Goal: Task Accomplishment & Management: Manage account settings

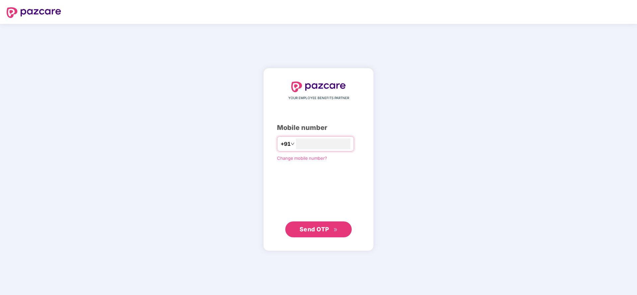
type input "**********"
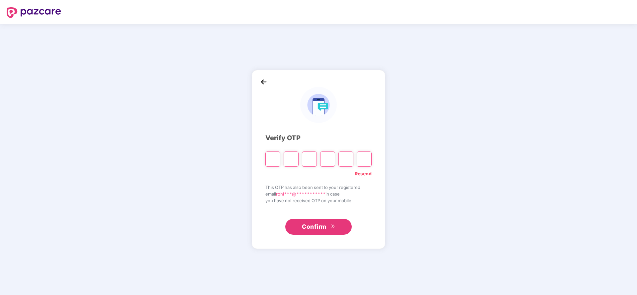
type input "*"
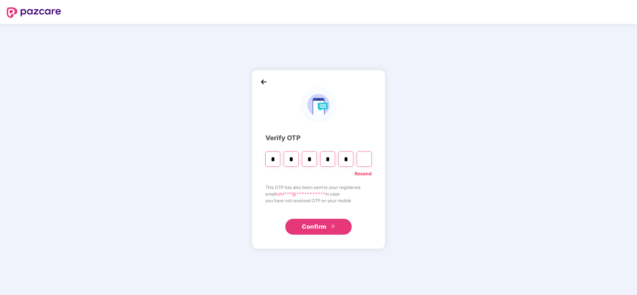
type input "*"
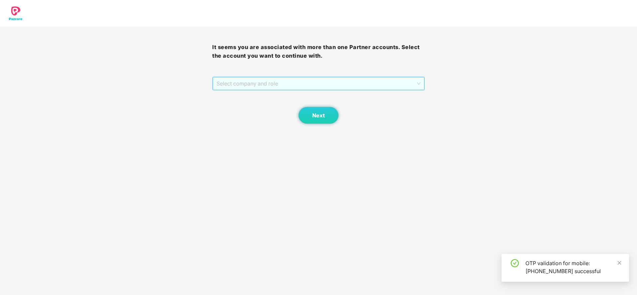
click at [300, 77] on span "Select company and role" at bounding box center [317, 83] width 203 height 13
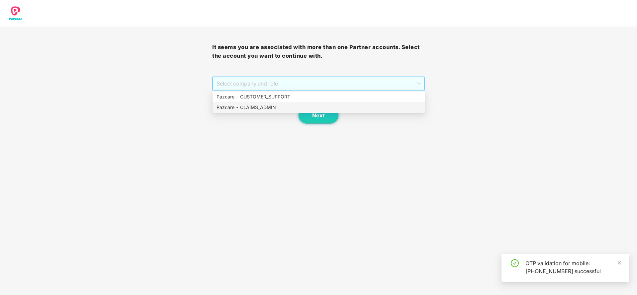
click at [256, 109] on div "Pazcare - CLAIMS_ADMIN" at bounding box center [318, 107] width 204 height 7
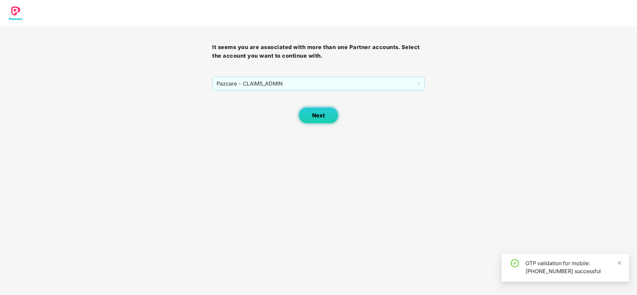
click at [303, 112] on button "Next" at bounding box center [318, 115] width 40 height 17
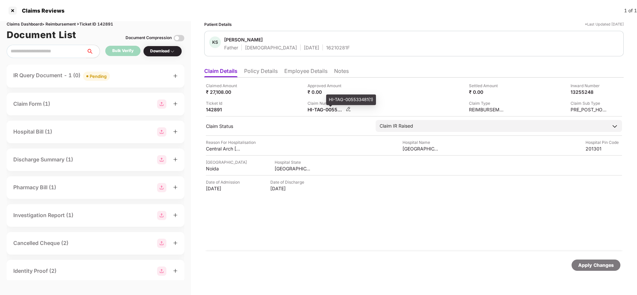
click at [332, 110] on div "HI-TAG-005533481(1)" at bounding box center [325, 110] width 37 height 6
copy div
click at [591, 267] on div "Apply Changes" at bounding box center [596, 265] width 36 height 7
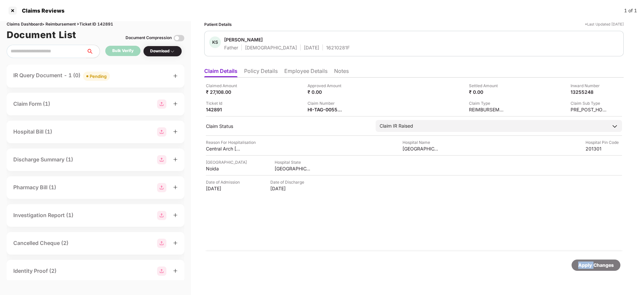
click at [591, 267] on div "Apply Changes" at bounding box center [596, 265] width 36 height 7
click at [105, 26] on div "Claims Dashboard > Reimbursement > Ticket ID 142891" at bounding box center [96, 24] width 178 height 6
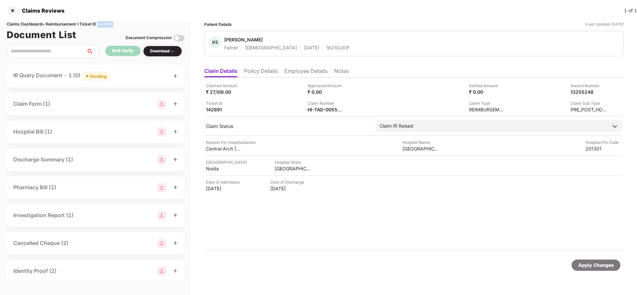
copy div "142891"
click at [591, 270] on div "Apply Changes" at bounding box center [595, 265] width 49 height 11
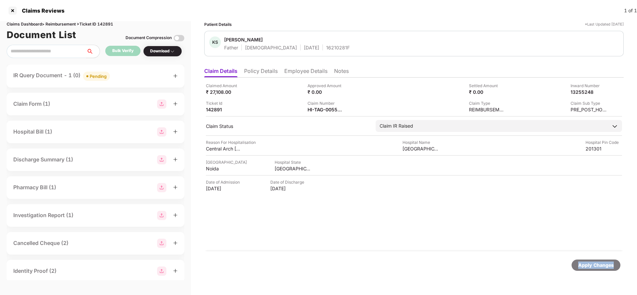
click at [591, 270] on div "Apply Changes" at bounding box center [595, 265] width 49 height 11
click at [315, 111] on div "131276150" at bounding box center [325, 110] width 37 height 6
copy div "131276150"
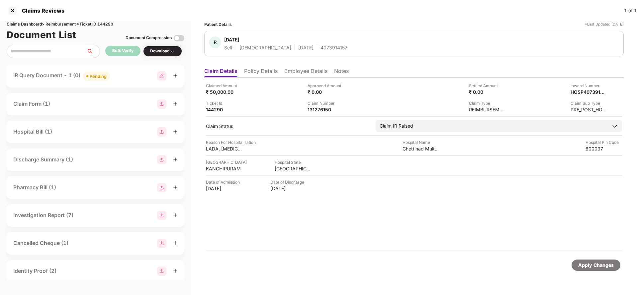
click at [602, 266] on div "Apply Changes" at bounding box center [596, 265] width 36 height 7
click at [599, 265] on div "Apply Changes" at bounding box center [596, 265] width 36 height 7
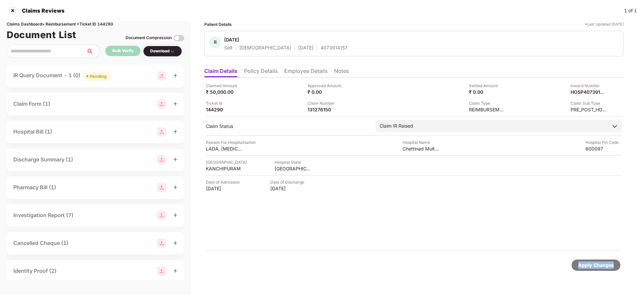
click at [599, 265] on div "Apply Changes" at bounding box center [596, 265] width 36 height 7
click at [107, 24] on div "Claims Dashboard > Reimbursement > Ticket ID 144290" at bounding box center [96, 24] width 178 height 6
copy div "144290"
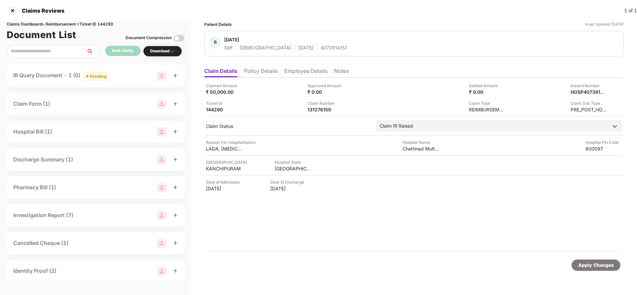
click at [589, 263] on div "Apply Changes" at bounding box center [596, 265] width 36 height 7
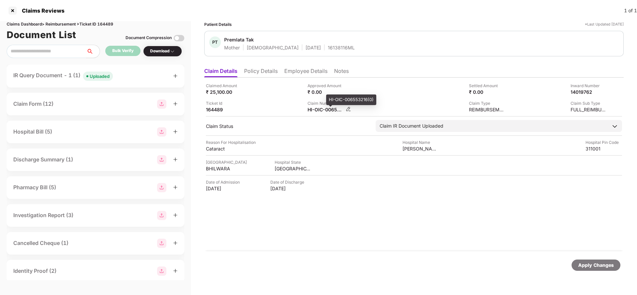
click at [326, 107] on div "HI-OIC-006553216(0)" at bounding box center [325, 110] width 37 height 6
copy div
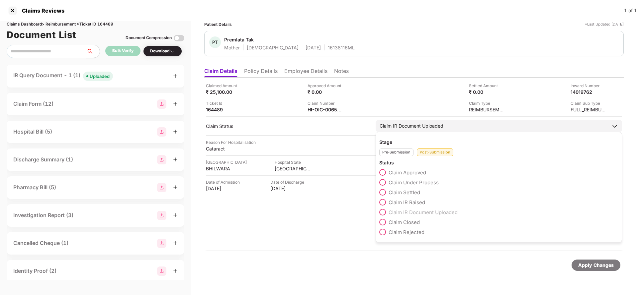
click at [406, 169] on label "Claim Approved" at bounding box center [402, 172] width 47 height 7
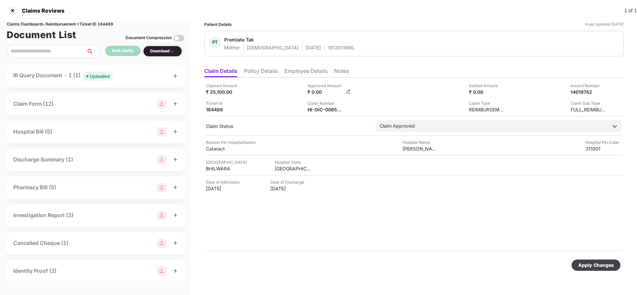
click at [347, 92] on img at bounding box center [347, 91] width 5 height 5
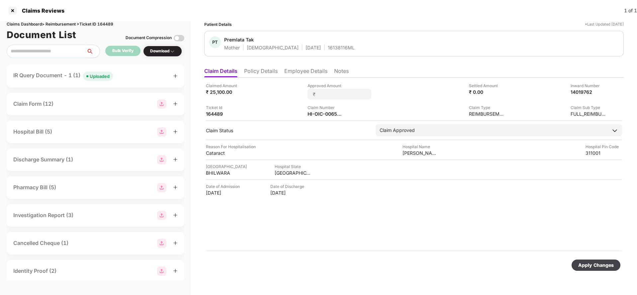
click at [379, 271] on div "Apply Changes" at bounding box center [413, 266] width 419 height 28
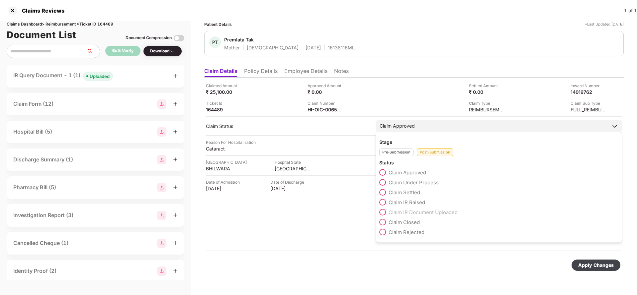
click at [417, 129] on div "Claim Approved" at bounding box center [498, 126] width 246 height 12
click at [410, 215] on label "Claim IR Document Uploaded" at bounding box center [418, 212] width 78 height 7
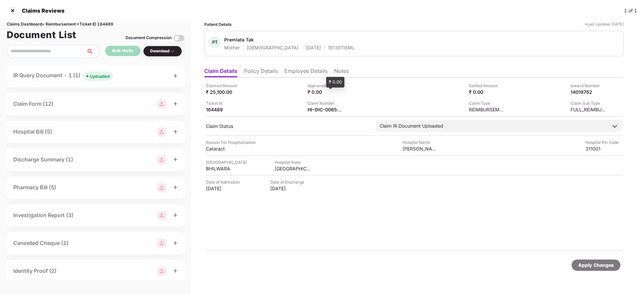
click at [337, 92] on div "₹ 0.00" at bounding box center [325, 92] width 37 height 6
click at [593, 266] on div "Apply Changes" at bounding box center [596, 265] width 36 height 7
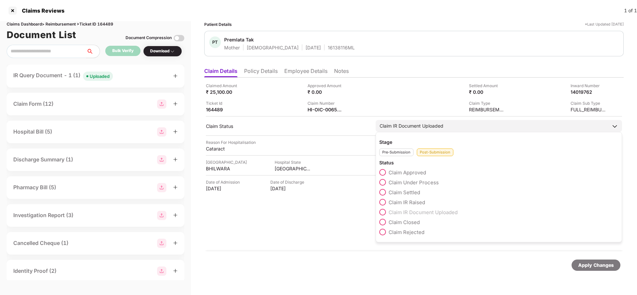
click at [406, 174] on span "Claim Approved" at bounding box center [407, 173] width 38 height 6
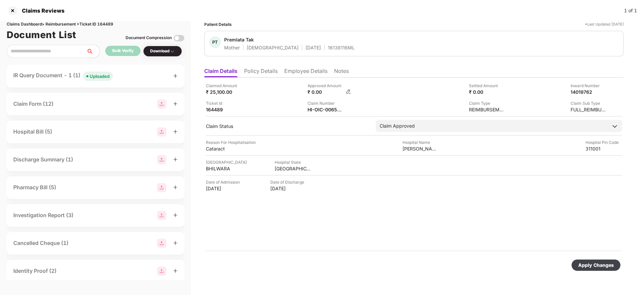
click at [347, 91] on img at bounding box center [347, 91] width 5 height 5
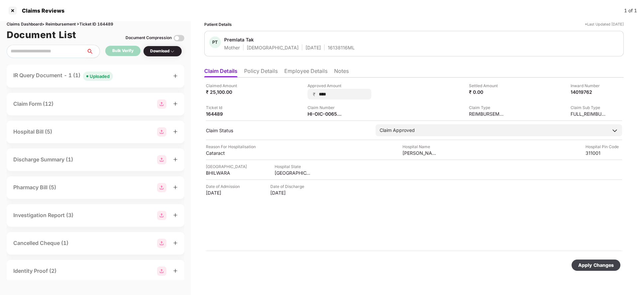
type input "*****"
click at [582, 260] on div "Apply Changes" at bounding box center [595, 265] width 49 height 11
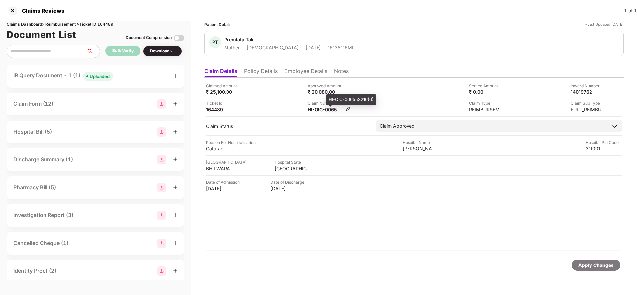
click at [323, 107] on div "HI-OIC-006553216(0)" at bounding box center [325, 110] width 37 height 6
copy div
click at [590, 266] on div "Apply Changes" at bounding box center [596, 265] width 36 height 7
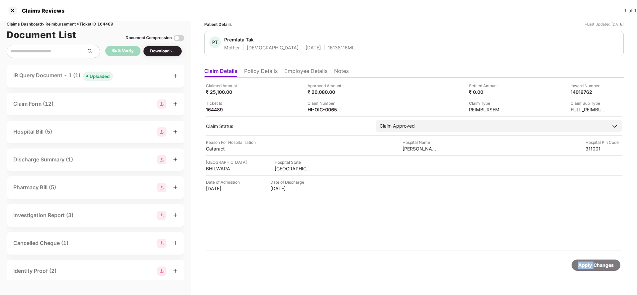
click at [590, 266] on div "Apply Changes" at bounding box center [596, 265] width 36 height 7
click at [101, 22] on div "Claims Dashboard > Reimbursement > Ticket ID 164489" at bounding box center [96, 24] width 178 height 6
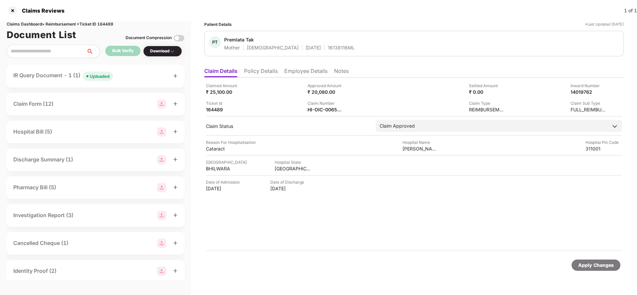
click at [101, 22] on div "Claims Dashboard > Reimbursement > Ticket ID 164489" at bounding box center [96, 24] width 178 height 6
copy div "164489"
click at [593, 265] on div "Apply Changes" at bounding box center [596, 265] width 36 height 7
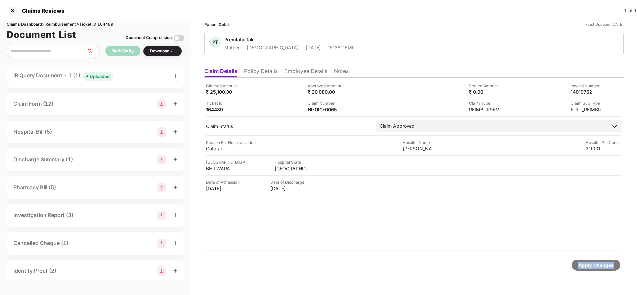
click at [593, 265] on div "Apply Changes" at bounding box center [596, 265] width 36 height 7
click at [602, 259] on div "Apply Changes" at bounding box center [413, 266] width 419 height 28
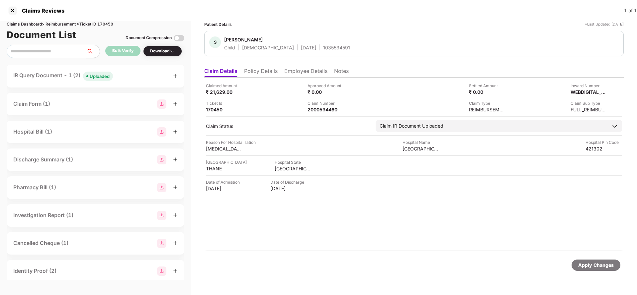
click at [261, 69] on li "Policy Details" at bounding box center [261, 73] width 34 height 10
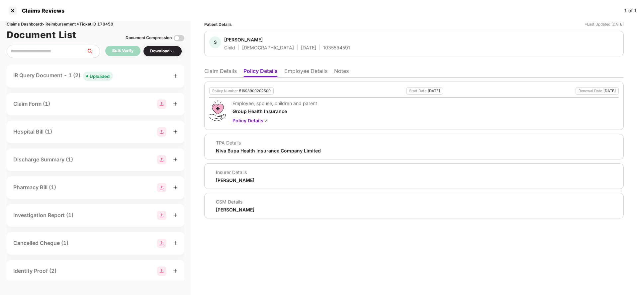
click at [323, 45] on div "1035534591" at bounding box center [336, 47] width 27 height 6
copy div "1035534591"
click at [228, 71] on li "Claim Details" at bounding box center [220, 73] width 33 height 10
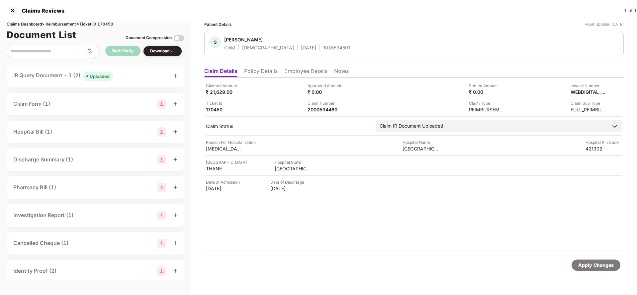
click at [592, 267] on div "Apply Changes" at bounding box center [596, 265] width 36 height 7
click at [105, 23] on div "Claims Dashboard > Reimbursement > Ticket ID 170450" at bounding box center [96, 24] width 178 height 6
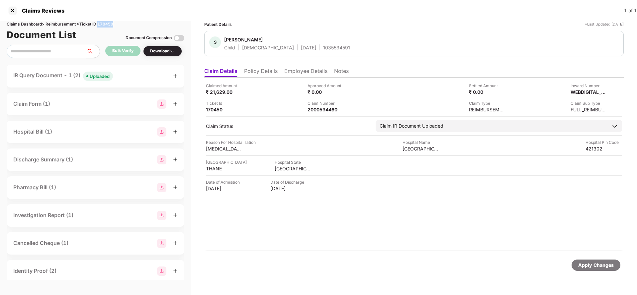
click at [105, 23] on div "Claims Dashboard > Reimbursement > Ticket ID 170450" at bounding box center [96, 24] width 178 height 6
copy div "170450"
click at [599, 267] on div "Apply Changes" at bounding box center [596, 265] width 36 height 7
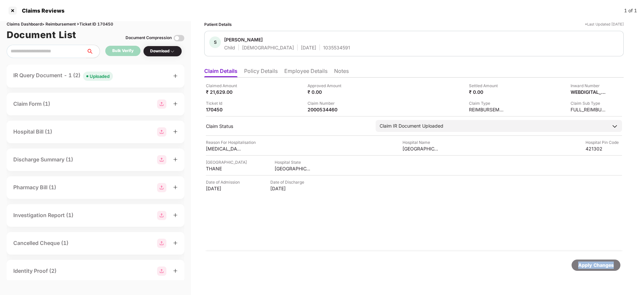
click at [599, 267] on div "Apply Changes" at bounding box center [596, 265] width 36 height 7
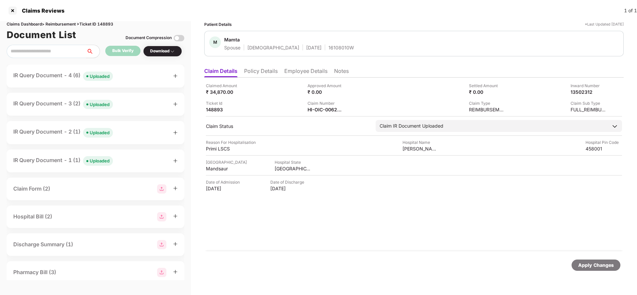
click at [316, 114] on div "Claimed Amount ₹ 34,870.00 Approved Amount ₹ 0.00 Settled Amount ₹ 0.00 Inward …" at bounding box center [413, 165] width 419 height 174
click at [319, 108] on div "HI-OIC-006247170(0)" at bounding box center [325, 110] width 37 height 6
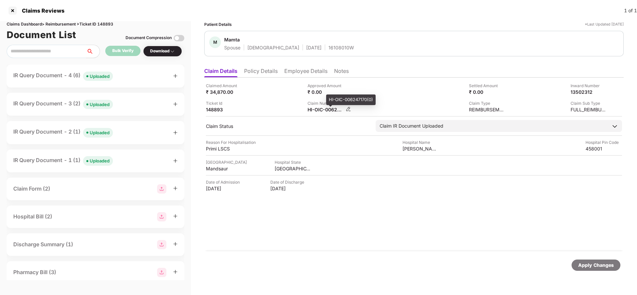
click at [319, 108] on div "HI-OIC-006247170(0)" at bounding box center [325, 110] width 37 height 6
copy div
click at [99, 80] on span "Uploaded" at bounding box center [98, 76] width 30 height 9
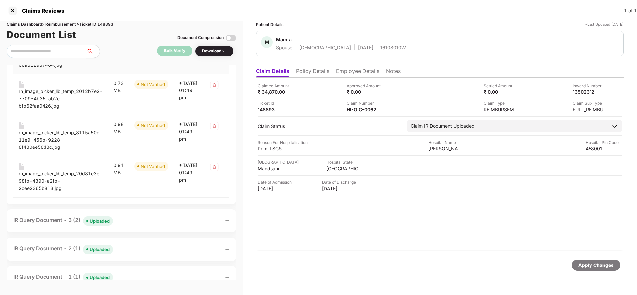
scroll to position [199, 0]
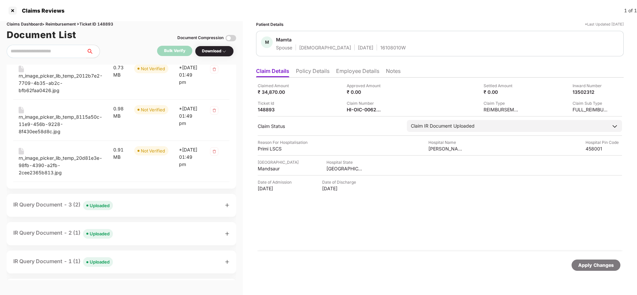
click at [101, 204] on div "Uploaded" at bounding box center [100, 205] width 20 height 7
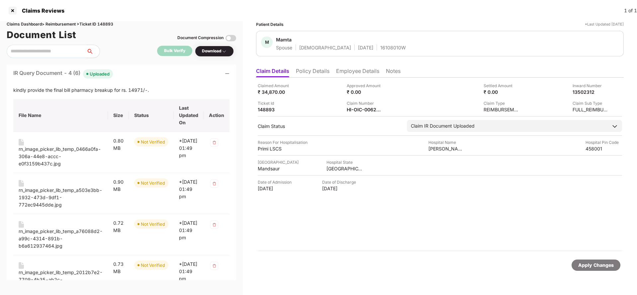
scroll to position [0, 0]
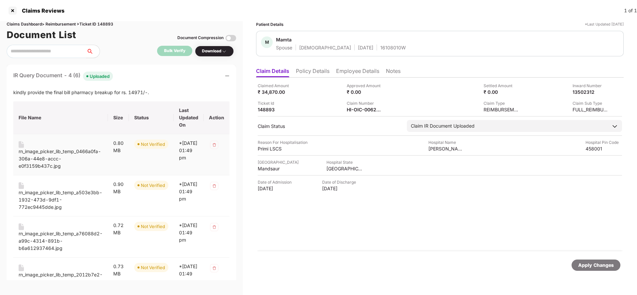
click at [39, 159] on div "rn_image_picker_lib_temp_0466a0fa-306a-44e8-accc-e0f3159b437c.jpg" at bounding box center [61, 159] width 84 height 22
click at [38, 196] on div "rn_image_picker_lib_temp_a503e3bb-1932-473d-9df1-772ec9445dde.jpg" at bounding box center [61, 200] width 84 height 22
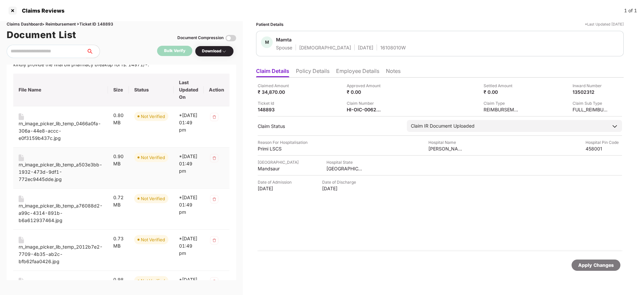
scroll to position [50, 0]
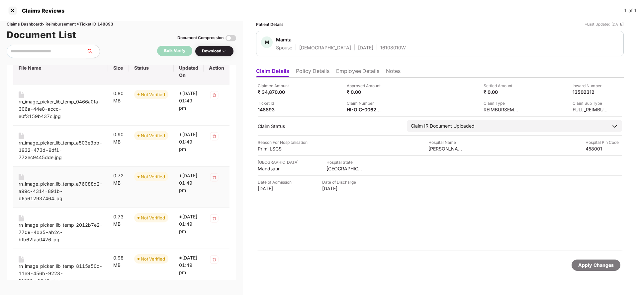
click at [37, 189] on div "rn_image_picker_lib_temp_a76088d2-a99c-4314-891b-b6a612937464.jpg" at bounding box center [61, 192] width 84 height 22
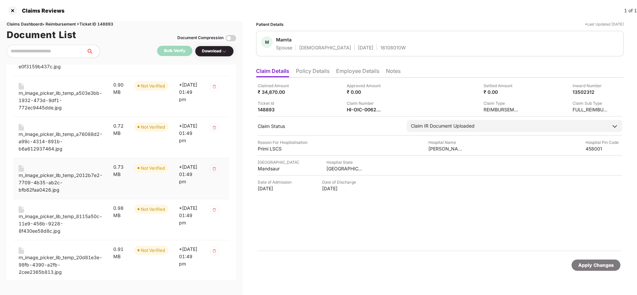
click at [56, 178] on div "rn_image_picker_lib_temp_2012b7e2-7709-4b35-ab2c-bfb62faa0426.jpg" at bounding box center [61, 183] width 84 height 22
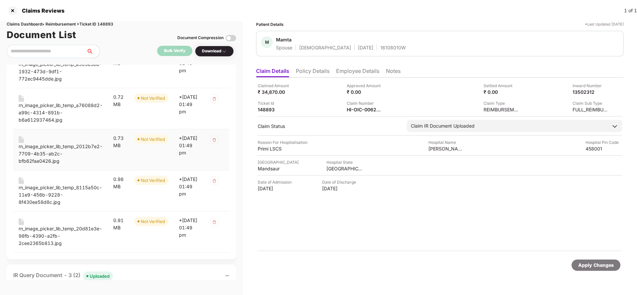
scroll to position [149, 0]
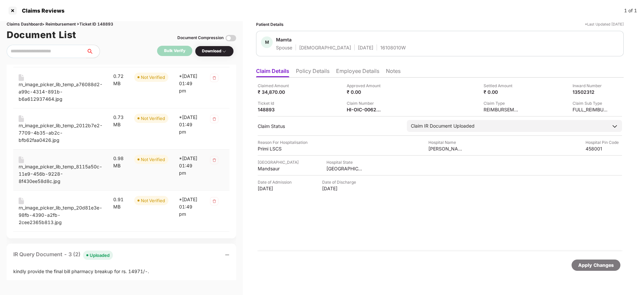
click at [55, 175] on div "rn_image_picker_lib_temp_8115a50c-11e9-456b-9228-8f430ee58d8c.jpg" at bounding box center [61, 174] width 84 height 22
click at [61, 210] on div "rn_image_picker_lib_temp_20d81e3e-98fb-4390-a2fb-2cee2365b813.jpg" at bounding box center [61, 215] width 84 height 22
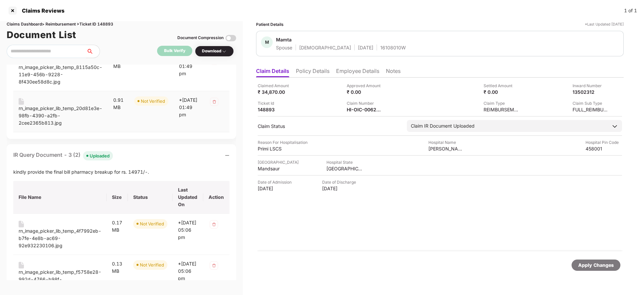
scroll to position [0, 0]
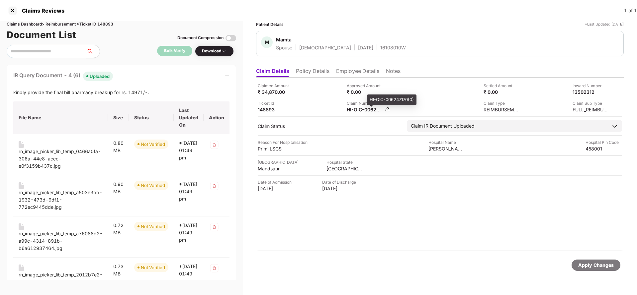
click at [363, 107] on div "HI-OIC-006247170(0)" at bounding box center [364, 110] width 37 height 6
copy div
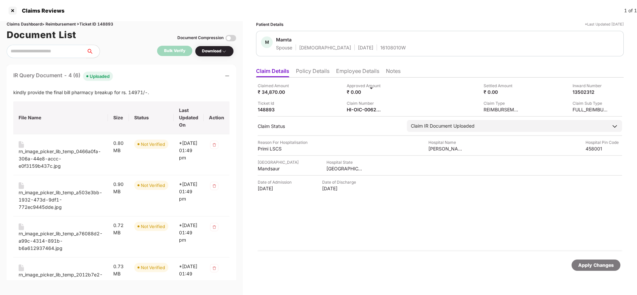
click at [380, 47] on div "16108010W" at bounding box center [393, 47] width 26 height 6
copy div "16108010W"
click at [374, 104] on div "Claim Number" at bounding box center [364, 103] width 37 height 6
click at [365, 107] on div "HI-OIC-006247170(0)" at bounding box center [364, 110] width 37 height 6
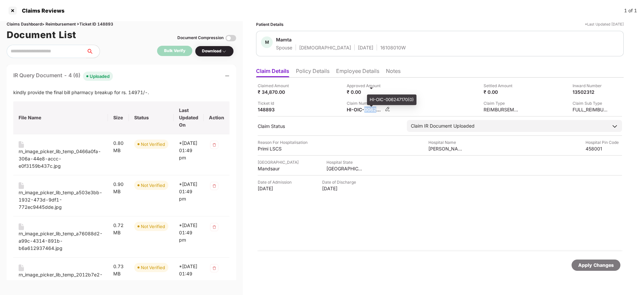
click at [365, 107] on div "HI-OIC-006247170(0)" at bounding box center [364, 110] width 37 height 6
copy div
click at [592, 268] on div "Apply Changes" at bounding box center [596, 265] width 36 height 7
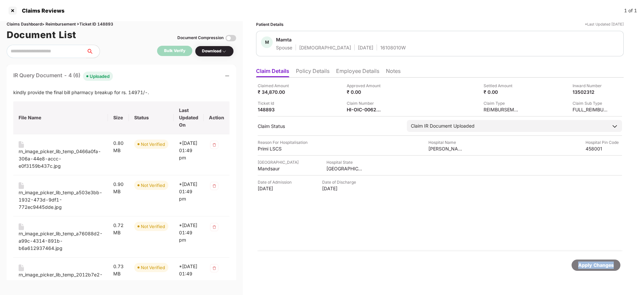
click at [592, 268] on div "Apply Changes" at bounding box center [596, 265] width 36 height 7
click at [108, 25] on div "Claims Dashboard > Reimbursement > Ticket ID 148893" at bounding box center [121, 24] width 229 height 6
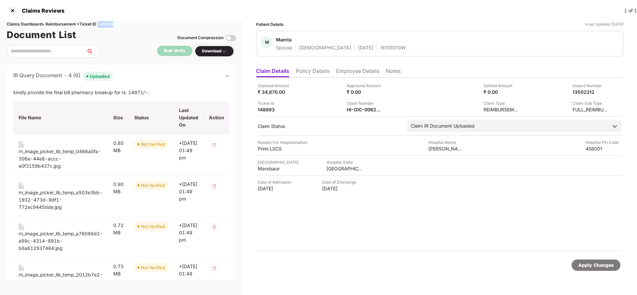
click at [108, 25] on div "Claims Dashboard > Reimbursement > Ticket ID 148893" at bounding box center [121, 24] width 229 height 6
copy div "148893"
click at [615, 269] on div "Apply Changes" at bounding box center [595, 265] width 49 height 11
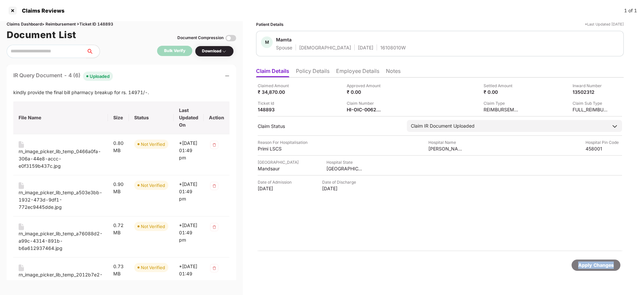
click at [615, 269] on div "Apply Changes" at bounding box center [595, 265] width 49 height 11
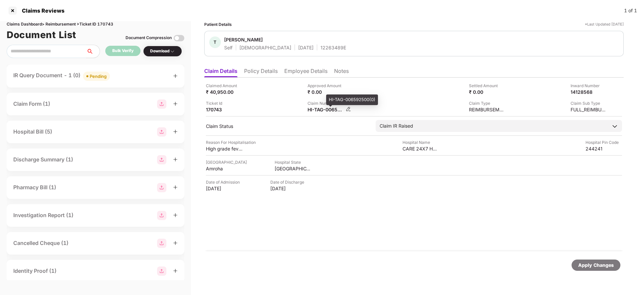
click at [317, 111] on div "HI-TAG-006592500(0)" at bounding box center [325, 110] width 37 height 6
copy div
click at [100, 74] on div "Pending" at bounding box center [98, 76] width 17 height 7
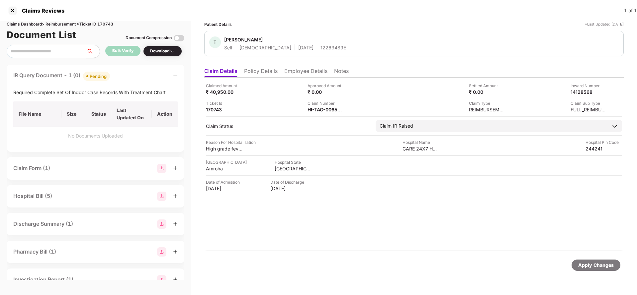
click at [601, 265] on div "Apply Changes" at bounding box center [596, 265] width 36 height 7
click at [104, 24] on div "Claims Dashboard > Reimbursement > Ticket ID 170743" at bounding box center [96, 24] width 178 height 6
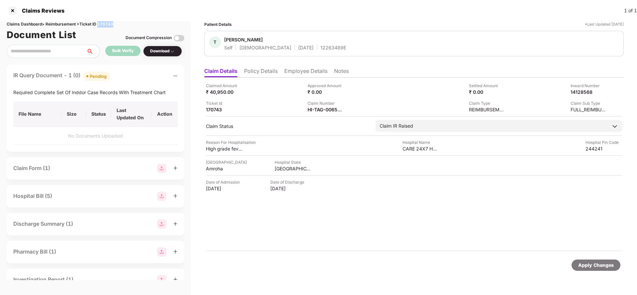
click at [104, 24] on div "Claims Dashboard > Reimbursement > Ticket ID 170743" at bounding box center [96, 24] width 178 height 6
copy div "170743"
click at [597, 267] on div "Apply Changes" at bounding box center [596, 265] width 36 height 7
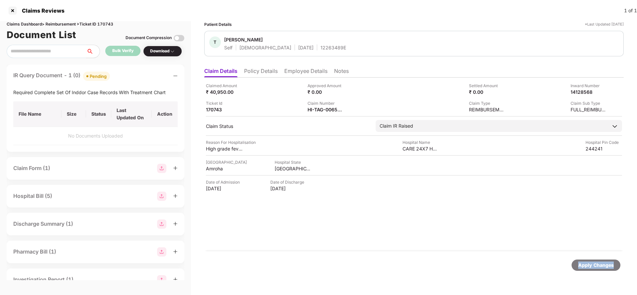
click at [597, 267] on div "Apply Changes" at bounding box center [596, 265] width 36 height 7
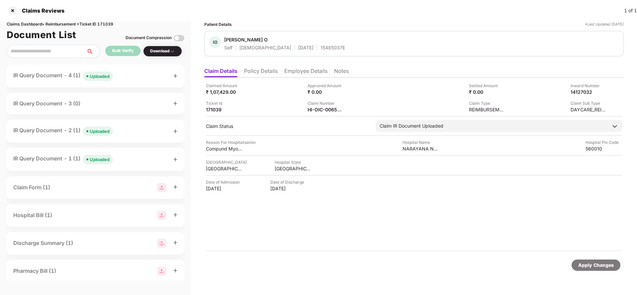
click at [327, 106] on div "Claim Number" at bounding box center [325, 103] width 37 height 6
click at [316, 108] on div "HI-OIC-006592387(0)" at bounding box center [325, 110] width 37 height 6
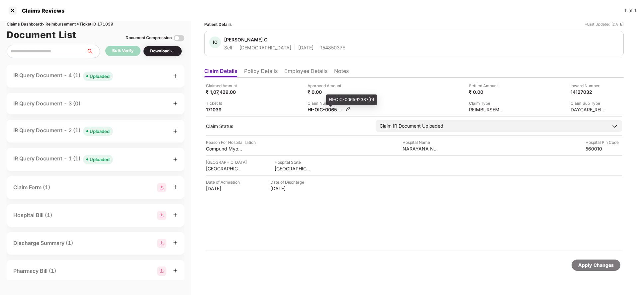
copy div
click at [97, 78] on div "Uploaded" at bounding box center [100, 76] width 20 height 7
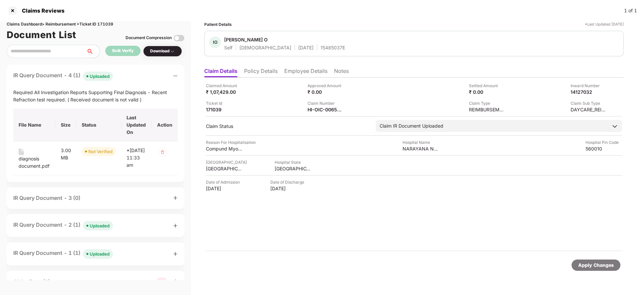
click at [592, 267] on div "Apply Changes" at bounding box center [596, 265] width 36 height 7
click at [112, 25] on div "Claims Dashboard > Reimbursement > Ticket ID 171039" at bounding box center [96, 24] width 178 height 6
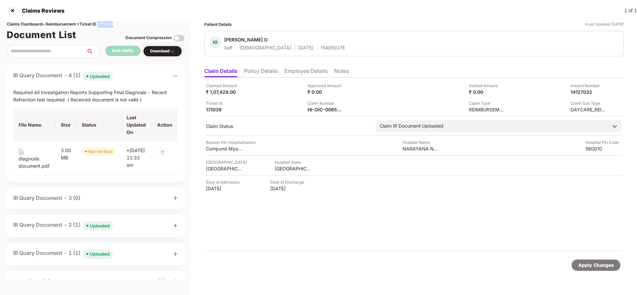
copy div "171039"
click at [597, 261] on div "Apply Changes" at bounding box center [595, 265] width 49 height 11
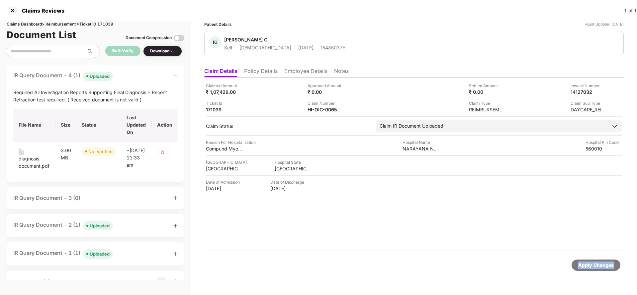
click at [597, 261] on div "Apply Changes" at bounding box center [595, 265] width 49 height 11
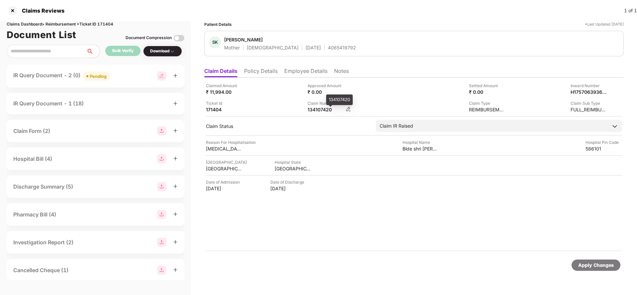
click at [322, 110] on div "134107420" at bounding box center [325, 110] width 37 height 6
copy div "134107420"
click at [84, 76] on div "IR Query Document - 2 (0) Pending" at bounding box center [61, 76] width 97 height 10
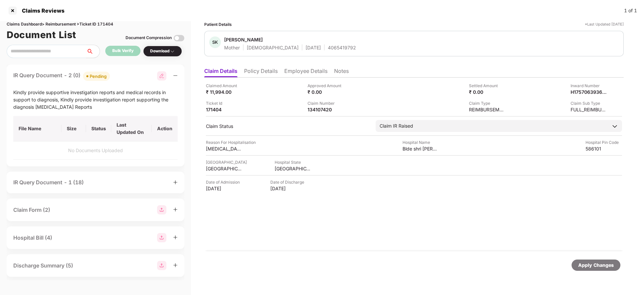
click at [596, 260] on div "Apply Changes" at bounding box center [595, 265] width 49 height 11
click at [111, 24] on div "Claims Dashboard > Reimbursement > Ticket ID 171404" at bounding box center [96, 24] width 178 height 6
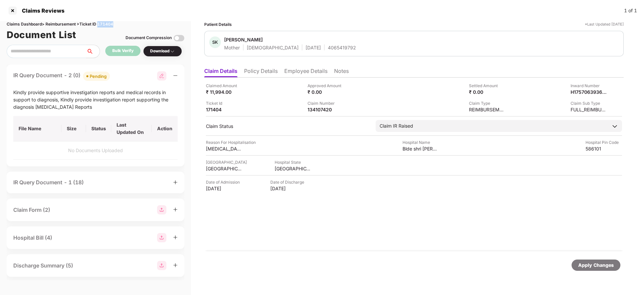
click at [111, 24] on div "Claims Dashboard > Reimbursement > Ticket ID 171404" at bounding box center [96, 24] width 178 height 6
copy div "171404"
click at [604, 264] on div "Apply Changes" at bounding box center [596, 265] width 36 height 7
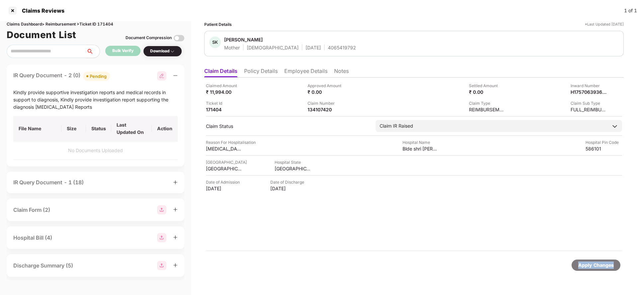
click at [604, 264] on div "Apply Changes" at bounding box center [596, 265] width 36 height 7
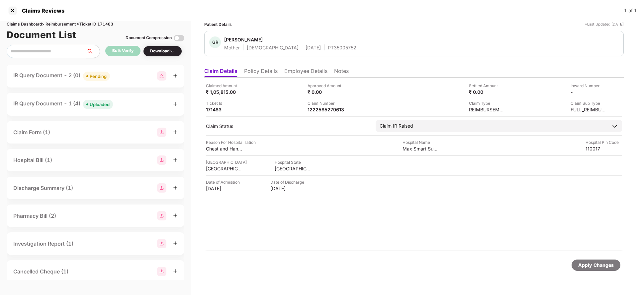
click at [261, 74] on li "Policy Details" at bounding box center [261, 73] width 34 height 10
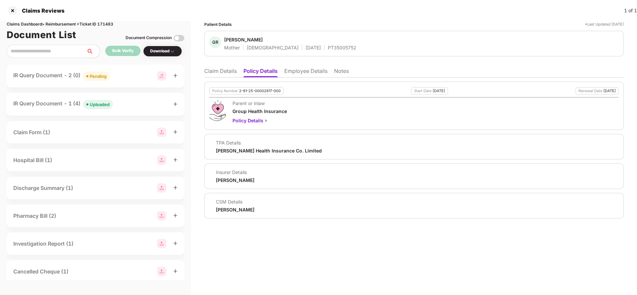
click at [311, 71] on li "Employee Details" at bounding box center [305, 73] width 43 height 10
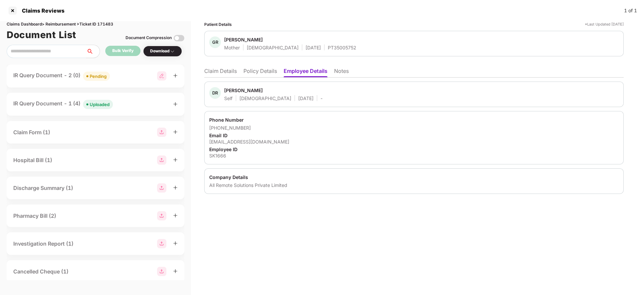
click at [213, 74] on li "Claim Details" at bounding box center [220, 73] width 33 height 10
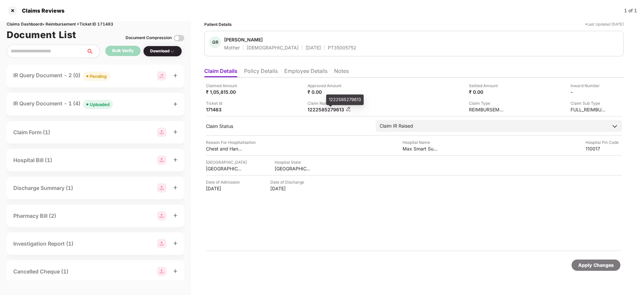
click at [327, 108] on div "1222585279613" at bounding box center [325, 110] width 37 height 6
copy div "1222585279613"
click at [97, 75] on div "Pending" at bounding box center [98, 76] width 17 height 7
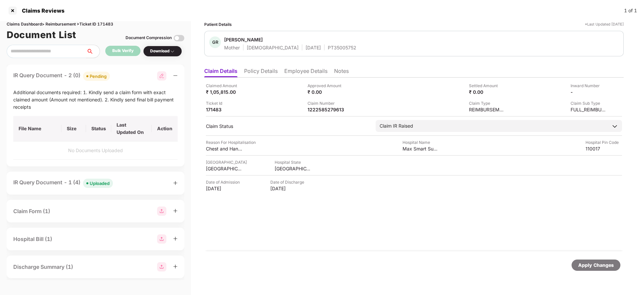
click at [97, 183] on div "Uploaded" at bounding box center [100, 183] width 20 height 7
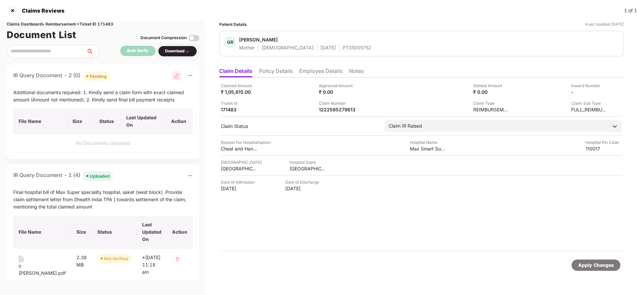
click at [600, 264] on div "Apply Changes" at bounding box center [596, 265] width 36 height 7
click at [107, 22] on div "Claims Dashboard > Reimbursement > Ticket ID 171483" at bounding box center [103, 24] width 192 height 6
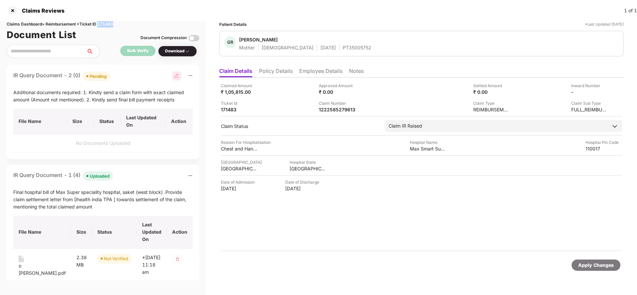
click at [107, 22] on div "Claims Dashboard > Reimbursement > Ticket ID 171483" at bounding box center [103, 24] width 192 height 6
copy div "171483"
click at [590, 264] on div "Apply Changes" at bounding box center [596, 265] width 36 height 7
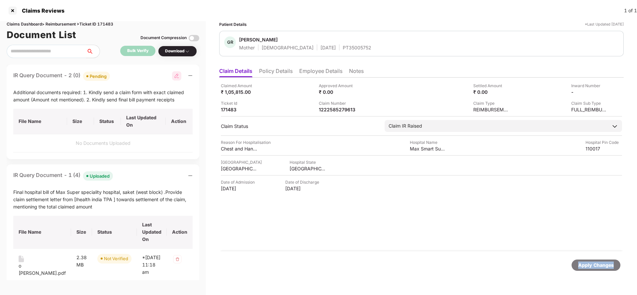
click at [590, 264] on div "Apply Changes" at bounding box center [596, 265] width 36 height 7
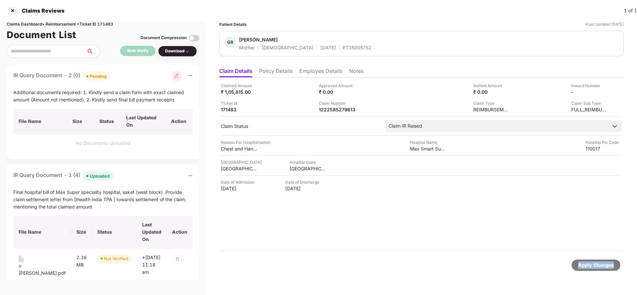
click at [590, 264] on div "Apply Changes" at bounding box center [596, 265] width 36 height 7
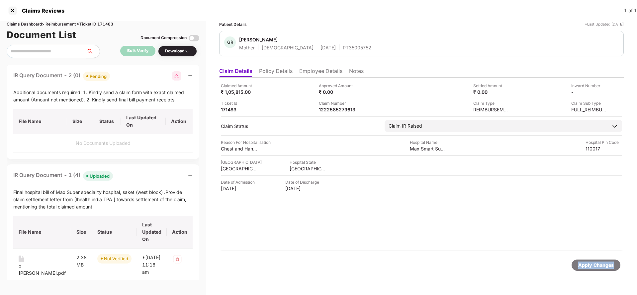
click at [590, 264] on div "Apply Changes" at bounding box center [596, 265] width 36 height 7
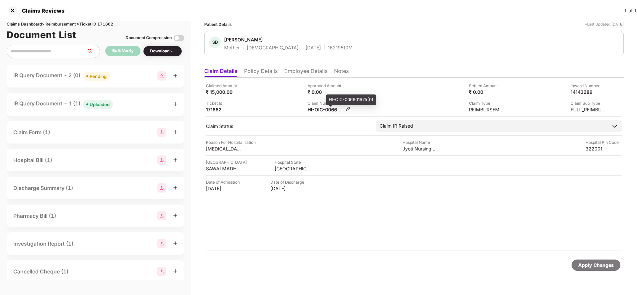
click at [327, 108] on div "HI-OIC-006601975(0)" at bounding box center [325, 110] width 37 height 6
copy div
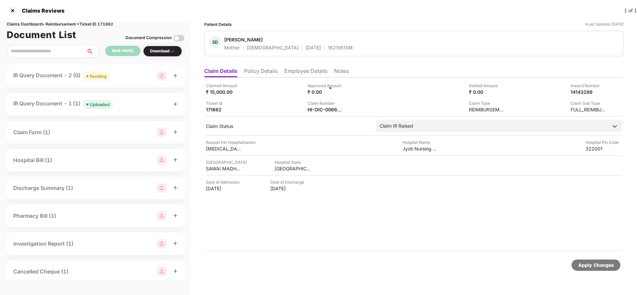
click at [97, 75] on div "Pending" at bounding box center [98, 76] width 17 height 7
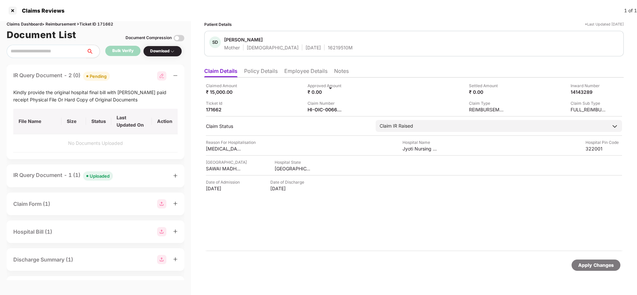
click at [93, 176] on div "Uploaded" at bounding box center [100, 176] width 20 height 7
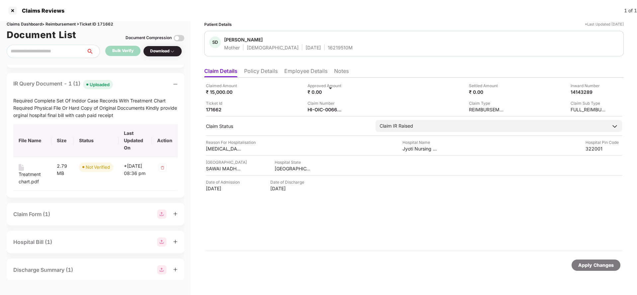
scroll to position [100, 0]
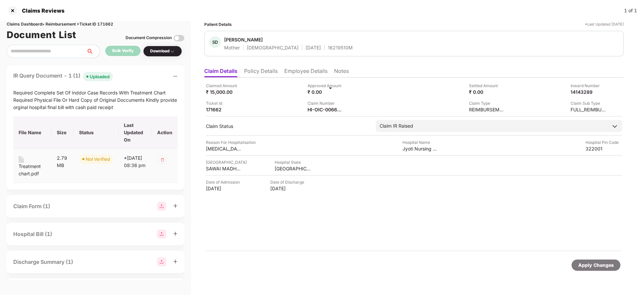
click at [26, 167] on div "Treatment chart.pdf" at bounding box center [33, 170] width 28 height 15
click at [327, 112] on div "HI-OIC-006601975(0)" at bounding box center [325, 110] width 37 height 6
copy div
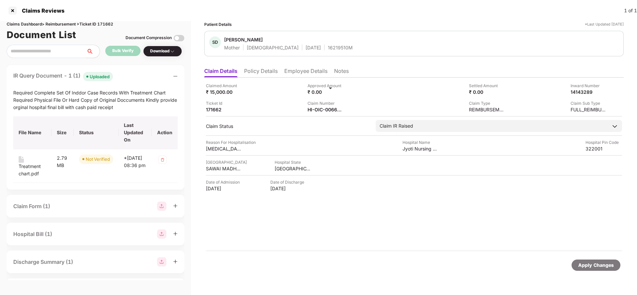
click at [312, 51] on div "SD Shila Devi Mother Female 08 Mar 1976 16219510M" at bounding box center [413, 44] width 419 height 26
copy div "16219510M"
click at [589, 266] on div "Apply Changes" at bounding box center [596, 265] width 36 height 7
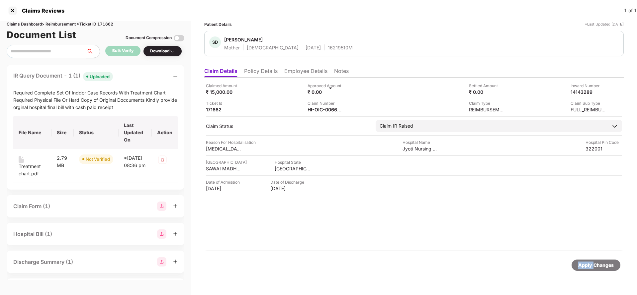
click at [589, 266] on div "Apply Changes" at bounding box center [596, 265] width 36 height 7
click at [108, 23] on div "Claims Dashboard > Reimbursement > Ticket ID 171662" at bounding box center [96, 24] width 178 height 6
copy div "171662"
click at [593, 270] on div "Apply Changes" at bounding box center [595, 265] width 49 height 11
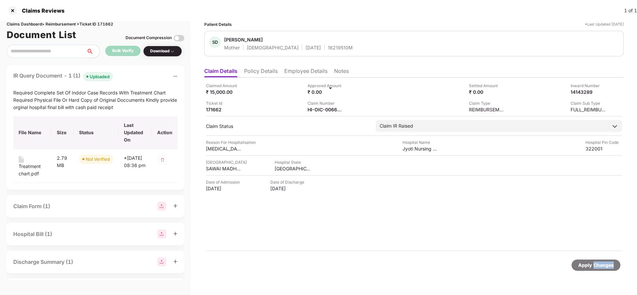
click at [593, 270] on div "Apply Changes" at bounding box center [595, 265] width 49 height 11
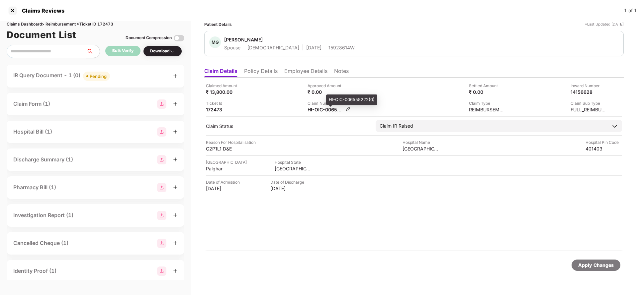
click at [323, 109] on div "HI-OIC-006555222(0)" at bounding box center [325, 110] width 37 height 6
copy div
click at [99, 78] on div "Pending" at bounding box center [98, 76] width 17 height 7
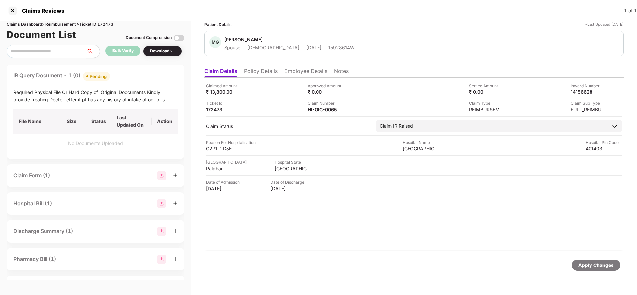
click at [604, 269] on div "Apply Changes" at bounding box center [596, 265] width 36 height 7
click at [106, 23] on div "Claims Dashboard > Reimbursement > Ticket ID 172473" at bounding box center [96, 24] width 178 height 6
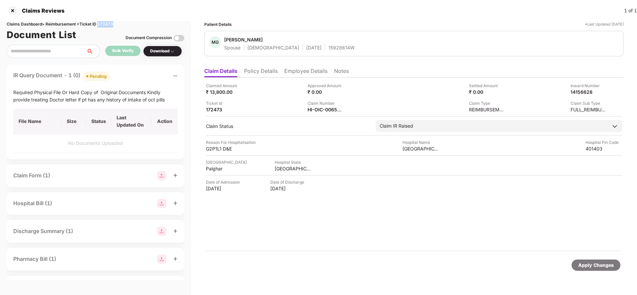
click at [106, 23] on div "Claims Dashboard > Reimbursement > Ticket ID 172473" at bounding box center [96, 24] width 178 height 6
copy div "172473"
click at [590, 266] on div "Apply Changes" at bounding box center [596, 265] width 36 height 7
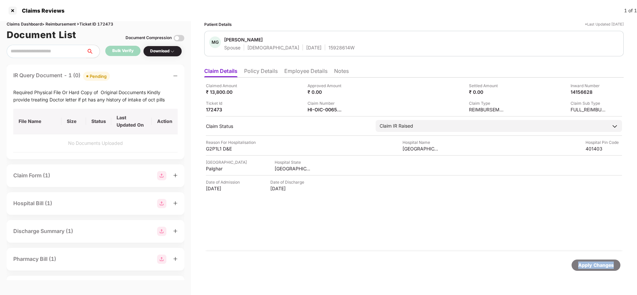
click at [590, 266] on div "Apply Changes" at bounding box center [596, 265] width 36 height 7
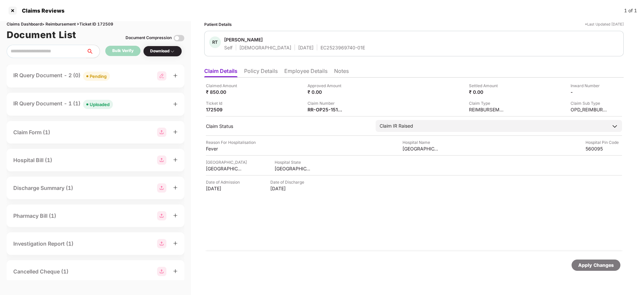
click at [260, 76] on li "Policy Details" at bounding box center [261, 73] width 34 height 10
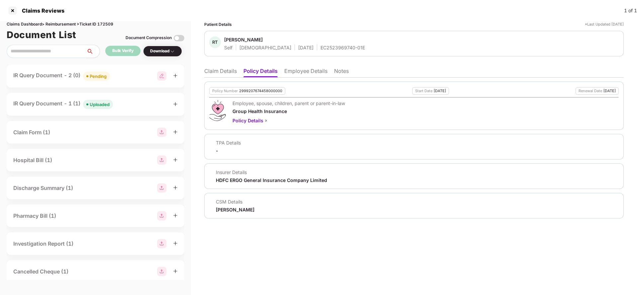
click at [306, 73] on li "Employee Details" at bounding box center [305, 73] width 43 height 10
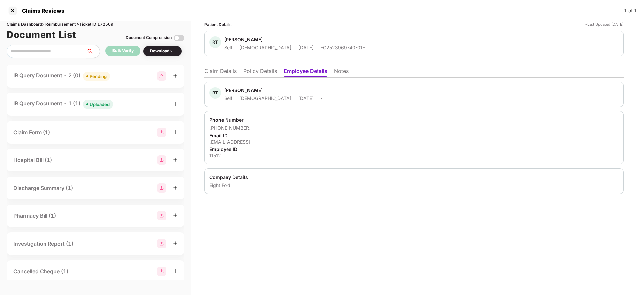
click at [221, 71] on li "Claim Details" at bounding box center [220, 73] width 33 height 10
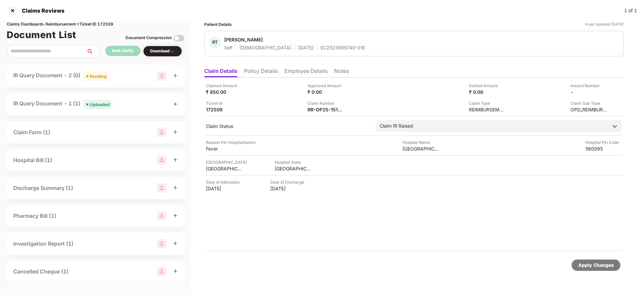
click at [99, 77] on div "Pending" at bounding box center [98, 76] width 17 height 7
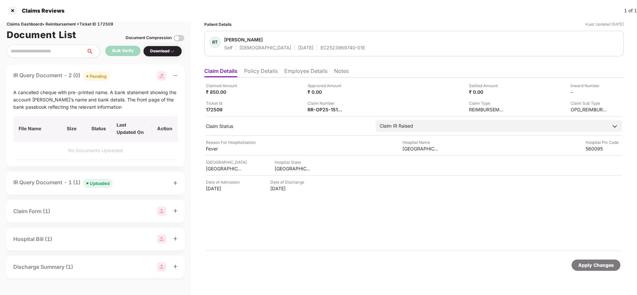
click at [591, 261] on div "Apply Changes" at bounding box center [595, 265] width 49 height 11
click at [98, 23] on div "Claims Dashboard > Reimbursement > Ticket ID 172509" at bounding box center [96, 24] width 178 height 6
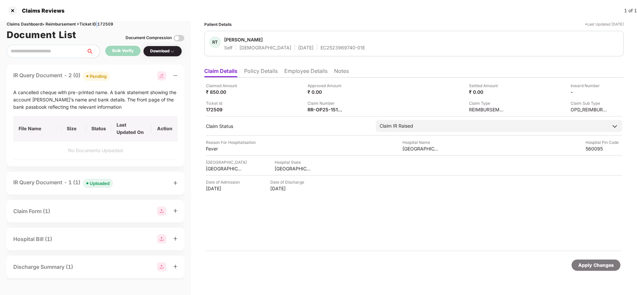
click at [98, 23] on div "Claims Dashboard > Reimbursement > Ticket ID 172509" at bounding box center [96, 24] width 178 height 6
click at [110, 23] on div "Claims Dashboard > Reimbursement > Ticket ID 172509" at bounding box center [96, 24] width 178 height 6
copy div "172509"
click at [587, 265] on div "Apply Changes" at bounding box center [596, 265] width 36 height 7
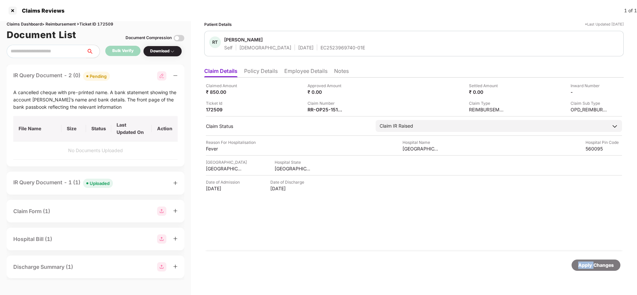
click at [587, 265] on div "Apply Changes" at bounding box center [596, 265] width 36 height 7
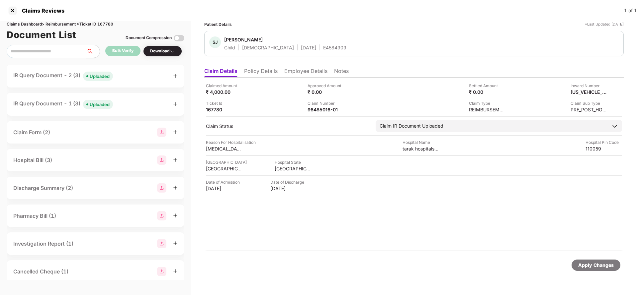
click at [268, 70] on li "Policy Details" at bounding box center [261, 73] width 34 height 10
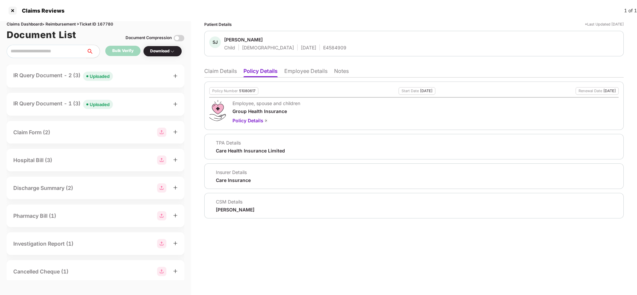
click at [222, 70] on li "Claim Details" at bounding box center [220, 73] width 33 height 10
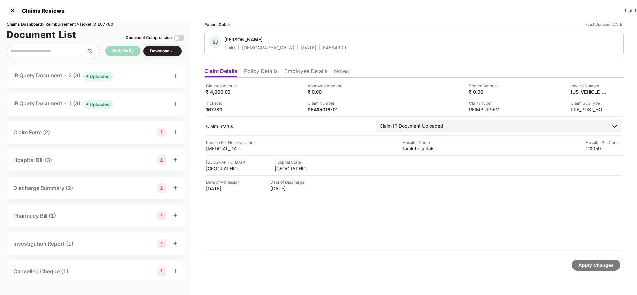
click at [583, 265] on div "Apply Changes" at bounding box center [596, 265] width 36 height 7
click at [99, 25] on div "Claims Dashboard > Reimbursement > Ticket ID 167780" at bounding box center [96, 24] width 178 height 6
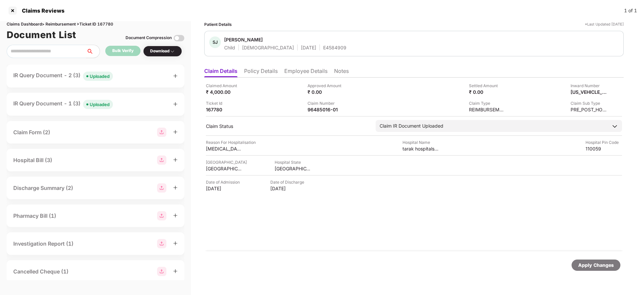
click at [109, 24] on div "Claims Dashboard > Reimbursement > Ticket ID 167780" at bounding box center [96, 24] width 178 height 6
copy div "167780"
click at [595, 267] on div "Apply Changes" at bounding box center [596, 265] width 36 height 7
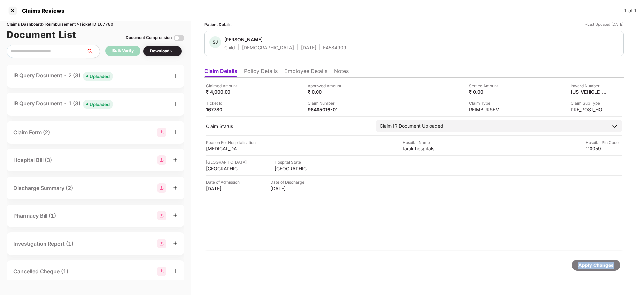
click at [595, 267] on div "Apply Changes" at bounding box center [596, 265] width 36 height 7
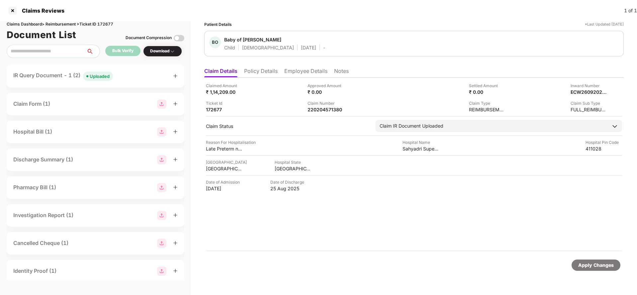
click at [265, 71] on li "Policy Details" at bounding box center [261, 73] width 34 height 10
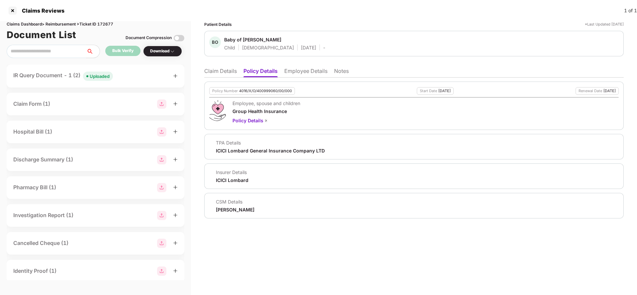
click at [232, 71] on li "Claim Details" at bounding box center [220, 73] width 33 height 10
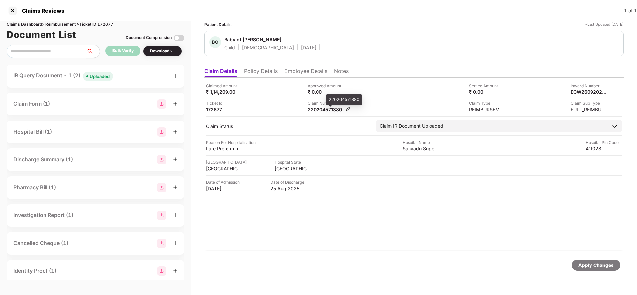
click at [330, 108] on div "220204571380" at bounding box center [325, 110] width 37 height 6
copy div "220204571380"
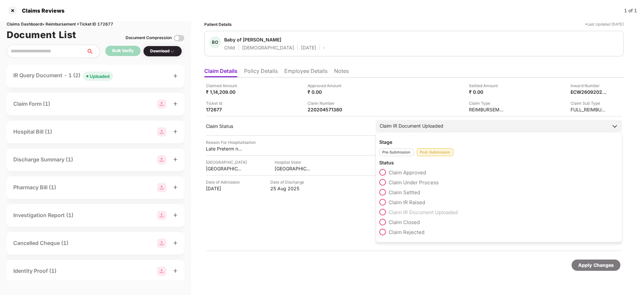
click at [408, 183] on span "Claim Under Process" at bounding box center [413, 183] width 50 height 6
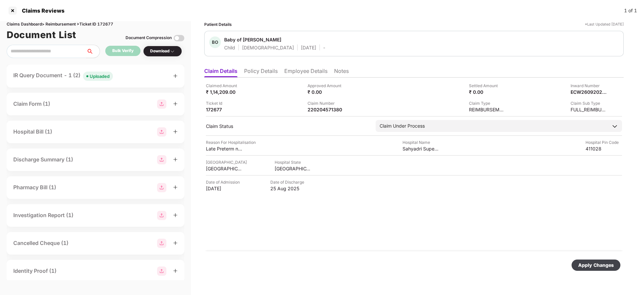
click at [584, 262] on div "Apply Changes" at bounding box center [596, 265] width 36 height 7
click at [322, 112] on div "220204571380" at bounding box center [325, 110] width 37 height 6
copy div "220204571380"
click at [575, 90] on div "ECW26092025000000487" at bounding box center [581, 92] width 37 height 6
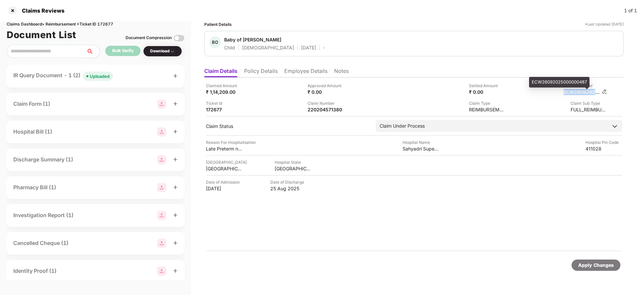
click at [575, 90] on div "ECW26092025000000487" at bounding box center [581, 92] width 37 height 6
copy div
click at [321, 111] on div "220204571380" at bounding box center [325, 110] width 37 height 6
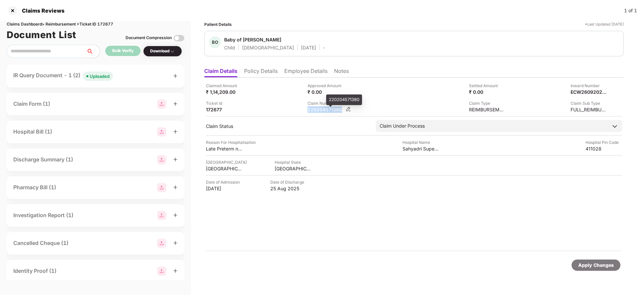
click at [321, 111] on div "220204571380" at bounding box center [325, 110] width 37 height 6
copy div "220204571380"
click at [585, 264] on div "Apply Changes" at bounding box center [596, 265] width 36 height 7
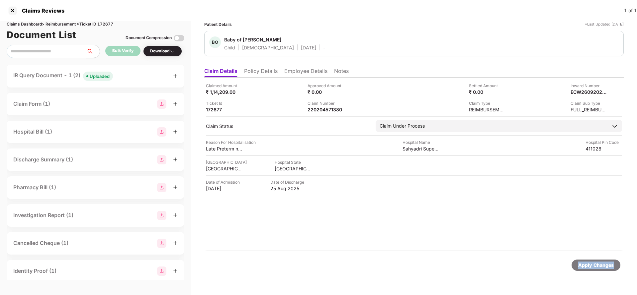
click at [585, 264] on div "Apply Changes" at bounding box center [596, 265] width 36 height 7
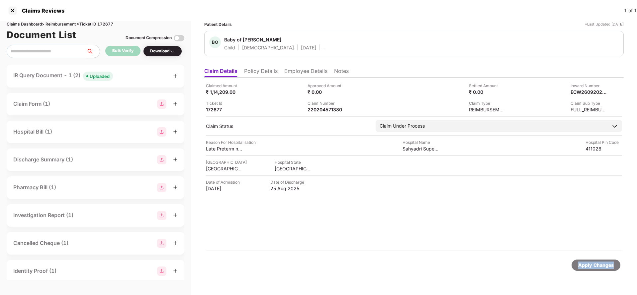
click at [585, 264] on div "Apply Changes" at bounding box center [596, 265] width 36 height 7
click at [105, 25] on div "Claims Dashboard > Reimbursement > Ticket ID 172677" at bounding box center [96, 24] width 178 height 6
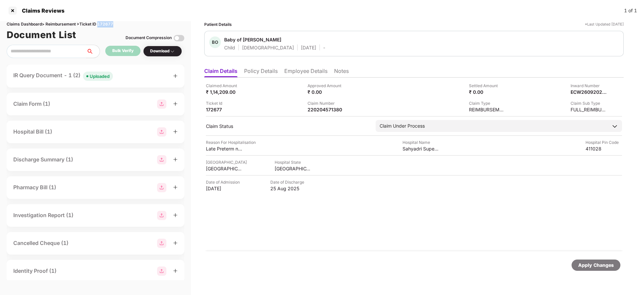
copy div "172677"
click at [585, 269] on div "Apply Changes" at bounding box center [595, 265] width 49 height 11
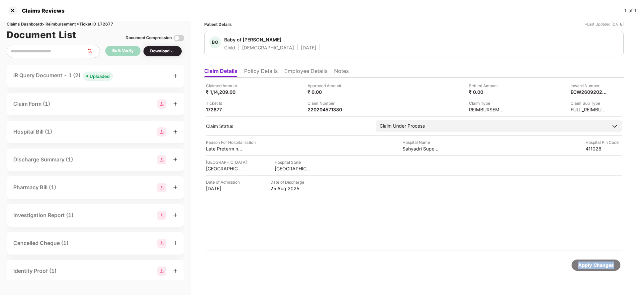
click at [585, 269] on div "Apply Changes" at bounding box center [595, 265] width 49 height 11
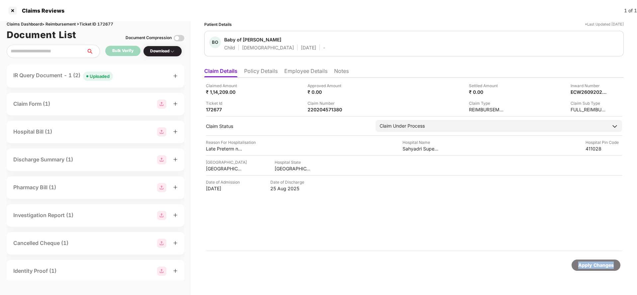
click at [585, 269] on div "Apply Changes" at bounding box center [595, 265] width 49 height 11
click at [584, 269] on div "Apply Changes" at bounding box center [596, 265] width 36 height 7
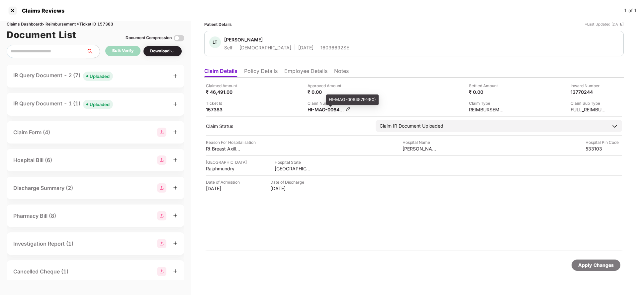
click at [331, 111] on div "HI-MAG-006457916(0)" at bounding box center [325, 110] width 37 height 6
copy div
click at [98, 76] on div "Uploaded" at bounding box center [100, 76] width 20 height 7
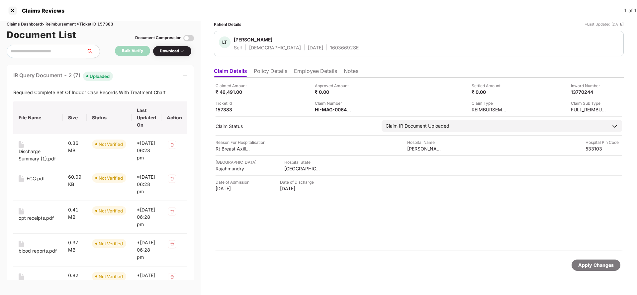
click at [46, 93] on div "Required Complete Set Of Inddor Case Records With Treatment Chart" at bounding box center [100, 92] width 174 height 7
copy div "Required Complete Set Of Inddor Case Records With Treatment Chart"
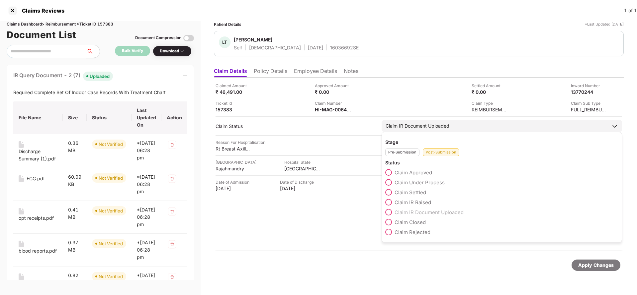
click at [425, 126] on div "Claim IR Document Uploaded" at bounding box center [417, 125] width 64 height 7
click at [403, 199] on span "Claim IR Raised" at bounding box center [412, 202] width 37 height 6
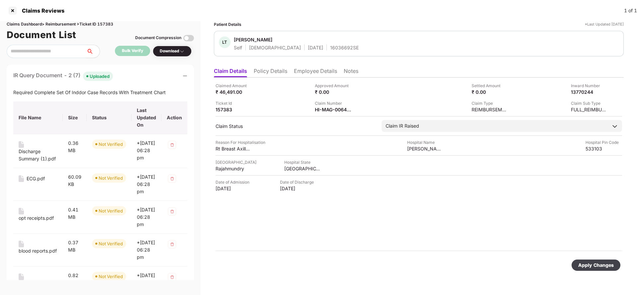
click at [585, 269] on div "Apply Changes" at bounding box center [596, 265] width 36 height 7
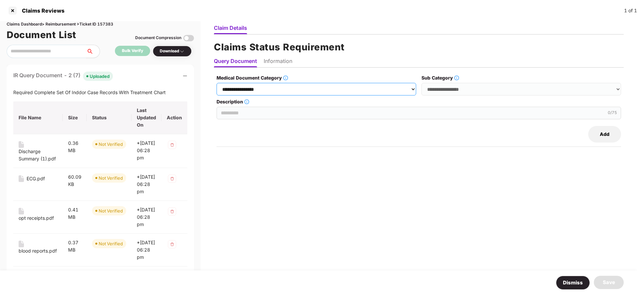
click at [283, 86] on select "**********" at bounding box center [315, 89] width 199 height 13
select select "**********"
click at [217, 83] on select "**********" at bounding box center [315, 89] width 199 height 13
click at [455, 88] on select "**********" at bounding box center [520, 89] width 199 height 13
select select "******"
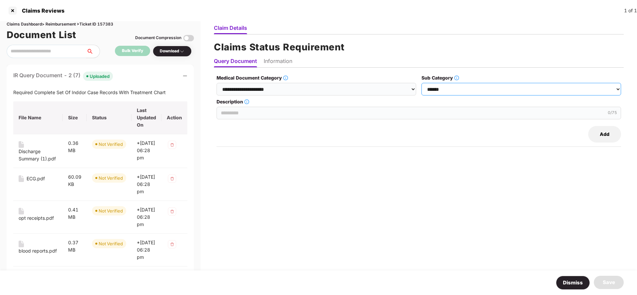
click at [422, 83] on select "**********" at bounding box center [520, 89] width 199 height 13
click at [261, 112] on input "Description" at bounding box center [418, 113] width 404 height 13
paste input "**********"
type input "**********"
drag, startPoint x: 283, startPoint y: 62, endPoint x: 282, endPoint y: 71, distance: 9.1
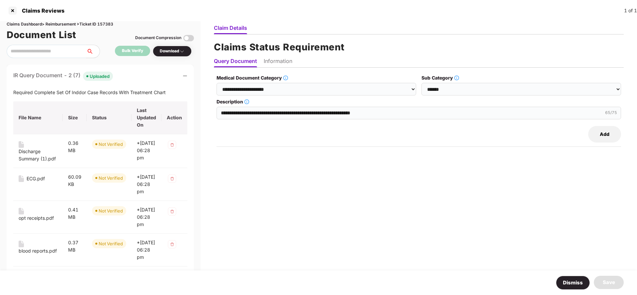
click at [283, 63] on li "Information" at bounding box center [278, 63] width 29 height 10
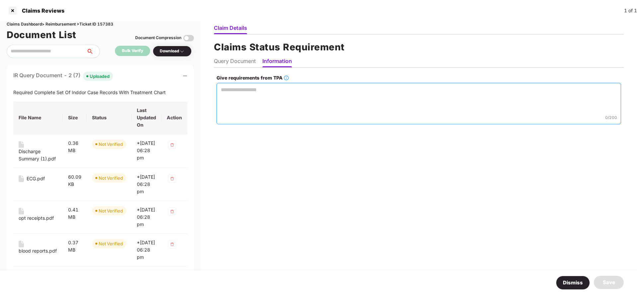
click at [278, 106] on textarea "Give requirements from TPA" at bounding box center [418, 103] width 404 height 41
paste textarea "**********"
type textarea "**********"
click at [602, 281] on div "Save" at bounding box center [608, 282] width 30 height 13
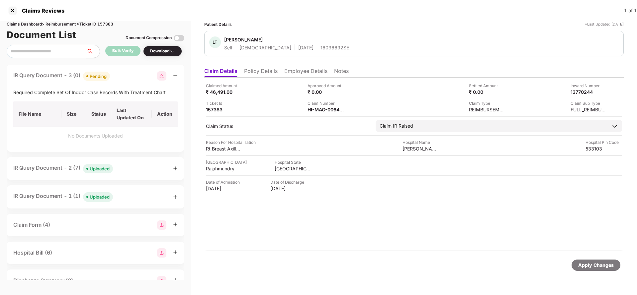
click at [311, 74] on li "Employee Details" at bounding box center [305, 73] width 43 height 10
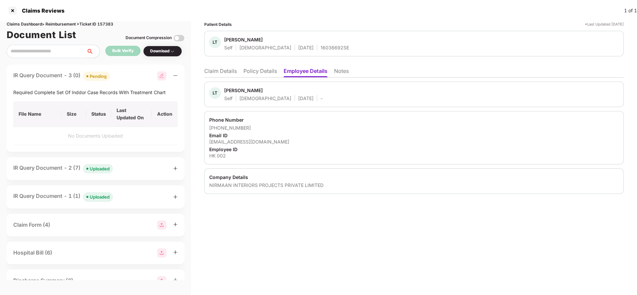
click at [259, 141] on div "lakshmi.talupuri.dummy+donotnotify@aertsen.in" at bounding box center [413, 142] width 409 height 6
copy div "lakshmi.talupuri.dummy+donotnotify@aertsen.in"
click at [221, 77] on li "Claim Details" at bounding box center [220, 73] width 33 height 10
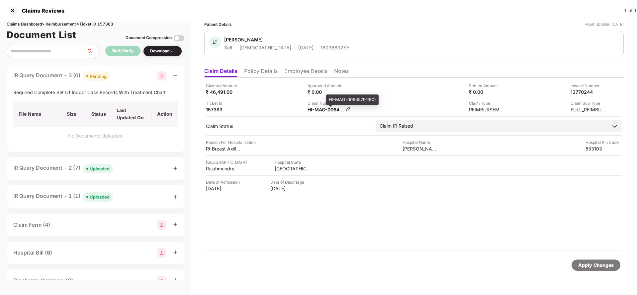
click at [329, 110] on div "HI-MAG-006457916(0)" at bounding box center [325, 110] width 37 height 6
copy div
click at [320, 48] on div "16036692SE" at bounding box center [334, 47] width 29 height 6
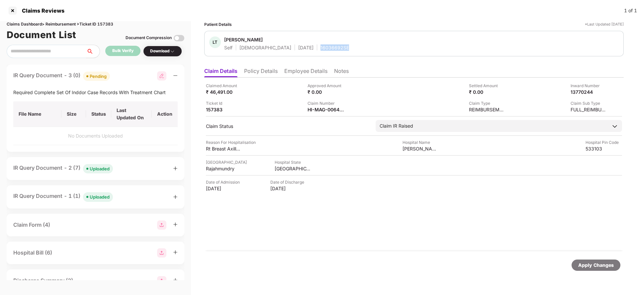
click at [320, 48] on div "16036692SE" at bounding box center [334, 47] width 29 height 6
copy div "16036692SE"
click at [596, 263] on div "Apply Changes" at bounding box center [596, 265] width 36 height 7
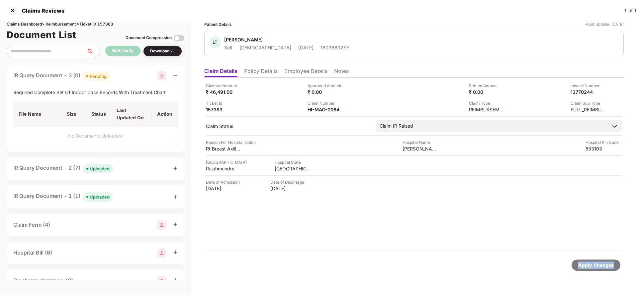
click at [596, 263] on div "Apply Changes" at bounding box center [596, 265] width 36 height 7
click at [111, 23] on div "Claims Dashboard > Reimbursement > Ticket ID 157383" at bounding box center [96, 24] width 178 height 6
copy div "157383"
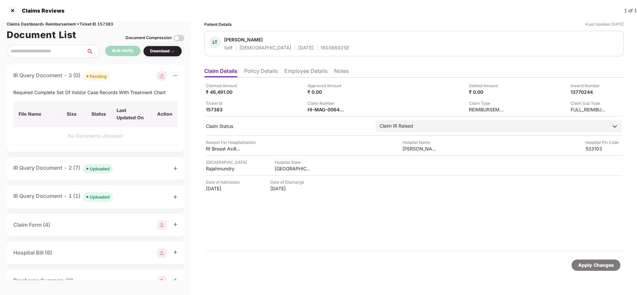
click at [601, 271] on div "Apply Changes" at bounding box center [413, 266] width 419 height 28
click at [597, 262] on div "Apply Changes" at bounding box center [596, 265] width 36 height 7
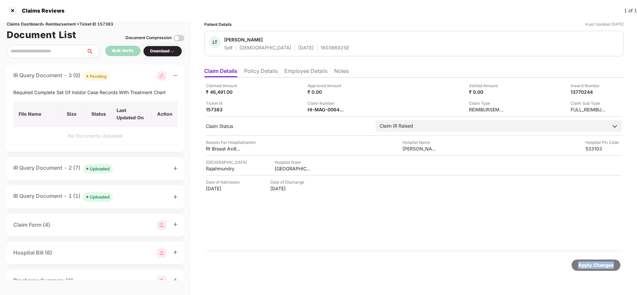
click at [597, 262] on div "Apply Changes" at bounding box center [596, 265] width 36 height 7
click at [580, 260] on div "Apply Changes" at bounding box center [595, 265] width 49 height 11
click at [581, 260] on div "Apply Changes" at bounding box center [595, 265] width 49 height 11
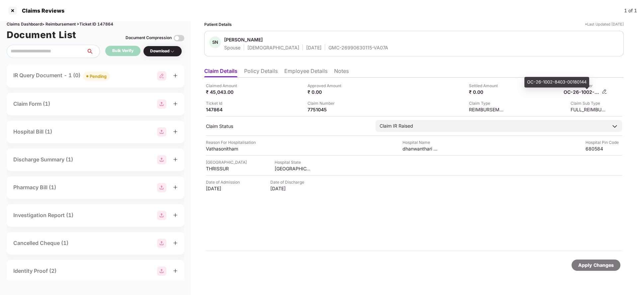
click at [587, 93] on div "OC-26-1002-8403-00180144" at bounding box center [581, 92] width 37 height 6
copy div
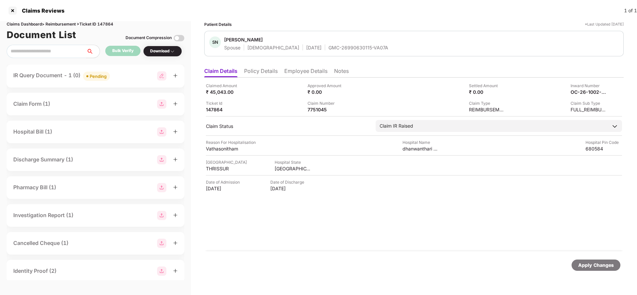
click at [82, 74] on div "IR Query Document - 1 (0) Pending" at bounding box center [61, 76] width 97 height 10
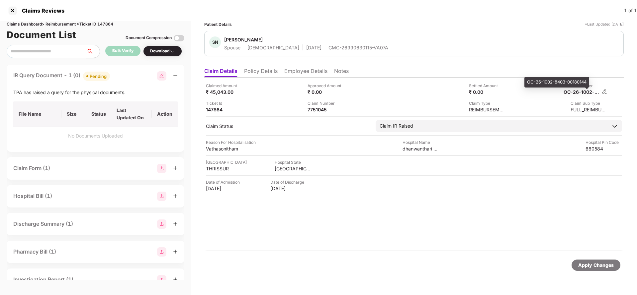
click at [581, 92] on div "OC-26-1002-8403-00180144" at bounding box center [581, 92] width 37 height 6
copy div
click at [328, 50] on div "GMC-26990630115-VA07A" at bounding box center [358, 47] width 60 height 6
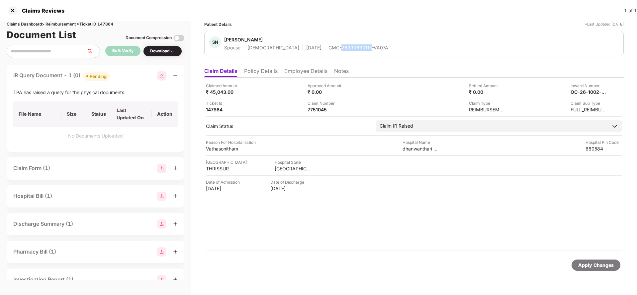
click at [328, 50] on div "GMC-26990630115-VA07A" at bounding box center [358, 47] width 60 height 6
copy div "GMC-26990630115-VA07A"
click at [588, 267] on div "Apply Changes" at bounding box center [596, 265] width 36 height 7
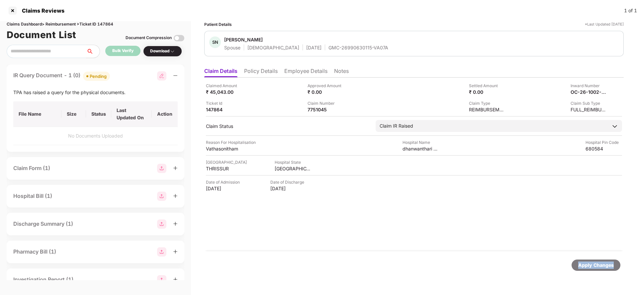
click at [588, 267] on div "Apply Changes" at bounding box center [596, 265] width 36 height 7
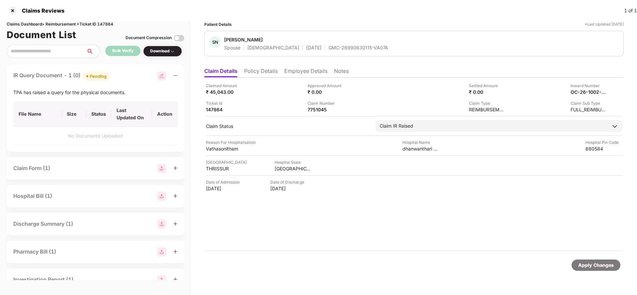
click at [110, 21] on div "Claims Dashboard > Reimbursement > Ticket ID 147864" at bounding box center [96, 24] width 178 height 6
copy div "147864"
click at [590, 268] on div "Apply Changes" at bounding box center [596, 265] width 36 height 7
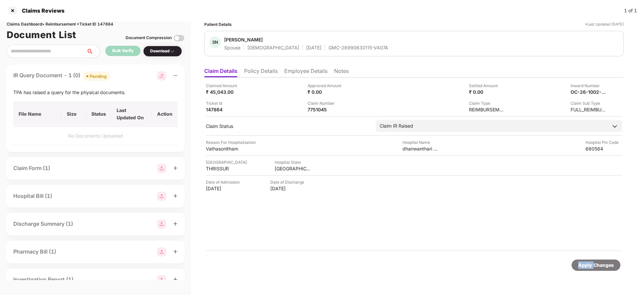
click at [590, 268] on div "Apply Changes" at bounding box center [596, 265] width 36 height 7
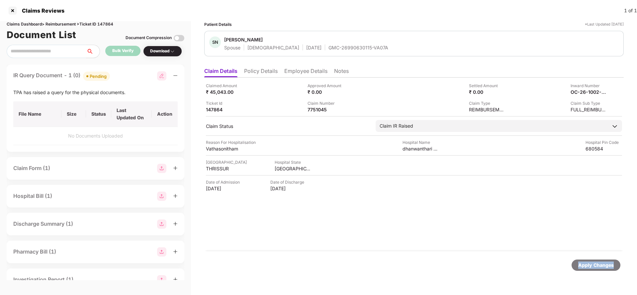
click at [590, 268] on div "Apply Changes" at bounding box center [596, 265] width 36 height 7
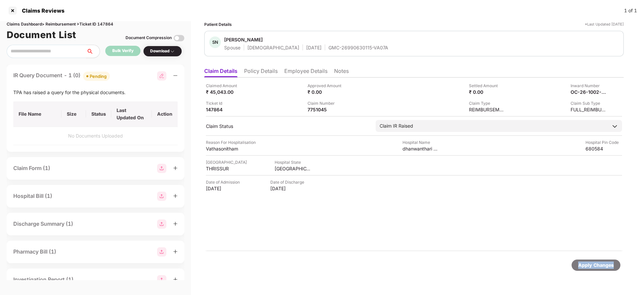
click at [590, 268] on div "Apply Changes" at bounding box center [596, 265] width 36 height 7
click at [601, 268] on div "Apply Changes" at bounding box center [596, 265] width 36 height 7
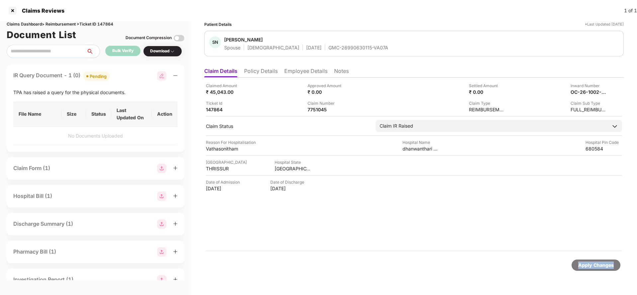
click at [601, 268] on div "Apply Changes" at bounding box center [596, 265] width 36 height 7
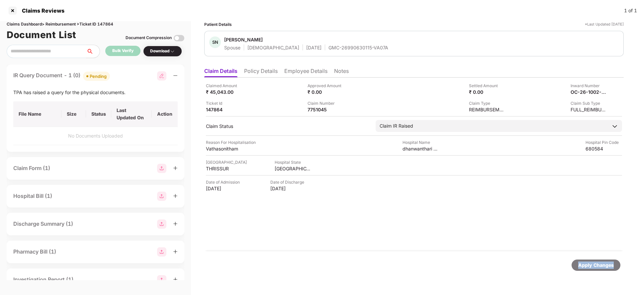
click at [601, 268] on div "Apply Changes" at bounding box center [596, 265] width 36 height 7
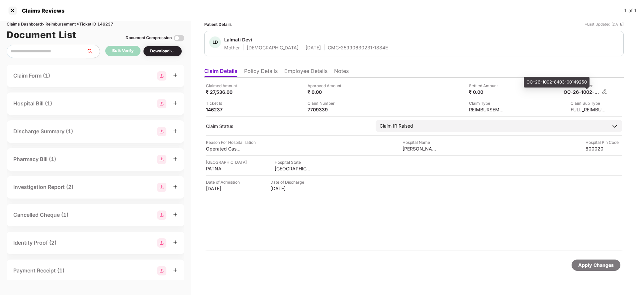
click at [581, 92] on div "OC-26-1002-8403-00149250" at bounding box center [581, 92] width 37 height 6
copy div
click at [601, 270] on div "Apply Changes" at bounding box center [595, 265] width 49 height 11
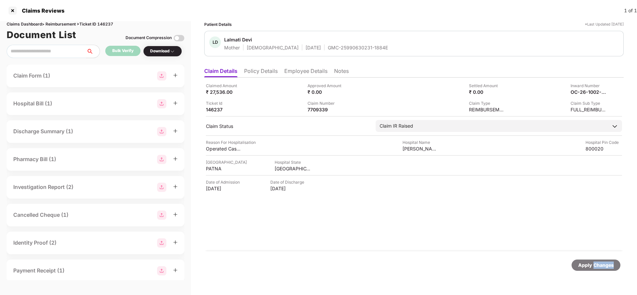
click at [601, 270] on div "Apply Changes" at bounding box center [595, 265] width 49 height 11
click at [109, 25] on div "Claims Dashboard > Reimbursement > Ticket ID 146237" at bounding box center [96, 24] width 178 height 6
copy div "146237"
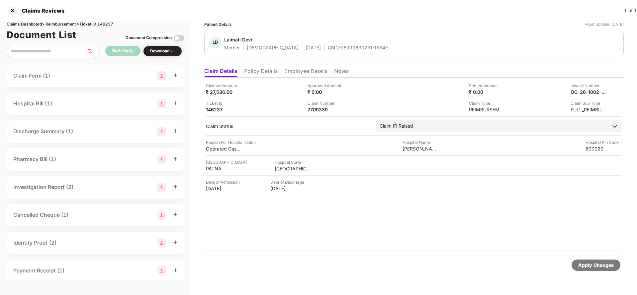
click at [589, 263] on div "Apply Changes" at bounding box center [596, 265] width 36 height 7
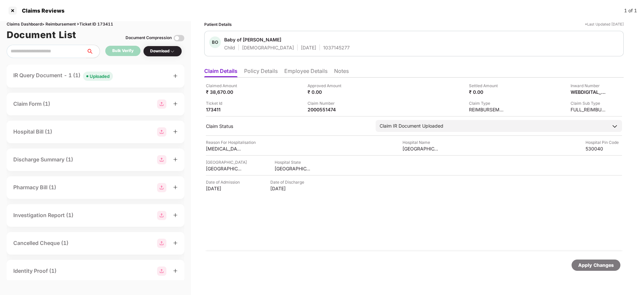
click at [323, 49] on div "1037145277" at bounding box center [336, 47] width 27 height 6
copy div "1037145277"
click at [105, 79] on div "Uploaded" at bounding box center [100, 76] width 20 height 7
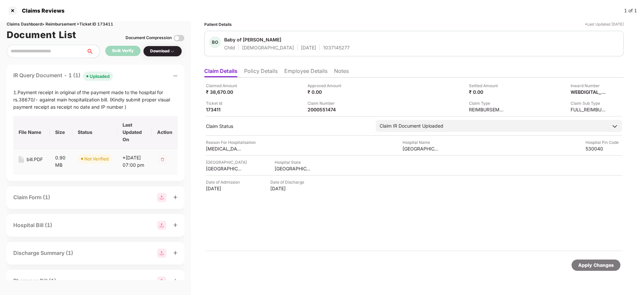
click at [28, 162] on div "bill.PDF" at bounding box center [35, 159] width 16 height 7
click at [320, 109] on div "2000551474" at bounding box center [325, 110] width 37 height 6
copy div "2000551474"
click at [323, 47] on div "1037145277" at bounding box center [336, 47] width 27 height 6
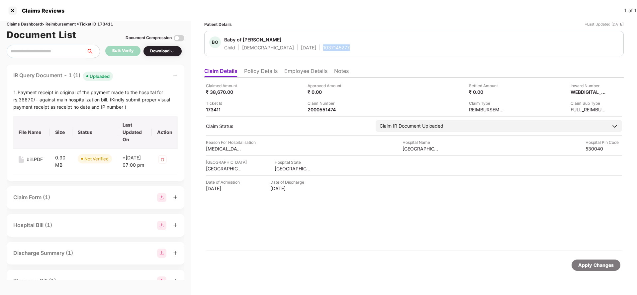
click at [323, 47] on div "1037145277" at bounding box center [336, 47] width 27 height 6
copy div "1037145277"
click at [308, 74] on li "Employee Details" at bounding box center [305, 73] width 43 height 10
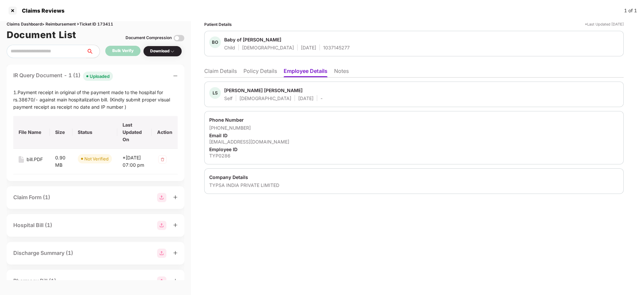
click at [210, 68] on li "Claim Details" at bounding box center [220, 73] width 33 height 10
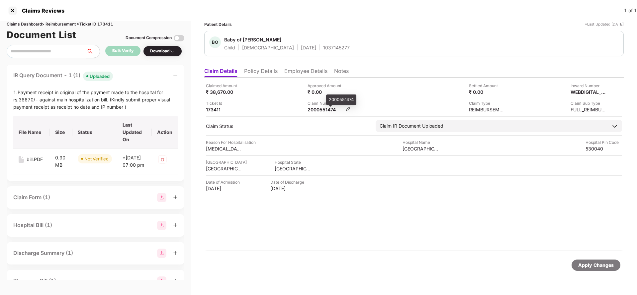
click at [319, 110] on div "2000551474" at bounding box center [325, 110] width 37 height 6
copy div "2000551474"
click at [596, 266] on div "Apply Changes" at bounding box center [596, 265] width 36 height 7
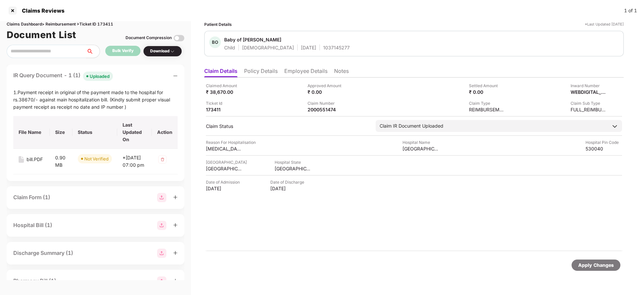
click at [596, 266] on div "Apply Changes" at bounding box center [596, 265] width 36 height 7
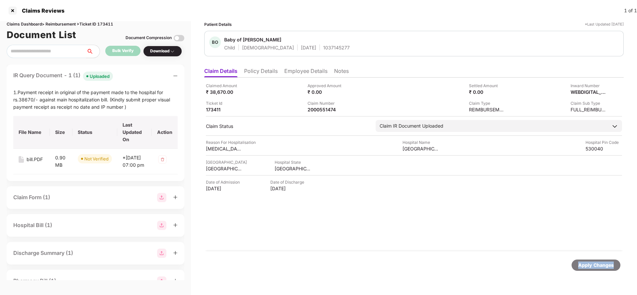
click at [596, 266] on div "Apply Changes" at bounding box center [596, 265] width 36 height 7
click at [598, 268] on div "Apply Changes" at bounding box center [596, 265] width 36 height 7
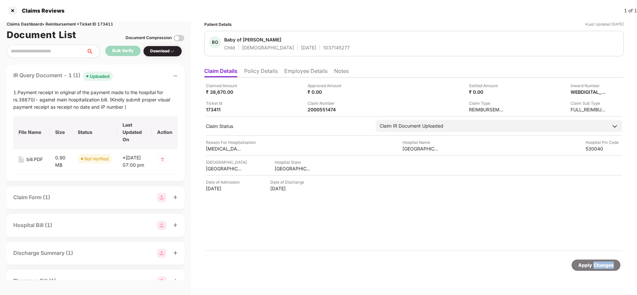
click at [598, 268] on div "Apply Changes" at bounding box center [596, 265] width 36 height 7
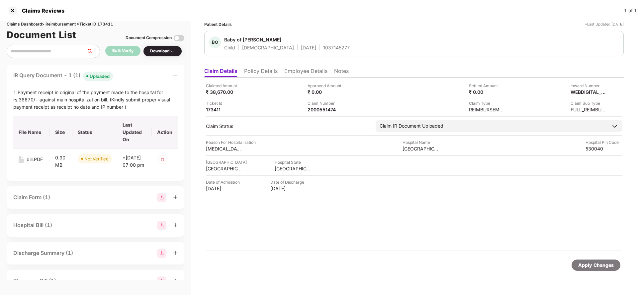
click at [104, 23] on div "Claims Dashboard > Reimbursement > Ticket ID 173411" at bounding box center [96, 24] width 178 height 6
copy div "173411"
click at [586, 264] on div "Apply Changes" at bounding box center [596, 265] width 36 height 7
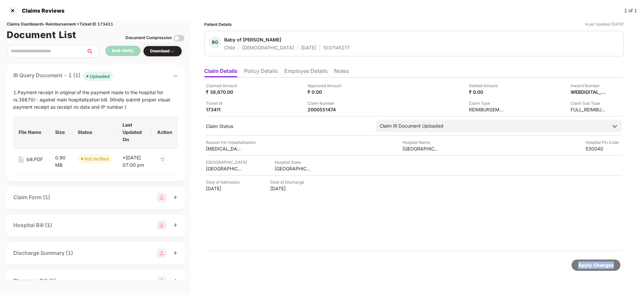
click at [586, 264] on div "Apply Changes" at bounding box center [596, 265] width 36 height 7
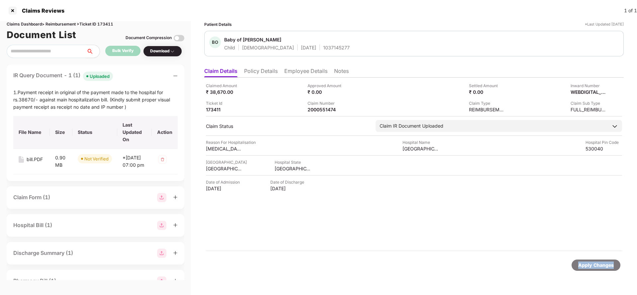
click at [586, 264] on div "Apply Changes" at bounding box center [596, 265] width 36 height 7
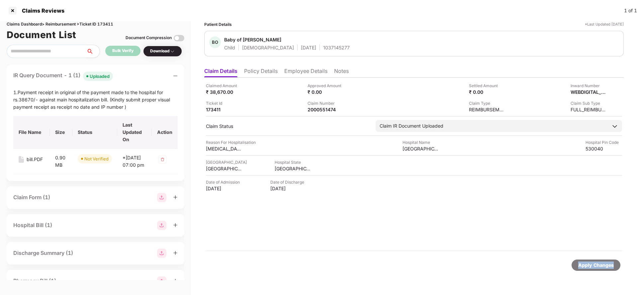
click at [586, 264] on div "Apply Changes" at bounding box center [596, 265] width 36 height 7
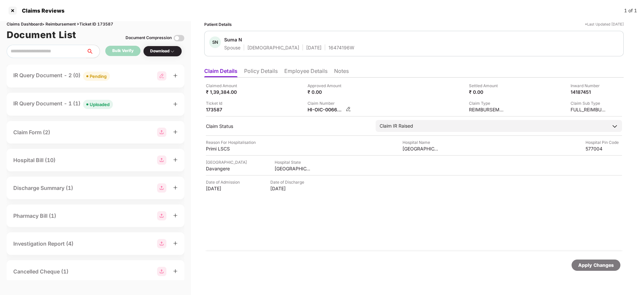
click at [325, 112] on div "HI-OIC-006622983(0)" at bounding box center [325, 110] width 37 height 6
copy div
click at [104, 104] on div "Uploaded" at bounding box center [100, 104] width 20 height 7
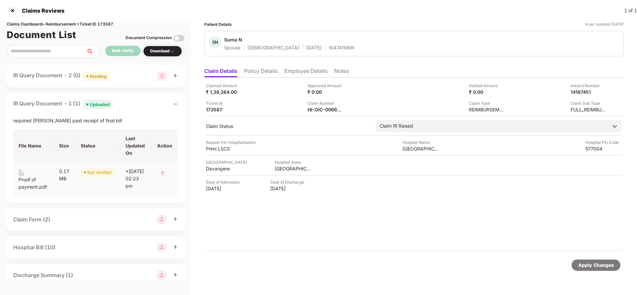
click at [28, 185] on div "Proof of payment.pdf" at bounding box center [34, 183] width 30 height 15
click at [50, 74] on div "IR Query Document - 2 (0) Pending" at bounding box center [61, 76] width 97 height 10
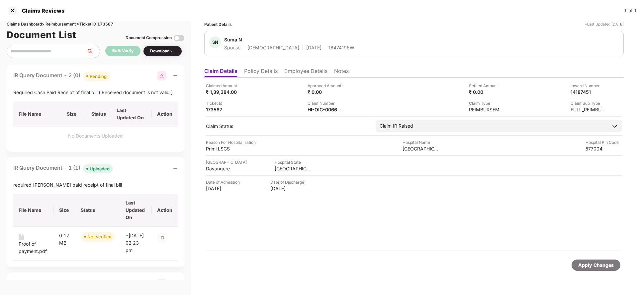
click at [589, 268] on div "Apply Changes" at bounding box center [596, 265] width 36 height 7
click at [607, 267] on div "Apply Changes" at bounding box center [596, 265] width 36 height 7
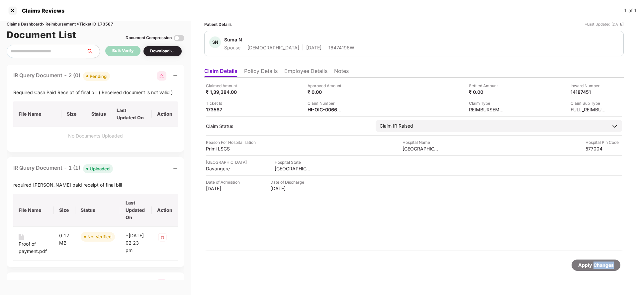
click at [607, 267] on div "Apply Changes" at bounding box center [596, 265] width 36 height 7
click at [110, 22] on div "Claims Dashboard > Reimbursement > Ticket ID 173587" at bounding box center [96, 24] width 178 height 6
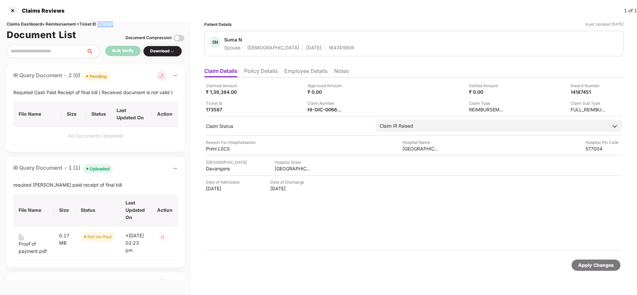
copy div "173587"
click at [577, 262] on div "Apply Changes" at bounding box center [595, 265] width 49 height 11
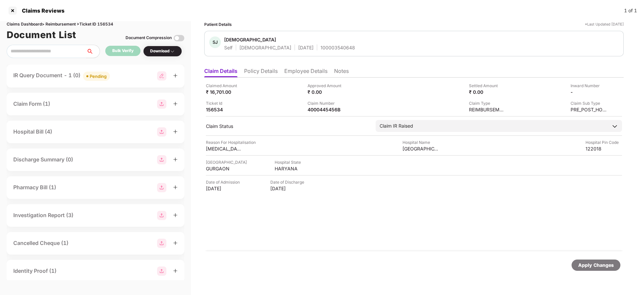
click at [260, 72] on li "Policy Details" at bounding box center [261, 73] width 34 height 10
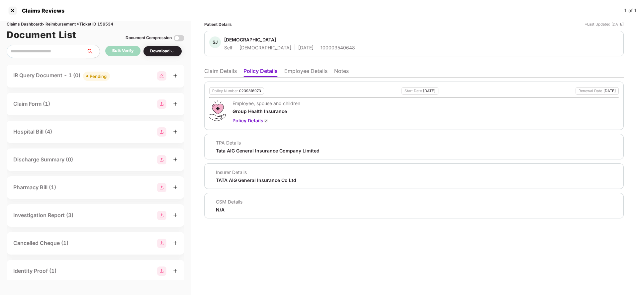
click at [294, 73] on li "Employee Details" at bounding box center [305, 73] width 43 height 10
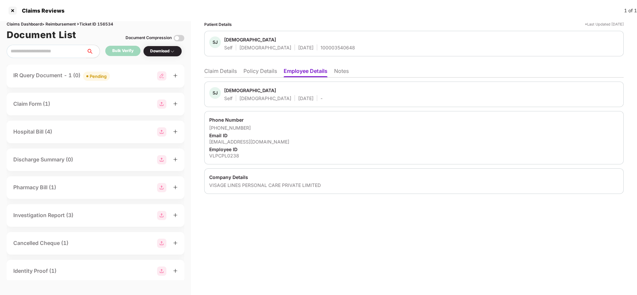
click at [223, 68] on li "Claim Details" at bounding box center [220, 73] width 33 height 10
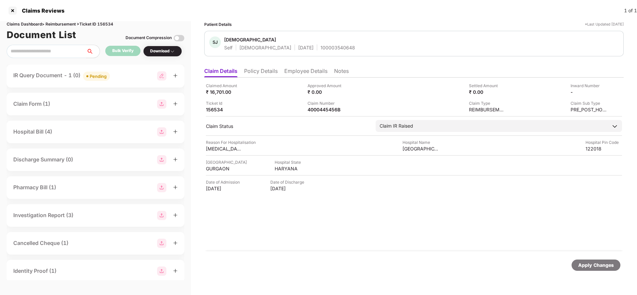
click at [265, 70] on li "Policy Details" at bounding box center [261, 73] width 34 height 10
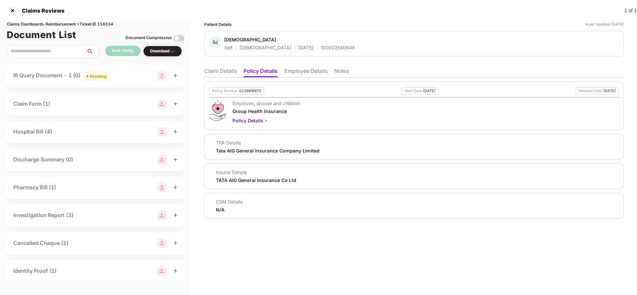
click at [307, 76] on li "Employee Details" at bounding box center [305, 73] width 43 height 10
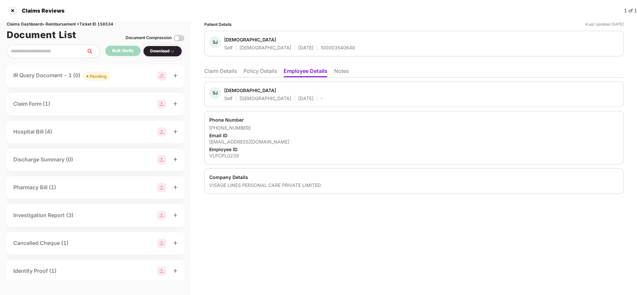
click at [229, 69] on li "Claim Details" at bounding box center [220, 73] width 33 height 10
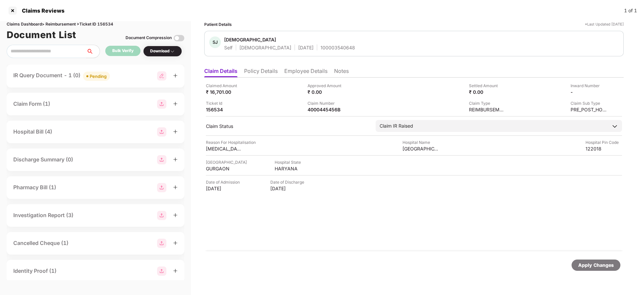
click at [254, 67] on ul "Claim Details Policy Details Employee Details Notes" at bounding box center [413, 70] width 419 height 13
click at [257, 69] on li "Policy Details" at bounding box center [261, 73] width 34 height 10
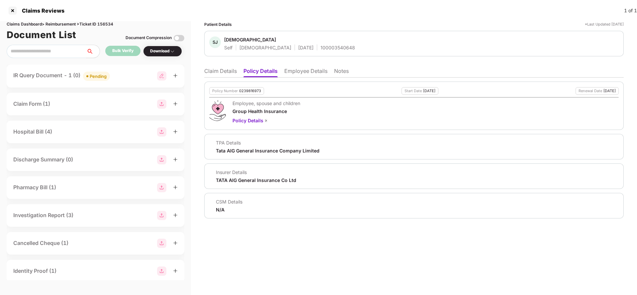
click at [209, 72] on li "Claim Details" at bounding box center [220, 73] width 33 height 10
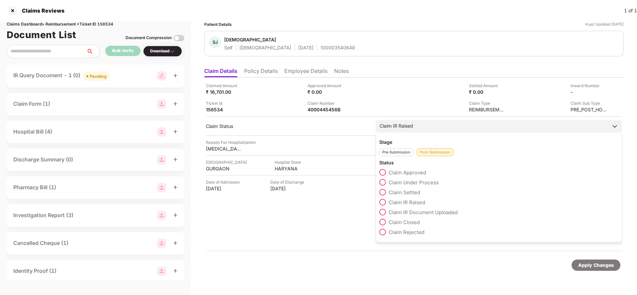
click at [393, 233] on span "Claim Rejected" at bounding box center [406, 232] width 36 height 6
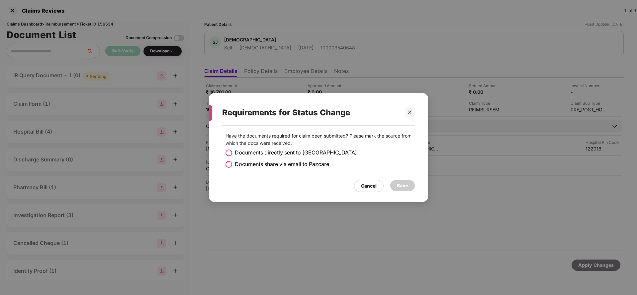
click at [268, 267] on div "Requirements for Status Change Have the documents required for claim been submi…" at bounding box center [318, 147] width 637 height 295
click at [367, 187] on div "Cancel" at bounding box center [369, 186] width 16 height 7
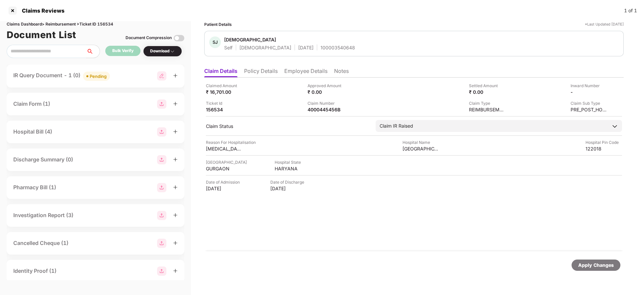
click at [99, 79] on div "Pending" at bounding box center [98, 76] width 17 height 7
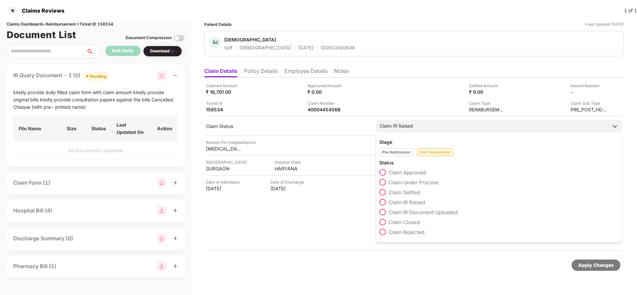
click at [393, 231] on span "Claim Rejected" at bounding box center [406, 232] width 36 height 6
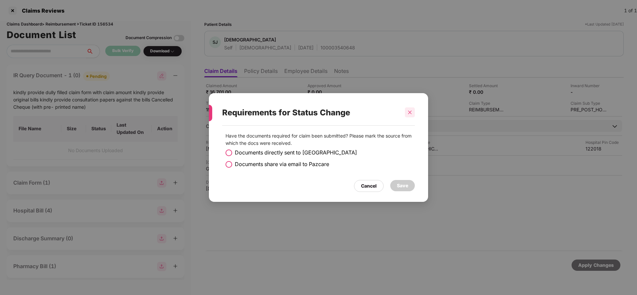
click at [410, 113] on icon "close" at bounding box center [410, 113] width 4 height 4
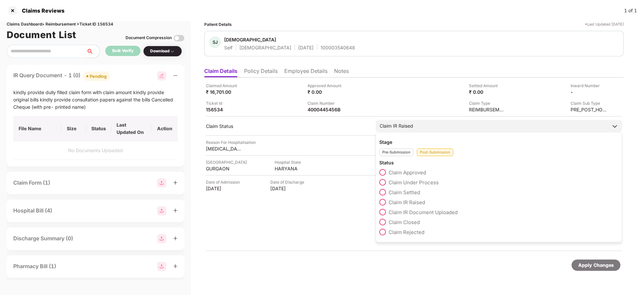
click at [449, 130] on div "Claim IR Raised" at bounding box center [498, 126] width 246 height 12
click at [406, 234] on span "Claim Rejected" at bounding box center [406, 232] width 36 height 6
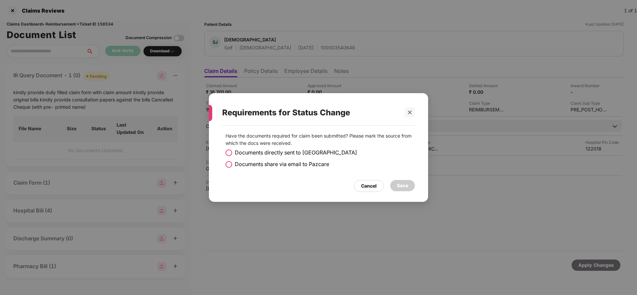
click at [244, 165] on span "Documents share via email to Pazcare" at bounding box center [282, 164] width 94 height 8
click at [405, 186] on div "Save" at bounding box center [402, 185] width 11 height 7
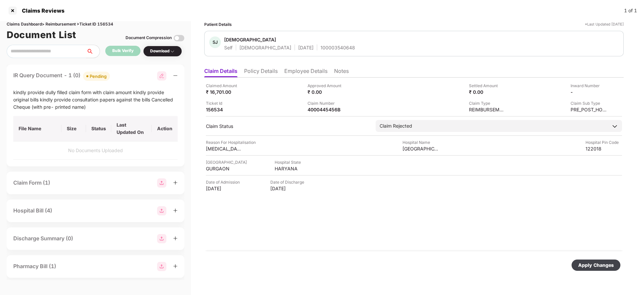
click at [590, 267] on div "Apply Changes" at bounding box center [596, 265] width 36 height 7
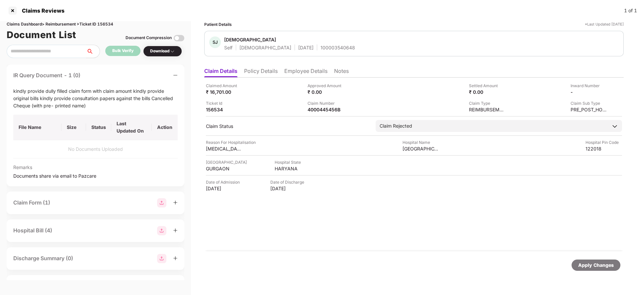
click at [25, 166] on span "Remarks" at bounding box center [95, 167] width 164 height 7
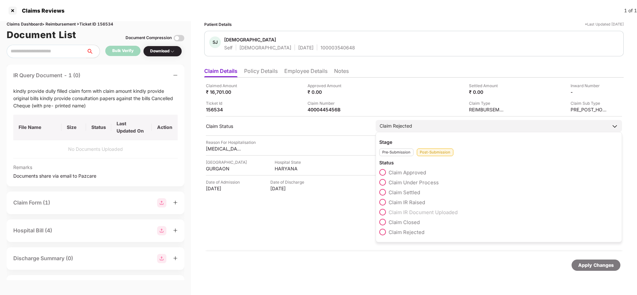
click at [399, 236] on div "Claim Rejected" at bounding box center [498, 234] width 239 height 10
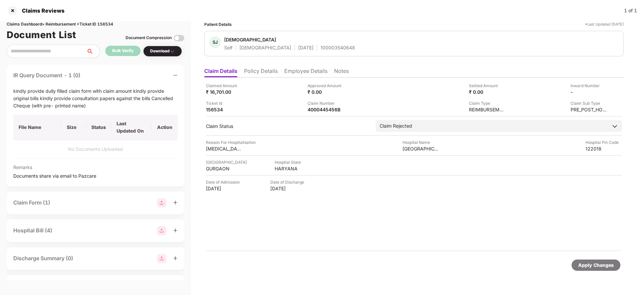
click at [607, 264] on div "Apply Changes" at bounding box center [596, 265] width 36 height 7
click at [597, 261] on div "Apply Changes" at bounding box center [595, 265] width 49 height 11
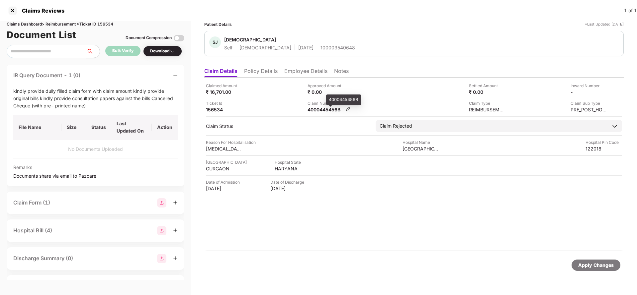
click at [314, 109] on div "4000445456B" at bounding box center [325, 110] width 37 height 6
copy div "4000445456B"
click at [595, 265] on div "Apply Changes" at bounding box center [596, 265] width 36 height 7
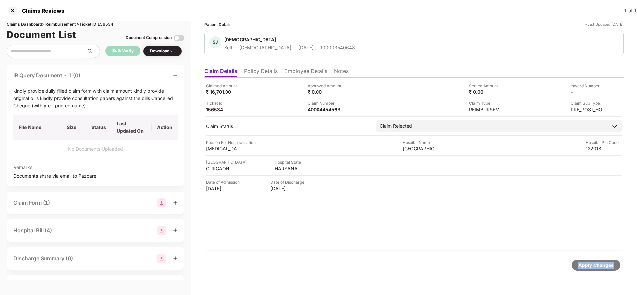
click at [595, 265] on div "Apply Changes" at bounding box center [596, 265] width 36 height 7
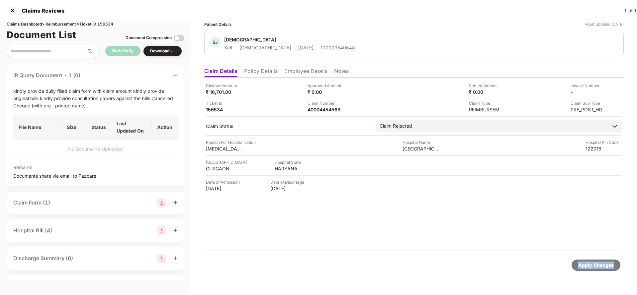
click at [109, 24] on div "Claims Dashboard > Reimbursement > Ticket ID 156534" at bounding box center [96, 24] width 178 height 6
copy div "156534"
click at [600, 265] on div "Apply Changes" at bounding box center [596, 265] width 36 height 7
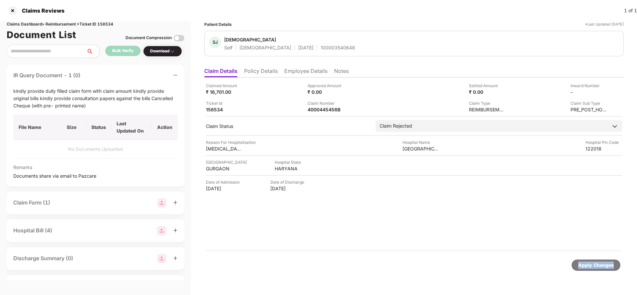
click at [600, 265] on div "Apply Changes" at bounding box center [596, 265] width 36 height 7
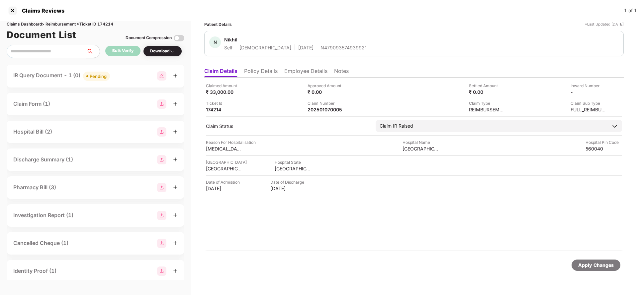
click at [264, 67] on ul "Claim Details Policy Details Employee Details Notes" at bounding box center [413, 70] width 419 height 13
click at [266, 73] on li "Policy Details" at bounding box center [261, 73] width 34 height 10
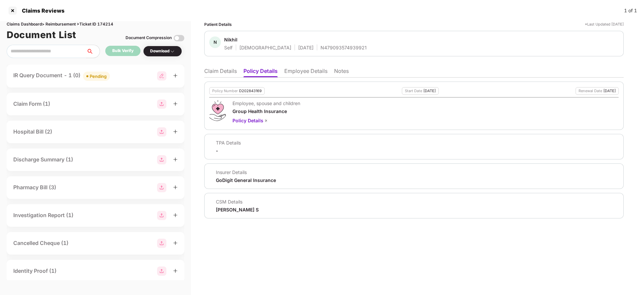
click at [296, 72] on li "Employee Details" at bounding box center [305, 73] width 43 height 10
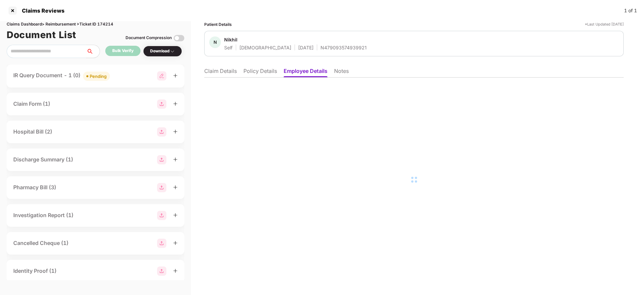
click at [270, 73] on li "Policy Details" at bounding box center [260, 73] width 34 height 10
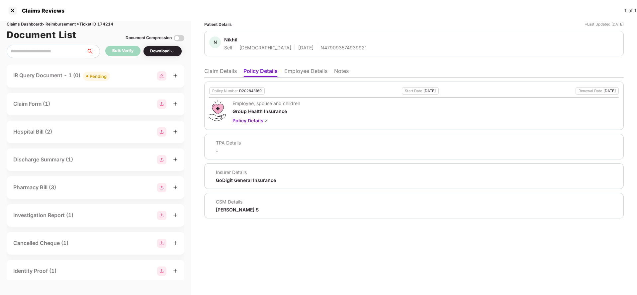
click at [302, 74] on li "Employee Details" at bounding box center [305, 73] width 43 height 10
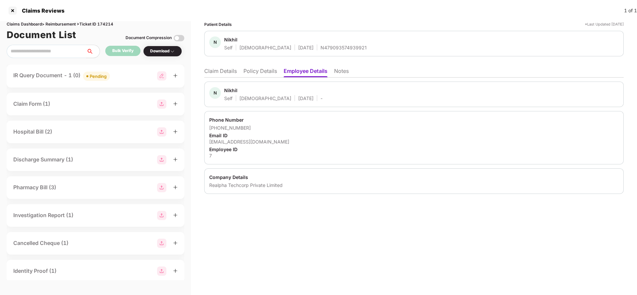
click at [240, 72] on ul "Claim Details Policy Details Employee Details Notes" at bounding box center [413, 70] width 419 height 13
click at [270, 70] on li "Policy Details" at bounding box center [260, 73] width 34 height 10
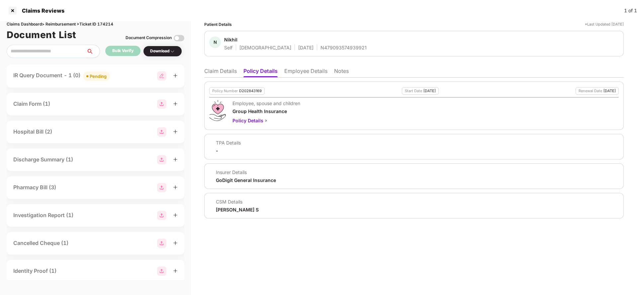
click at [232, 72] on li "Claim Details" at bounding box center [220, 73] width 33 height 10
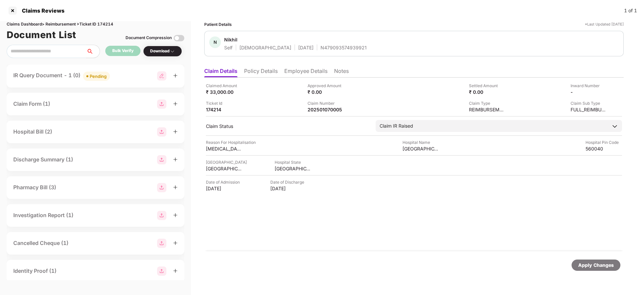
click at [100, 75] on div "Pending" at bounding box center [98, 76] width 17 height 7
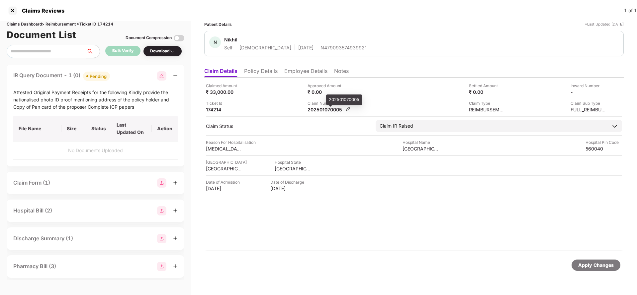
click at [324, 112] on div "202501070005" at bounding box center [325, 110] width 37 height 6
copy div "202501070005"
click at [317, 53] on div "N Nikhil Self [DEMOGRAPHIC_DATA] [DATE] N479093574939921" at bounding box center [413, 44] width 419 height 26
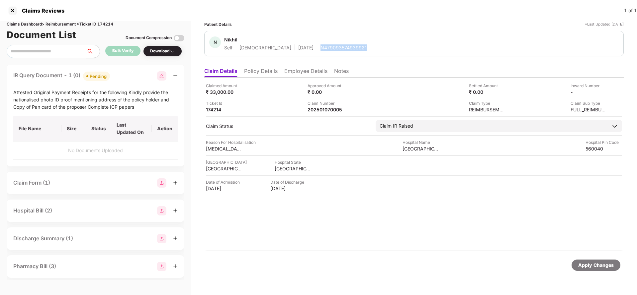
click at [317, 53] on div "N Nikhil Self [DEMOGRAPHIC_DATA] [DATE] N479093574939921" at bounding box center [413, 44] width 419 height 26
copy div "N479093574939921"
click at [590, 266] on div "Apply Changes" at bounding box center [596, 265] width 36 height 7
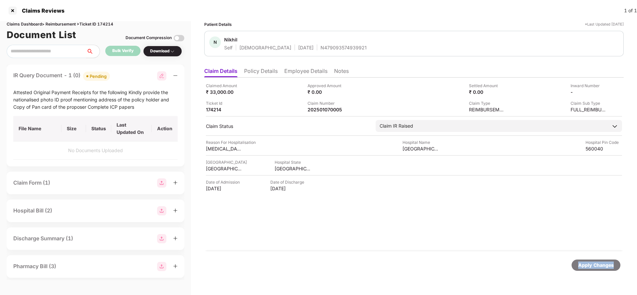
click at [590, 266] on div "Apply Changes" at bounding box center [596, 265] width 36 height 7
click at [107, 21] on div "Claims Reviews 1 of 1" at bounding box center [318, 10] width 637 height 21
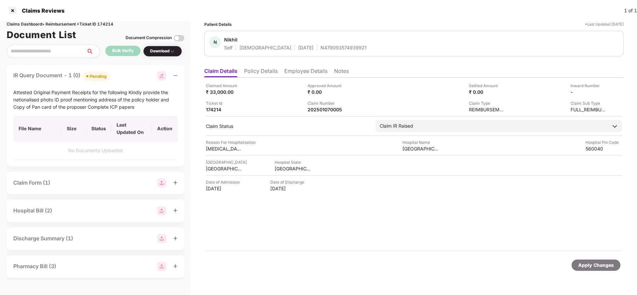
click at [107, 21] on div "Claims Reviews 1 of 1" at bounding box center [318, 10] width 637 height 21
click at [110, 23] on div "Claims Dashboard > Reimbursement > Ticket ID 174214" at bounding box center [96, 24] width 178 height 6
copy div "174214"
click at [584, 265] on div "Apply Changes" at bounding box center [596, 265] width 36 height 7
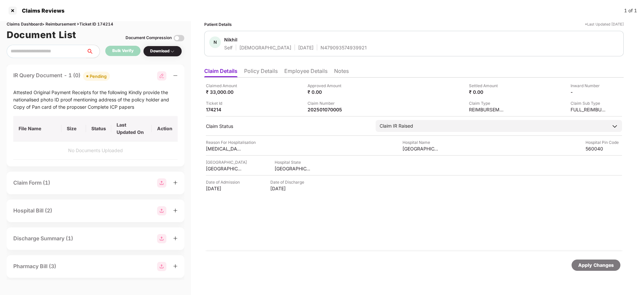
click at [584, 265] on div "Apply Changes" at bounding box center [596, 265] width 36 height 7
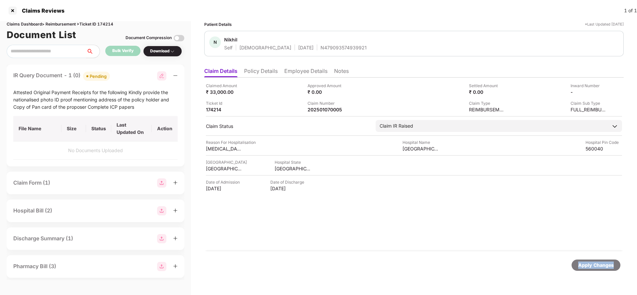
click at [584, 265] on div "Apply Changes" at bounding box center [596, 265] width 36 height 7
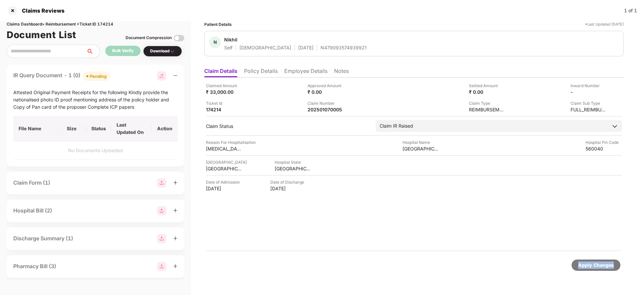
click at [584, 265] on div "Apply Changes" at bounding box center [596, 265] width 36 height 7
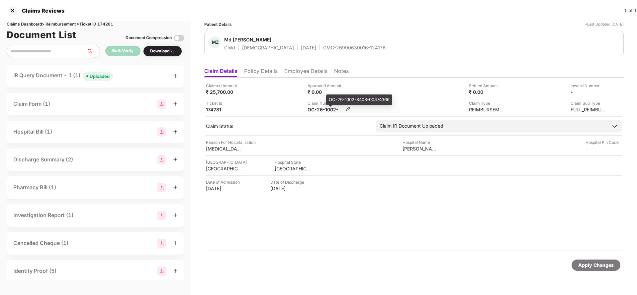
click at [319, 110] on div "OC-26-1002-8403-00474366" at bounding box center [325, 110] width 37 height 6
copy div
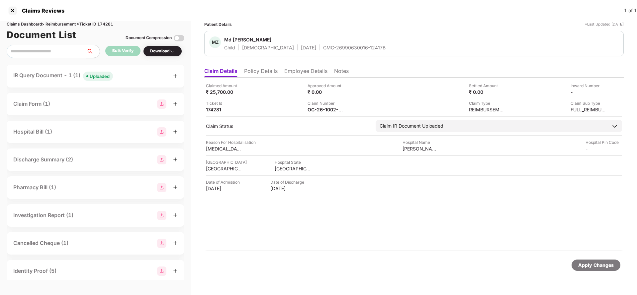
click at [92, 73] on div "Uploaded" at bounding box center [100, 76] width 20 height 7
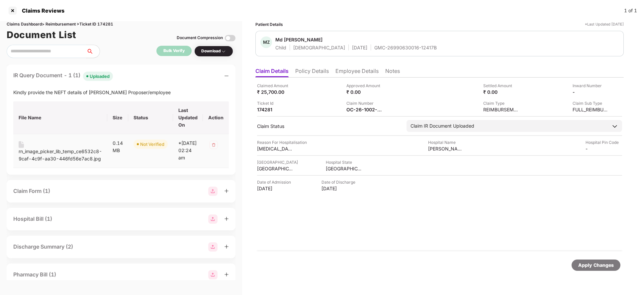
click at [32, 151] on div "rn_image_picker_lib_temp_ce6532c8-9caf-4c9f-aa30-446fd56e7ac8.jpg" at bounding box center [60, 155] width 83 height 15
click at [388, 45] on div "GMC-26990630016-12417B" at bounding box center [405, 47] width 62 height 6
copy div "GMC-26990630016-12417B"
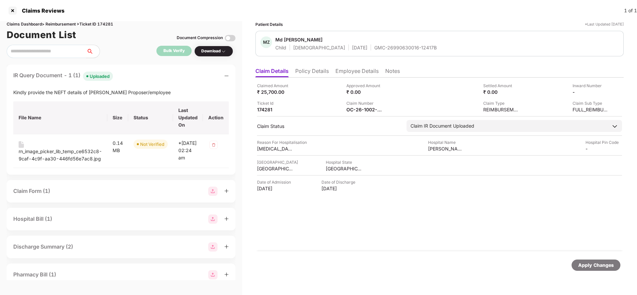
click at [397, 74] on li "Notes" at bounding box center [392, 73] width 15 height 10
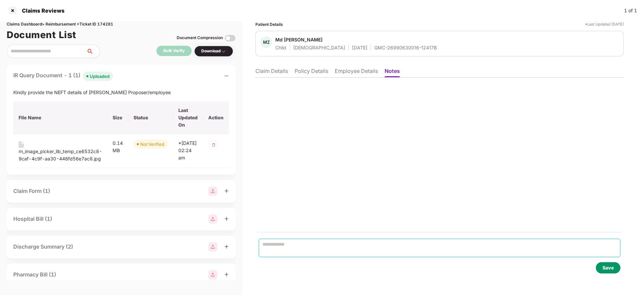
click at [307, 240] on textarea at bounding box center [439, 248] width 361 height 19
paste textarea "**********"
type textarea "**********"
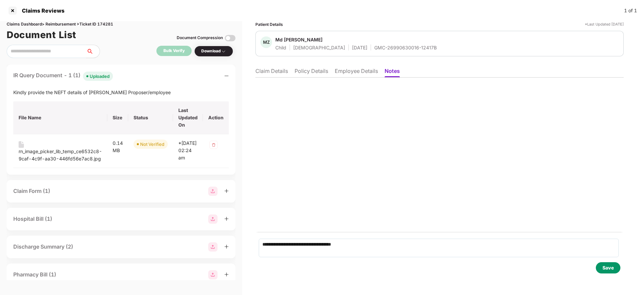
click at [608, 269] on div "Save" at bounding box center [607, 268] width 11 height 7
click at [611, 269] on div "Save" at bounding box center [607, 268] width 11 height 7
click at [265, 72] on li "Claim Details" at bounding box center [271, 73] width 33 height 10
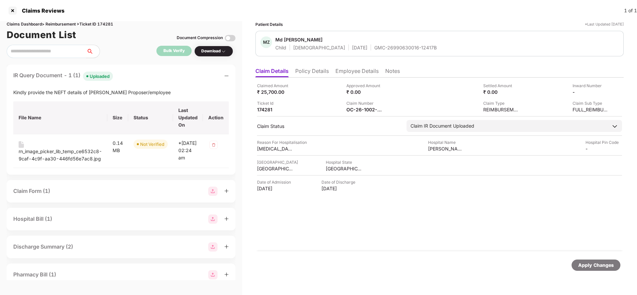
click at [376, 49] on div "GMC-26990630016-12417B" at bounding box center [405, 47] width 62 height 6
copy div "GMC-26990630016-12417B"
click at [357, 109] on div "OC-26-1002-8403-00474366" at bounding box center [364, 110] width 37 height 6
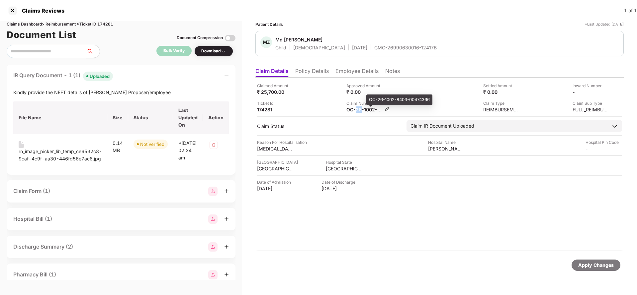
click at [357, 109] on div "OC-26-1002-8403-00474366" at bounding box center [364, 110] width 37 height 6
copy div
click at [604, 265] on div "Apply Changes" at bounding box center [596, 265] width 36 height 7
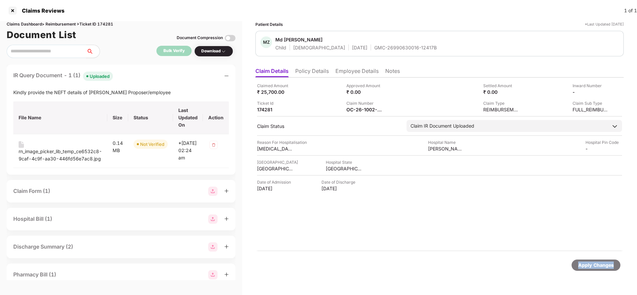
click at [604, 265] on div "Apply Changes" at bounding box center [596, 265] width 36 height 7
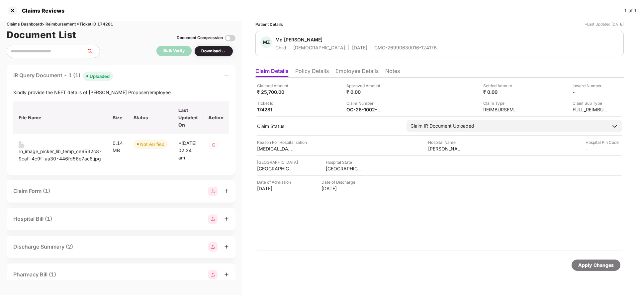
click at [113, 26] on div "Claims Dashboard > Reimbursement > Ticket ID 174281" at bounding box center [121, 24] width 229 height 6
copy div "174281"
click at [591, 264] on div "Apply Changes" at bounding box center [596, 265] width 36 height 7
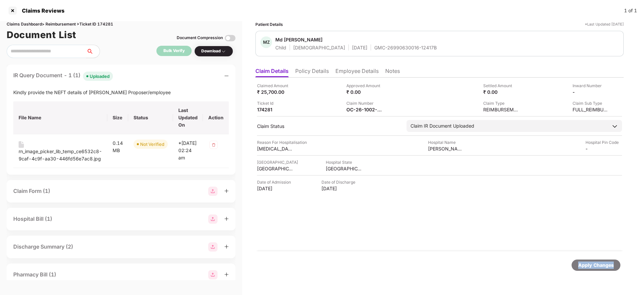
click at [591, 264] on div "Apply Changes" at bounding box center [596, 265] width 36 height 7
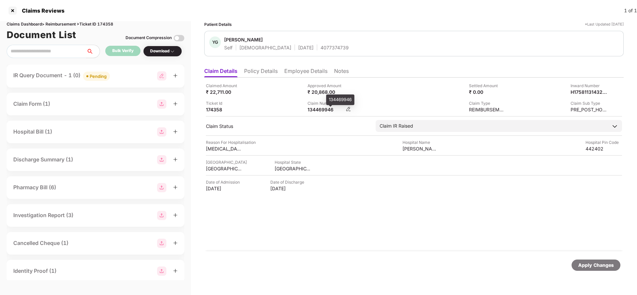
click at [324, 110] on div "134469946" at bounding box center [325, 110] width 37 height 6
copy div "134469946"
click at [267, 75] on li "Policy Details" at bounding box center [261, 73] width 34 height 10
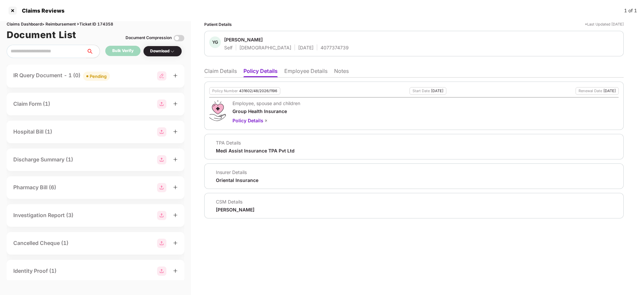
click at [215, 73] on li "Claim Details" at bounding box center [220, 73] width 33 height 10
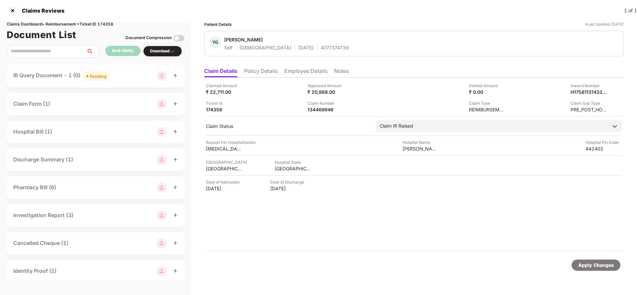
click at [320, 113] on div "Claimed Amount ₹ 22,711.00 Approved Amount ₹ 20,868.00 Settled Amount ₹ 0.00 In…" at bounding box center [413, 165] width 419 height 174
click at [320, 109] on div "134469946" at bounding box center [325, 110] width 37 height 6
copy div "134469946"
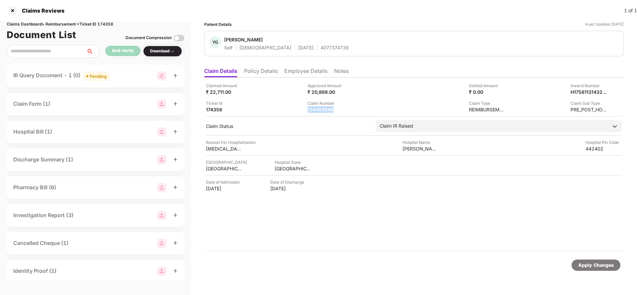
copy div "134469946"
click at [88, 76] on span at bounding box center [87, 76] width 2 height 2
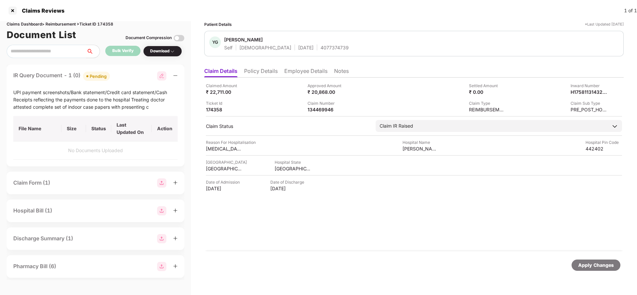
click at [297, 74] on li "Employee Details" at bounding box center [305, 73] width 43 height 10
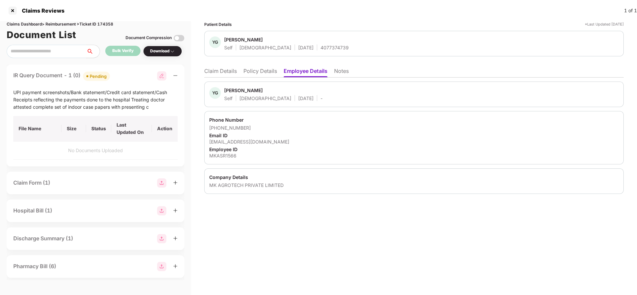
click at [225, 70] on li "Claim Details" at bounding box center [220, 73] width 33 height 10
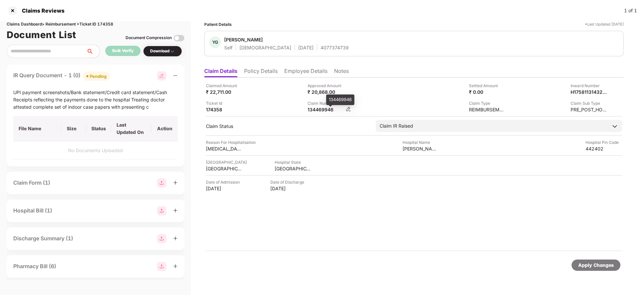
click at [313, 111] on div "134469946" at bounding box center [325, 110] width 37 height 6
copy div "134469946"
click at [303, 52] on div "YG Yunus Gulabkha Pathan Self Male 07 Oct 1983 4077374739" at bounding box center [413, 44] width 419 height 26
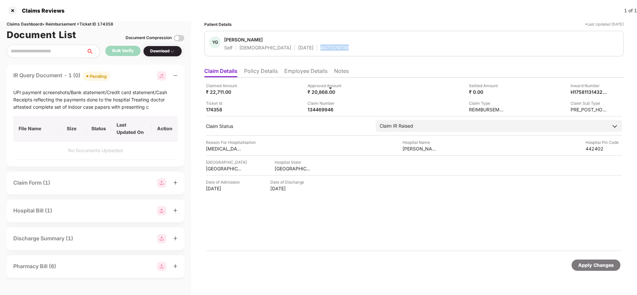
copy div "4077374739"
click at [582, 263] on div "Apply Changes" at bounding box center [596, 265] width 36 height 7
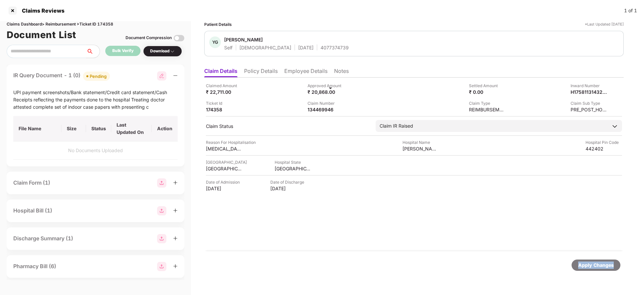
click at [582, 263] on div "Apply Changes" at bounding box center [596, 265] width 36 height 7
click at [113, 25] on div "Claims Dashboard > Reimbursement > Ticket ID 174358" at bounding box center [96, 24] width 178 height 6
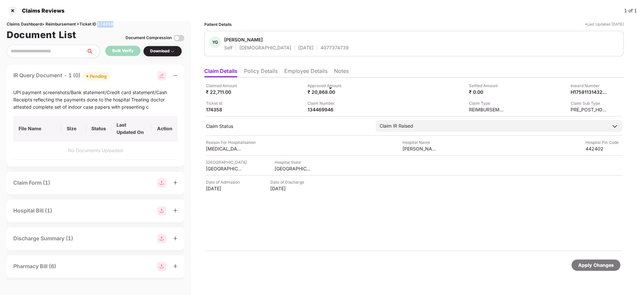
copy div "174358"
click at [606, 265] on div "Apply Changes" at bounding box center [596, 265] width 36 height 7
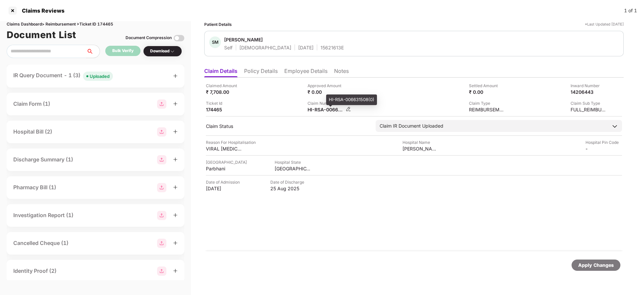
click at [324, 112] on div "HI-RSA-006631508(0)" at bounding box center [325, 110] width 37 height 6
copy div
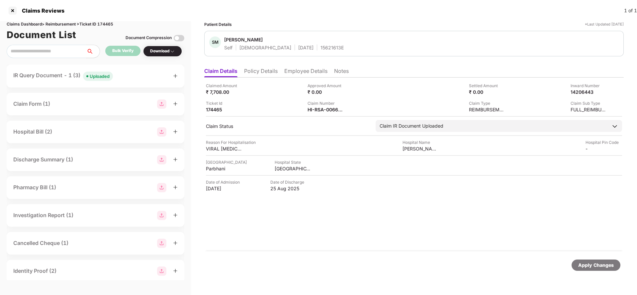
click at [101, 77] on div "Uploaded" at bounding box center [100, 76] width 20 height 7
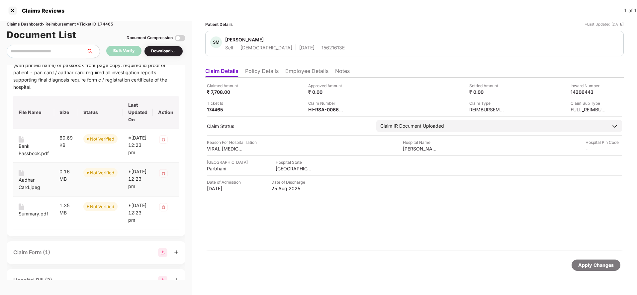
scroll to position [50, 0]
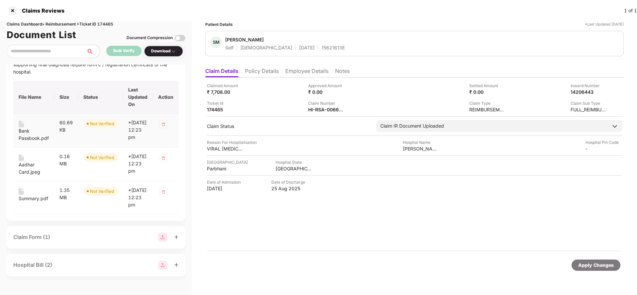
click at [29, 133] on div "Bank Passbook.pdf" at bounding box center [34, 134] width 30 height 15
click at [30, 176] on div "Aadhar Card.jpeg" at bounding box center [34, 168] width 30 height 15
click at [27, 202] on div "Summary.pdf" at bounding box center [34, 198] width 30 height 7
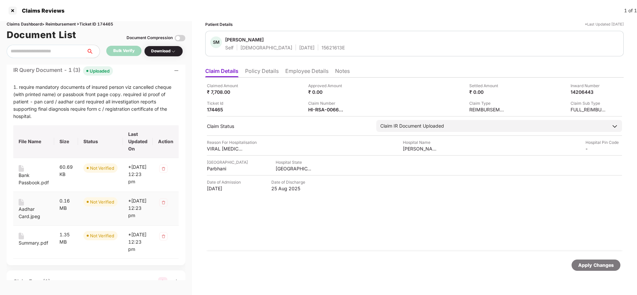
scroll to position [0, 0]
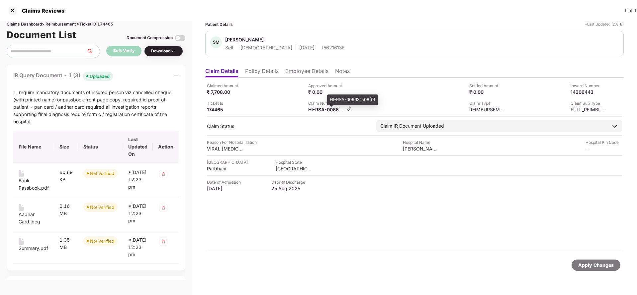
click at [326, 112] on div "HI-RSA-006631508(0)" at bounding box center [326, 110] width 37 height 6
copy div
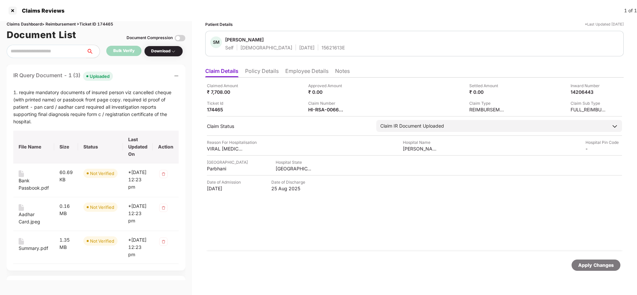
click at [321, 49] on div "15621613E" at bounding box center [332, 47] width 23 height 6
copy div "15621613E"
click at [317, 109] on div "HI-RSA-006631508(0)" at bounding box center [326, 110] width 37 height 6
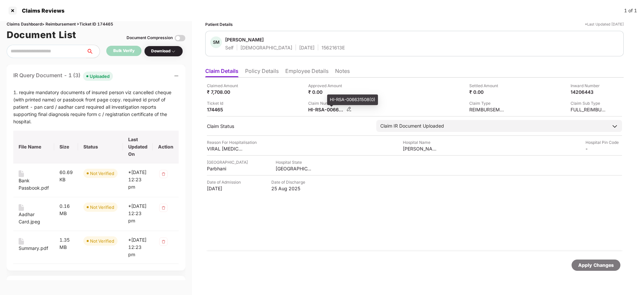
click at [317, 109] on div "HI-RSA-006631508(0)" at bounding box center [326, 110] width 37 height 6
copy div
click at [313, 52] on div "SM Swapnil Malikarjun Swami Self Male 13 June 1999 15621613E" at bounding box center [414, 44] width 418 height 26
copy div "15621613E"
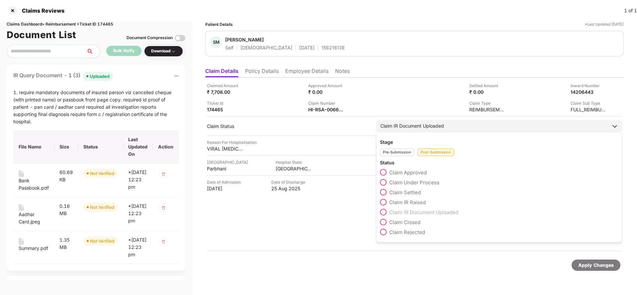
click at [412, 123] on div "Claim IR Document Uploaded" at bounding box center [412, 125] width 64 height 7
click at [404, 200] on span "Claim IR Raised" at bounding box center [407, 202] width 37 height 6
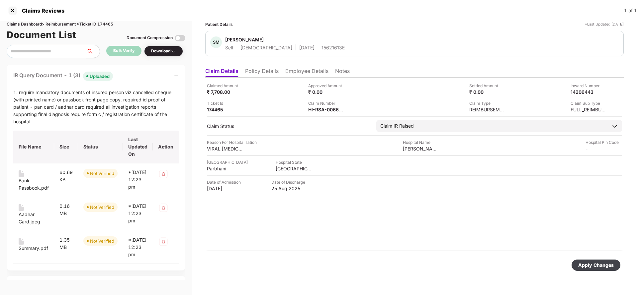
click at [590, 265] on div "Apply Changes" at bounding box center [596, 265] width 36 height 7
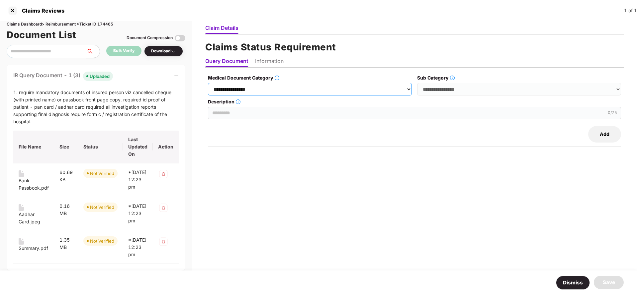
click at [262, 91] on select "**********" at bounding box center [310, 89] width 204 height 13
select select "**********"
click at [208, 83] on select "**********" at bounding box center [310, 89] width 204 height 13
click at [461, 88] on select "**********" at bounding box center [519, 89] width 204 height 13
select select "******"
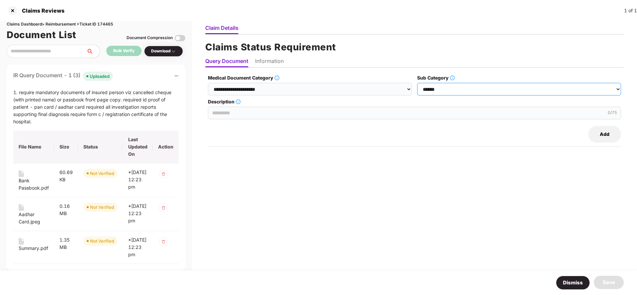
click at [417, 83] on select "**********" at bounding box center [519, 89] width 204 height 13
click at [259, 108] on input "Description" at bounding box center [414, 113] width 413 height 13
click at [293, 111] on input "**********" at bounding box center [414, 113] width 413 height 13
click at [292, 111] on input "**********" at bounding box center [414, 113] width 413 height 13
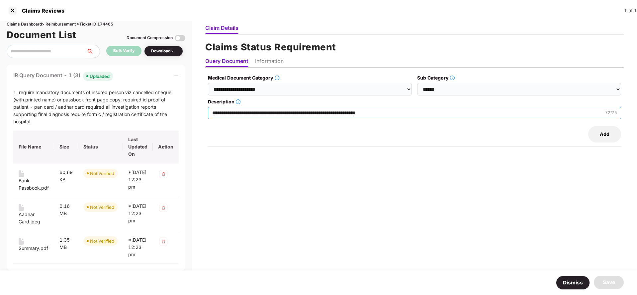
type input "**********"
click at [268, 63] on li "Information" at bounding box center [269, 63] width 29 height 10
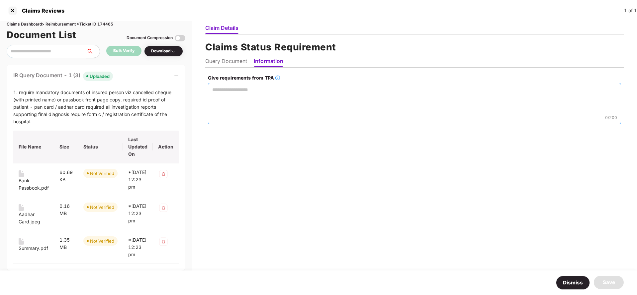
click at [274, 106] on textarea "Give requirements from TPA" at bounding box center [414, 103] width 413 height 41
paste textarea "**********"
type textarea "**********"
click at [613, 279] on div "Save" at bounding box center [608, 283] width 12 height 8
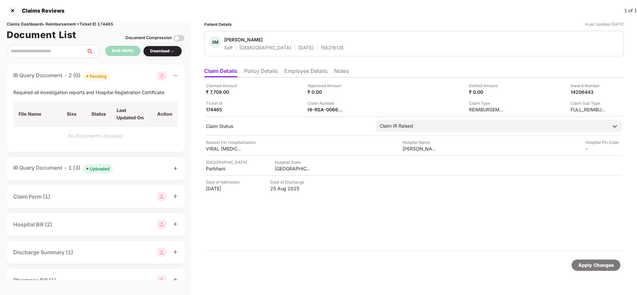
click at [601, 268] on div "Apply Changes" at bounding box center [596, 265] width 36 height 7
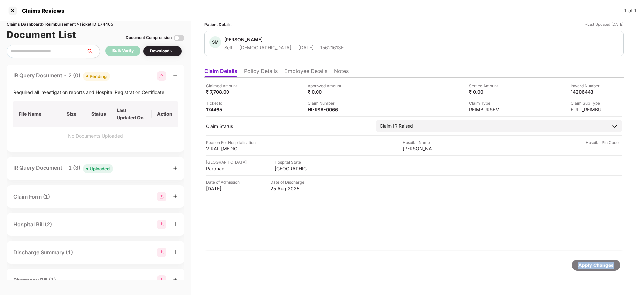
click at [601, 268] on div "Apply Changes" at bounding box center [596, 265] width 36 height 7
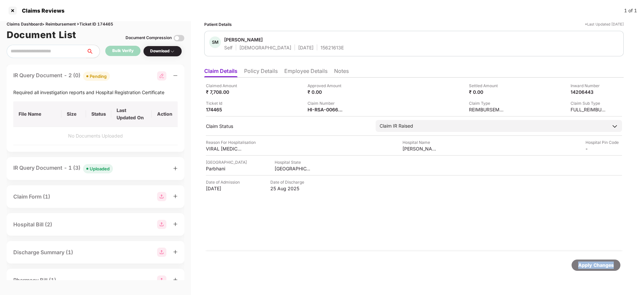
click at [601, 268] on div "Apply Changes" at bounding box center [596, 265] width 36 height 7
click at [107, 25] on div "Claims Dashboard > Reimbursement > Ticket ID 174465" at bounding box center [96, 24] width 178 height 6
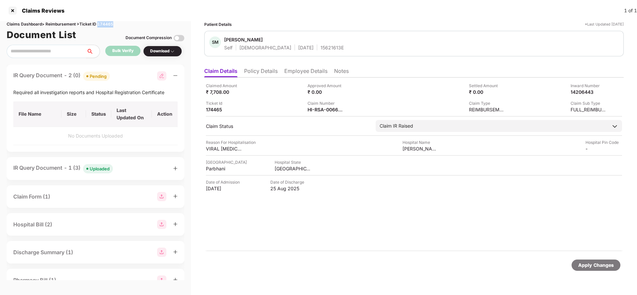
copy div "174465"
click at [581, 265] on div "Apply Changes" at bounding box center [596, 265] width 36 height 7
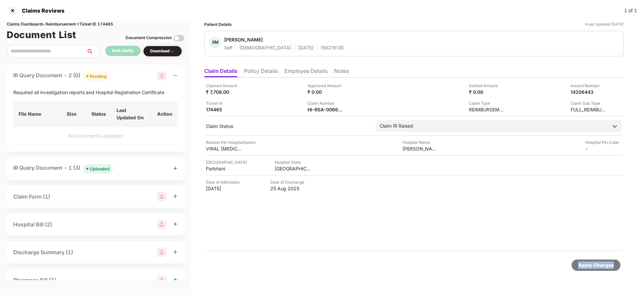
click at [581, 265] on div "Apply Changes" at bounding box center [596, 265] width 36 height 7
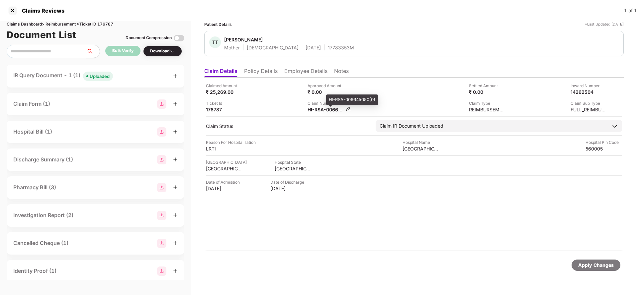
click at [318, 109] on div "HI-RSA-006645050(0)" at bounding box center [325, 110] width 37 height 6
copy div
click at [96, 74] on div "Uploaded" at bounding box center [100, 76] width 20 height 7
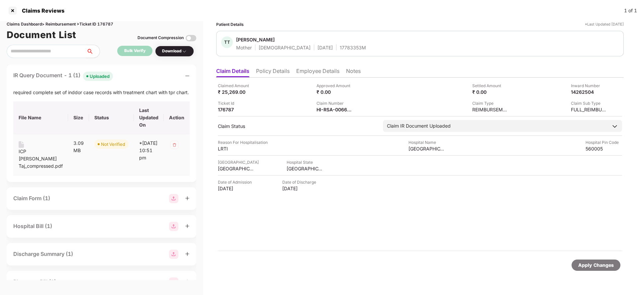
click at [33, 149] on div "ICP [PERSON_NAME] Taj_compressed.pdf" at bounding box center [41, 159] width 44 height 22
click at [325, 112] on div "HI-RSA-006645050(0)" at bounding box center [334, 110] width 37 height 6
copy div
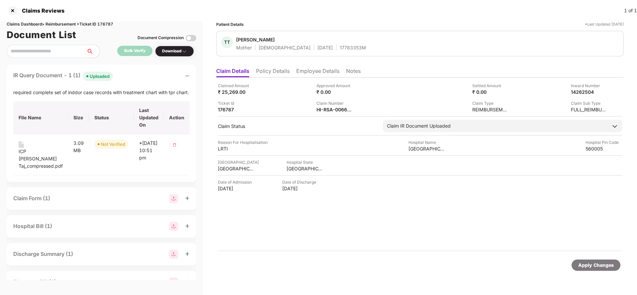
click at [340, 48] on div "17783353M" at bounding box center [353, 47] width 26 height 6
copy div "17783353M"
click at [343, 109] on div "HI-RSA-006645050(0)" at bounding box center [334, 110] width 37 height 6
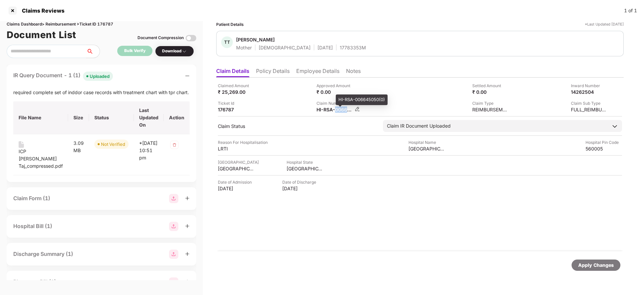
click at [343, 109] on div "HI-RSA-006645050(0)" at bounding box center [334, 110] width 37 height 6
copy div
click at [340, 48] on div "17783353M" at bounding box center [353, 47] width 26 height 6
copy div "17783353M"
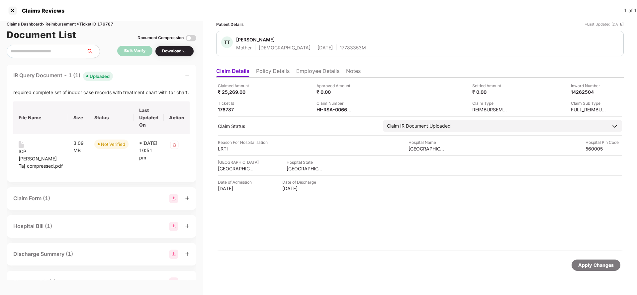
click at [594, 266] on div "Apply Changes" at bounding box center [596, 265] width 36 height 7
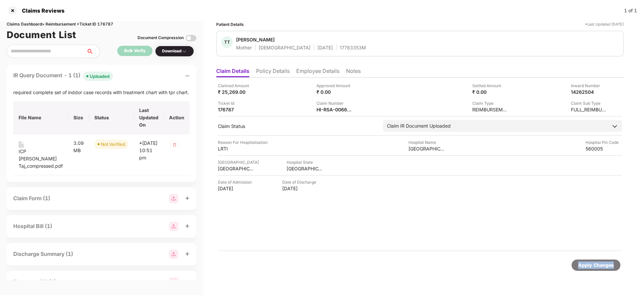
click at [594, 266] on div "Apply Changes" at bounding box center [596, 265] width 36 height 7
click at [109, 23] on div "Claims Dashboard > Reimbursement > Ticket ID 176787" at bounding box center [101, 24] width 189 height 6
copy div "176787"
click at [590, 263] on div "Apply Changes" at bounding box center [596, 265] width 36 height 7
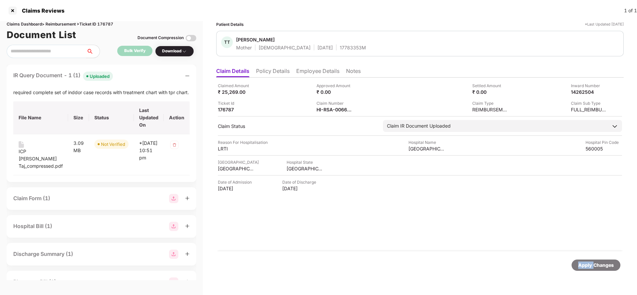
click at [590, 263] on div "Apply Changes" at bounding box center [596, 265] width 36 height 7
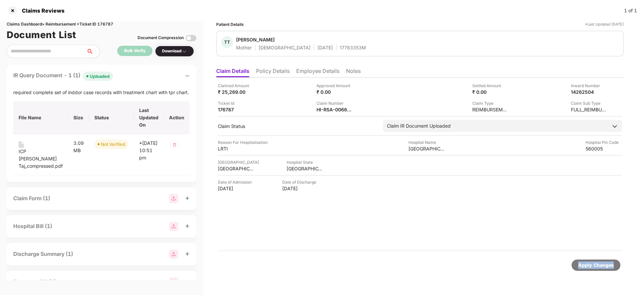
click at [590, 263] on div "Apply Changes" at bounding box center [596, 265] width 36 height 7
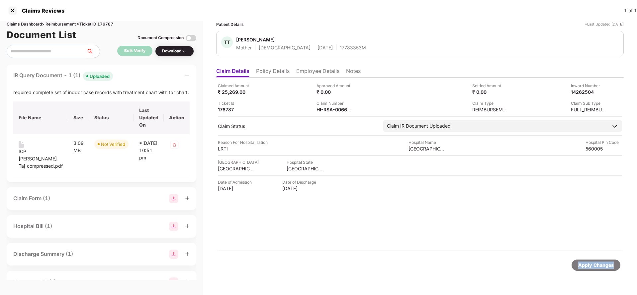
click at [590, 263] on div "Apply Changes" at bounding box center [596, 265] width 36 height 7
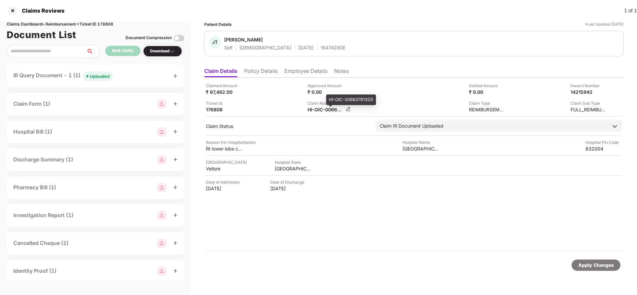
click at [337, 110] on div "HI-OIC-006637813(0)" at bounding box center [325, 110] width 37 height 6
copy div
click at [100, 79] on div "Uploaded" at bounding box center [100, 76] width 20 height 7
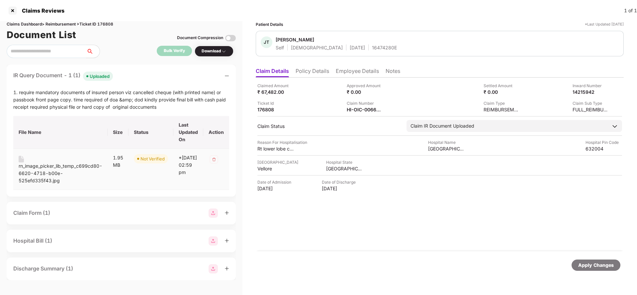
click at [51, 171] on div "rn_image_picker_lib_temp_c699cd80-6620-4718-b00e-525efd335f43.jpg" at bounding box center [61, 174] width 84 height 22
click at [358, 107] on div "HI-OIC-006637813(0)" at bounding box center [364, 110] width 37 height 6
copy div
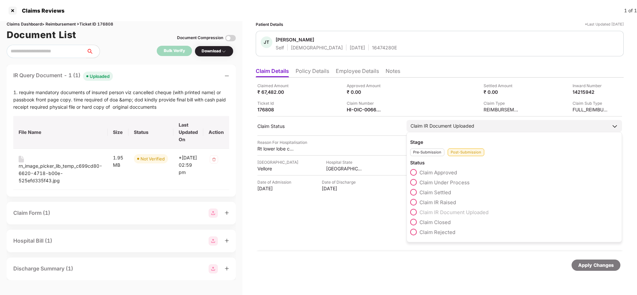
click at [437, 205] on span "Claim IR Raised" at bounding box center [437, 202] width 37 height 6
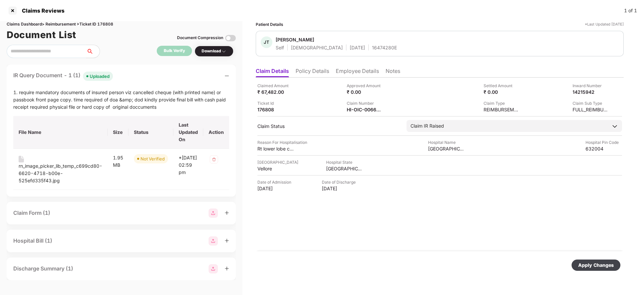
click at [602, 269] on div "Apply Changes" at bounding box center [595, 265] width 49 height 11
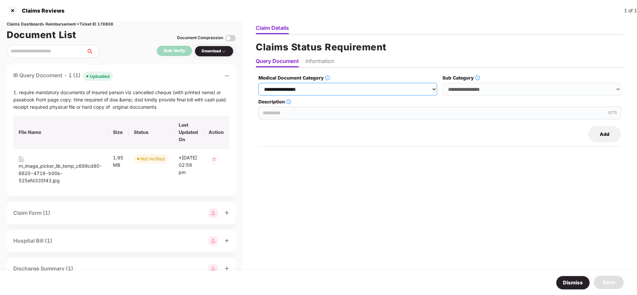
click at [344, 86] on select "**********" at bounding box center [347, 89] width 179 height 13
select select "**********"
click at [260, 83] on select "**********" at bounding box center [347, 89] width 179 height 13
drag, startPoint x: 477, startPoint y: 88, endPoint x: 475, endPoint y: 92, distance: 3.9
click at [477, 88] on select "**********" at bounding box center [531, 89] width 179 height 13
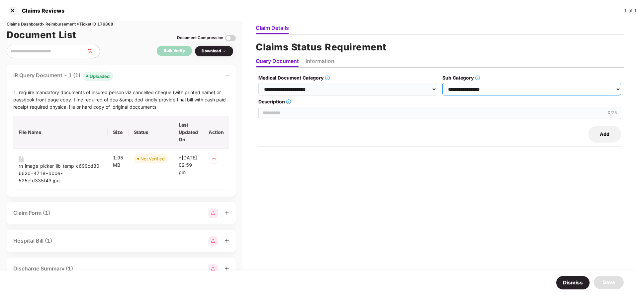
select select "******"
click at [443, 83] on select "**********" at bounding box center [531, 89] width 179 height 13
click at [314, 116] on input "Description" at bounding box center [439, 113] width 362 height 13
paste input "**********"
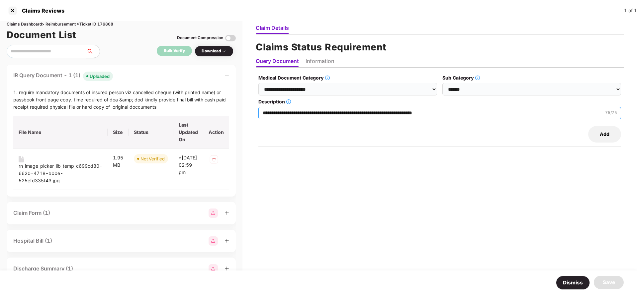
type input "**********"
click at [602, 135] on button "Add" at bounding box center [604, 134] width 33 height 17
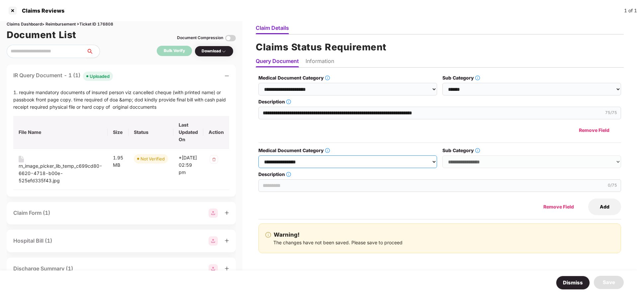
click at [344, 166] on select "**********" at bounding box center [347, 162] width 179 height 13
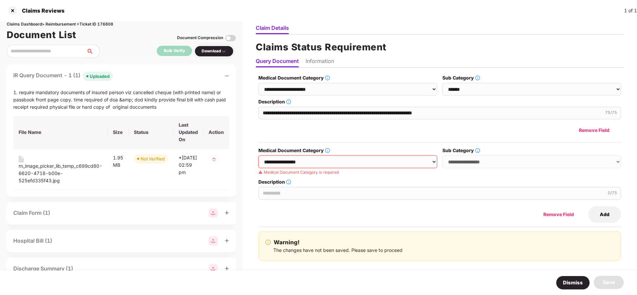
click at [354, 130] on div "Remove Field" at bounding box center [439, 130] width 362 height 17
click at [561, 215] on button "Remove Field" at bounding box center [558, 214] width 54 height 17
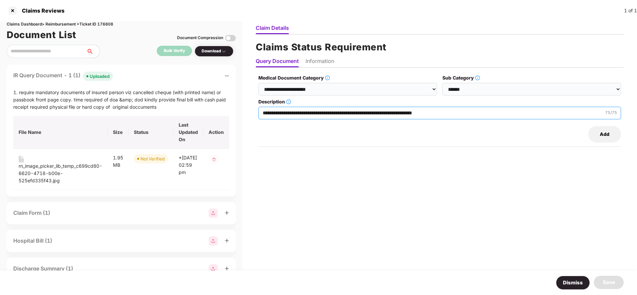
drag, startPoint x: 448, startPoint y: 114, endPoint x: 255, endPoint y: 117, distance: 192.5
click at [255, 117] on div "**********" at bounding box center [439, 158] width 394 height 274
type input "**********"
click at [615, 134] on button "Add" at bounding box center [604, 134] width 33 height 17
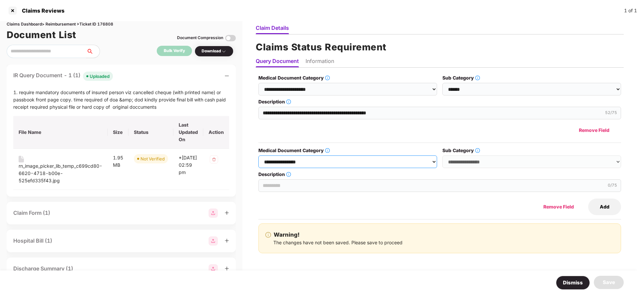
click at [338, 157] on select "**********" at bounding box center [347, 162] width 179 height 13
select select "**********"
click at [260, 156] on select "**********" at bounding box center [347, 162] width 179 height 13
click at [502, 157] on select "**********" at bounding box center [531, 162] width 179 height 13
select select "******"
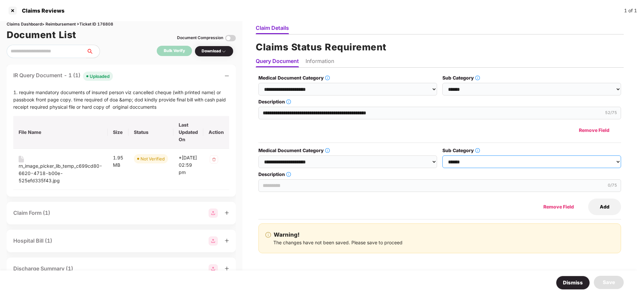
click at [443, 156] on select "**********" at bounding box center [531, 162] width 179 height 13
click at [290, 182] on input "Description" at bounding box center [439, 186] width 362 height 13
type input "**********"
click at [622, 204] on div "**********" at bounding box center [440, 172] width 368 height 196
click at [611, 204] on button "Add" at bounding box center [604, 207] width 33 height 17
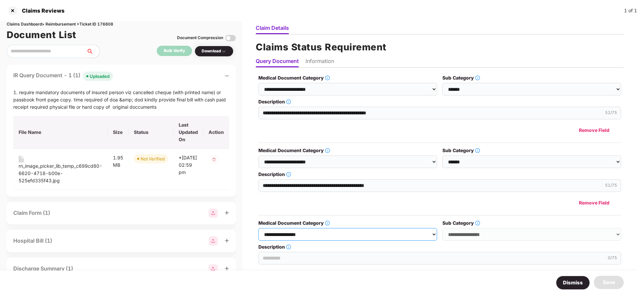
click at [373, 235] on select "**********" at bounding box center [347, 234] width 179 height 13
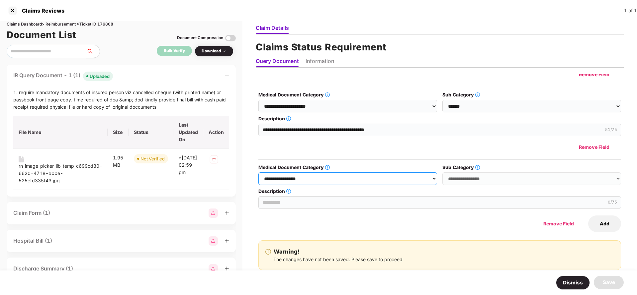
scroll to position [56, 0]
click at [332, 177] on select "**********" at bounding box center [347, 178] width 179 height 13
select select "**********"
click at [260, 172] on select "**********" at bounding box center [347, 178] width 179 height 13
click at [496, 171] on div "**********" at bounding box center [531, 174] width 179 height 21
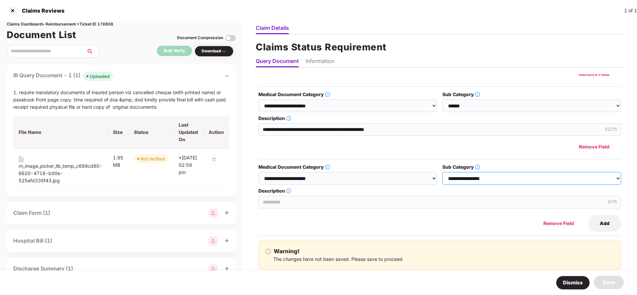
click at [494, 176] on select "**********" at bounding box center [531, 178] width 179 height 13
select select "******"
click at [443, 172] on select "**********" at bounding box center [531, 178] width 179 height 13
click at [294, 206] on input "Description" at bounding box center [439, 202] width 362 height 13
type input "**********"
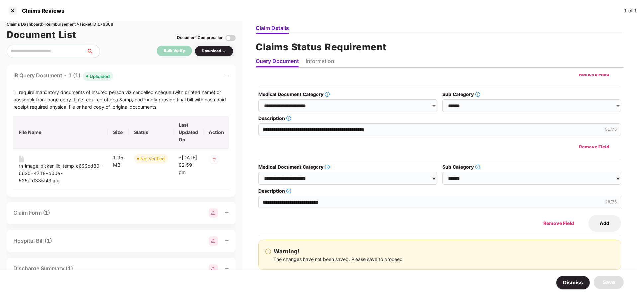
click at [320, 63] on li "Information" at bounding box center [319, 63] width 29 height 10
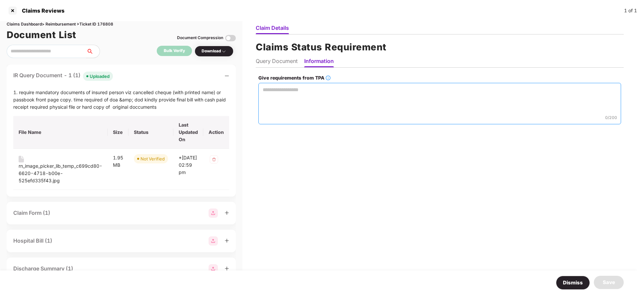
click at [292, 95] on textarea "Give requirements from TPA" at bounding box center [439, 103] width 362 height 41
click at [292, 92] on textarea "**********" at bounding box center [438, 103] width 361 height 41
click at [382, 91] on textarea "**********" at bounding box center [438, 103] width 361 height 41
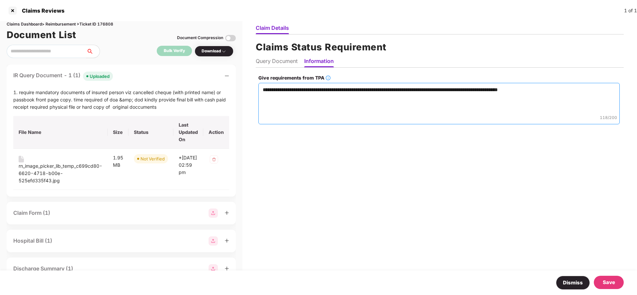
type textarea "**********"
click at [611, 279] on div "Save" at bounding box center [608, 283] width 12 height 8
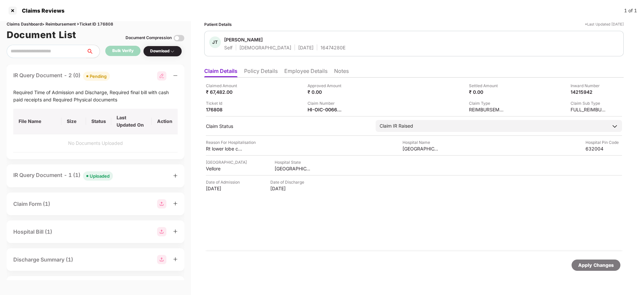
click at [597, 268] on div "Apply Changes" at bounding box center [596, 265] width 36 height 7
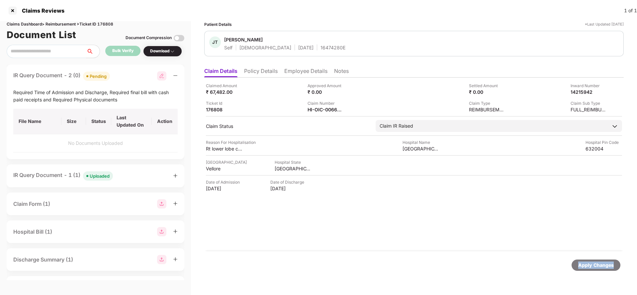
click at [597, 268] on div "Apply Changes" at bounding box center [596, 265] width 36 height 7
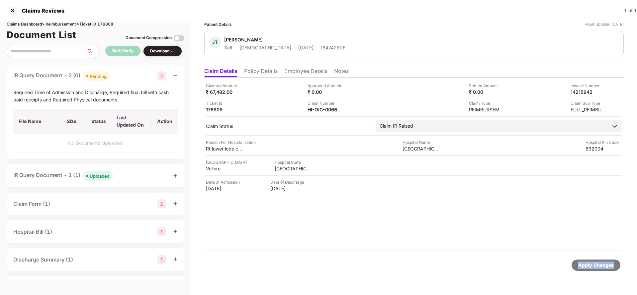
click at [597, 268] on div "Apply Changes" at bounding box center [596, 265] width 36 height 7
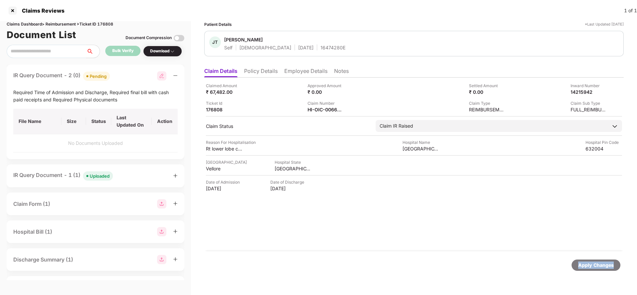
click at [597, 268] on div "Apply Changes" at bounding box center [596, 265] width 36 height 7
click at [584, 266] on div "Apply Changes" at bounding box center [596, 265] width 36 height 7
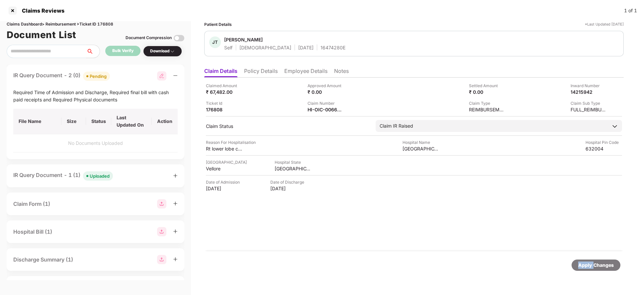
click at [584, 266] on div "Apply Changes" at bounding box center [596, 265] width 36 height 7
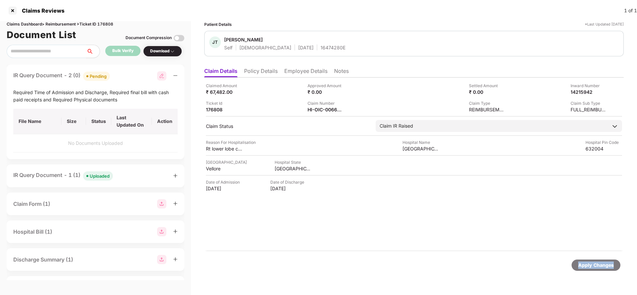
click at [584, 266] on div "Apply Changes" at bounding box center [596, 265] width 36 height 7
click at [108, 25] on div "Claims Dashboard > Reimbursement > Ticket ID 176808" at bounding box center [96, 24] width 178 height 6
copy div "176808"
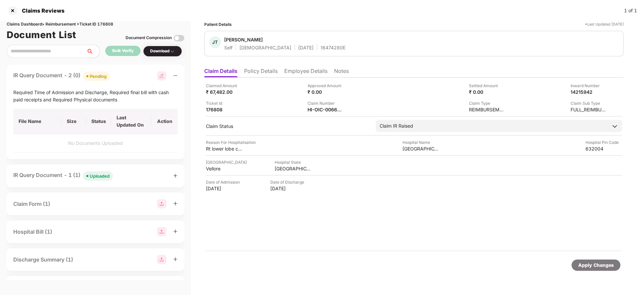
click at [595, 264] on div "Apply Changes" at bounding box center [596, 265] width 36 height 7
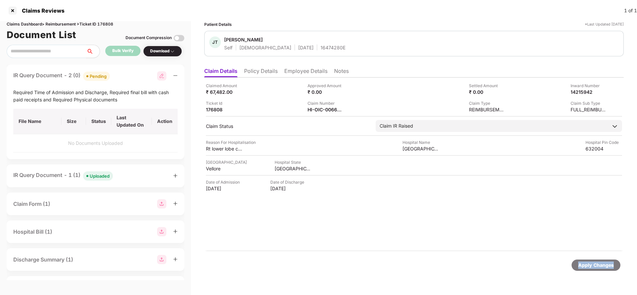
click at [595, 264] on div "Apply Changes" at bounding box center [596, 265] width 36 height 7
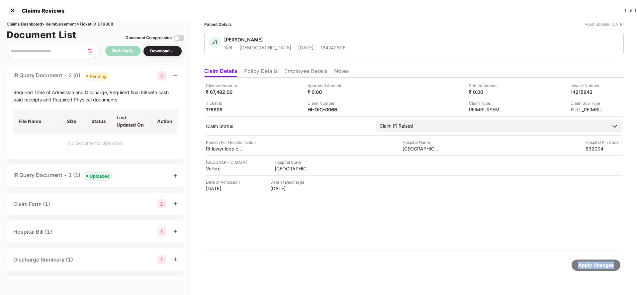
click at [595, 264] on div "Apply Changes" at bounding box center [596, 265] width 36 height 7
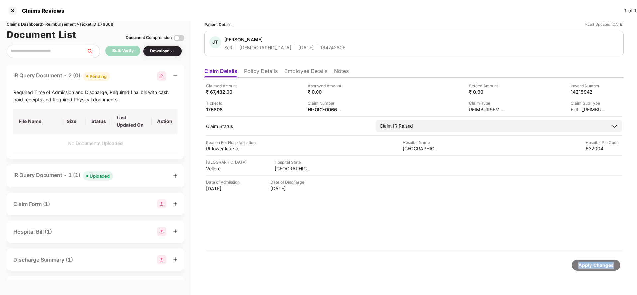
click at [595, 264] on div "Apply Changes" at bounding box center [596, 265] width 36 height 7
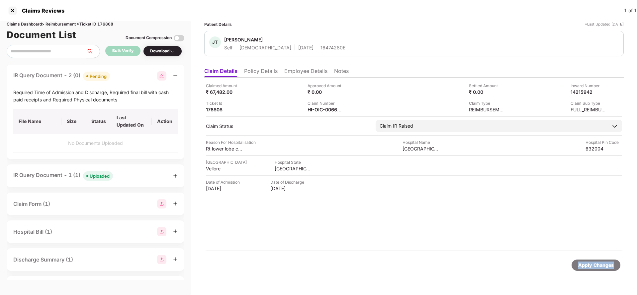
click at [595, 264] on div "Apply Changes" at bounding box center [596, 265] width 36 height 7
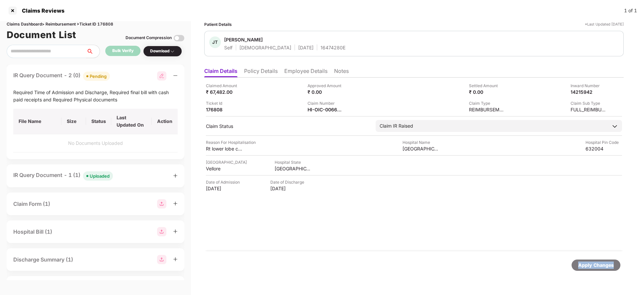
click at [595, 264] on div "Apply Changes" at bounding box center [596, 265] width 36 height 7
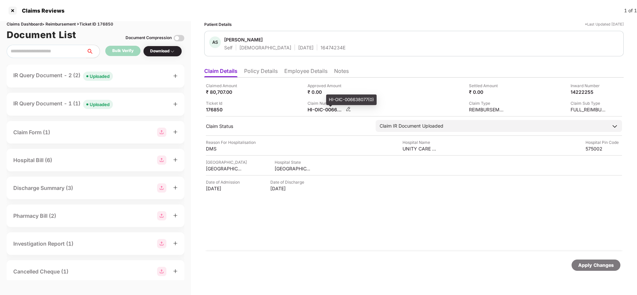
click at [322, 112] on div "HI-OIC-006638077(0)" at bounding box center [325, 110] width 37 height 6
copy div
click at [100, 75] on div "Uploaded" at bounding box center [100, 76] width 20 height 7
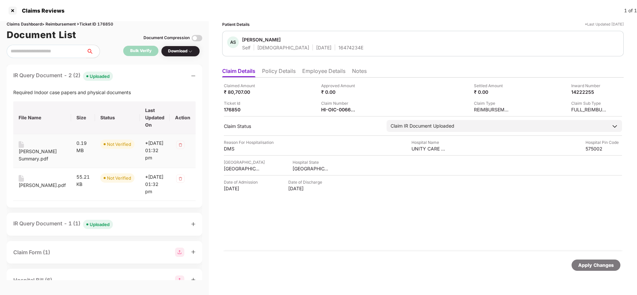
click at [27, 155] on div "[PERSON_NAME] Summary.pdf" at bounding box center [42, 155] width 47 height 15
click at [32, 189] on div "[PERSON_NAME].pdf" at bounding box center [42, 185] width 47 height 7
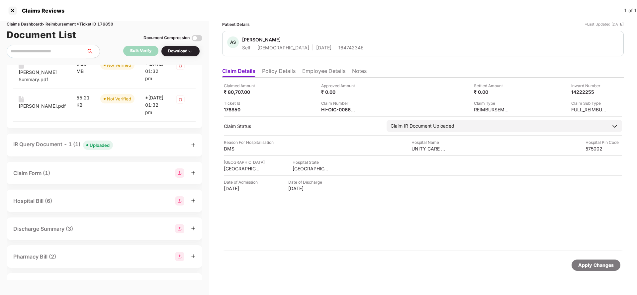
scroll to position [100, 0]
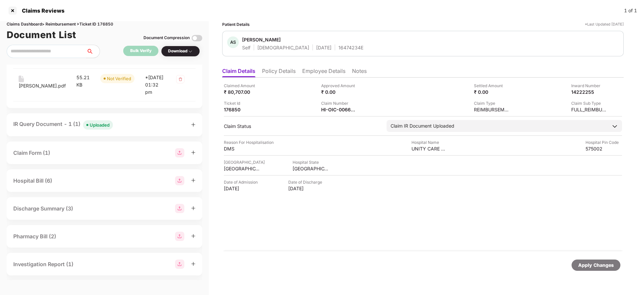
click at [90, 130] on span "Uploaded" at bounding box center [98, 124] width 30 height 9
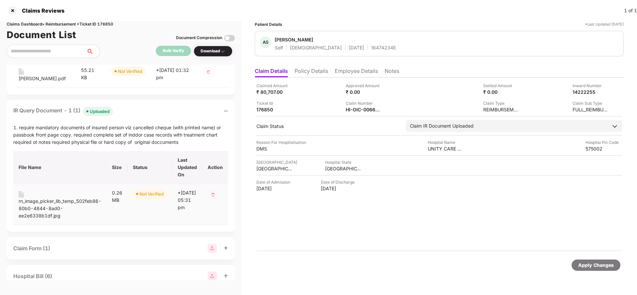
click at [39, 213] on div "rn_image_picker_lib_temp_502feb86-80b0-4844-8ad0-ee2e6338b1df.jpg" at bounding box center [60, 209] width 83 height 22
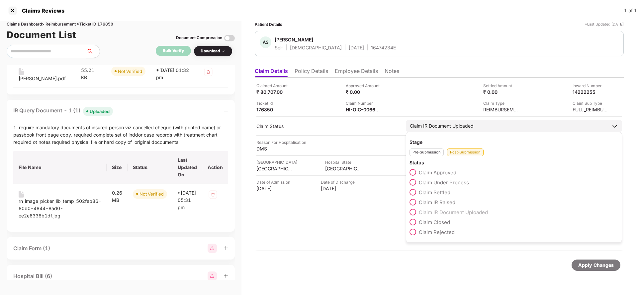
click at [431, 203] on span "Claim IR Raised" at bounding box center [436, 202] width 37 height 6
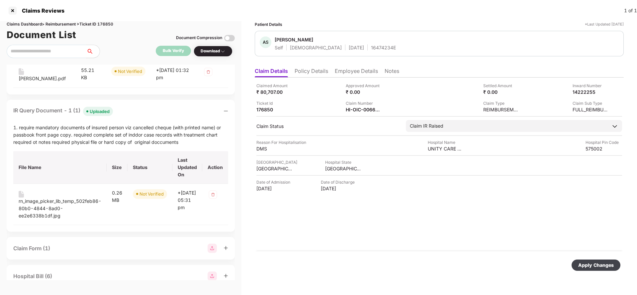
click at [584, 261] on div "Apply Changes" at bounding box center [595, 265] width 49 height 11
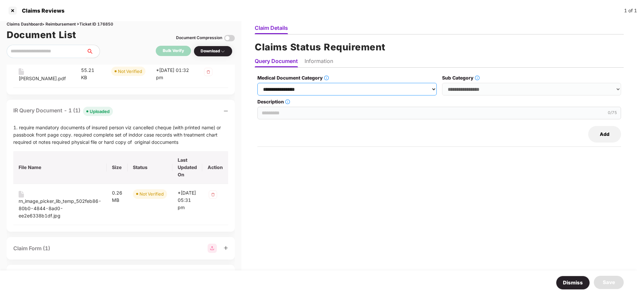
click at [360, 88] on select "**********" at bounding box center [346, 89] width 179 height 13
select select "**********"
click at [259, 83] on select "**********" at bounding box center [346, 89] width 179 height 13
click at [490, 84] on select "**********" at bounding box center [531, 89] width 179 height 13
click at [489, 93] on select "**********" at bounding box center [531, 89] width 179 height 13
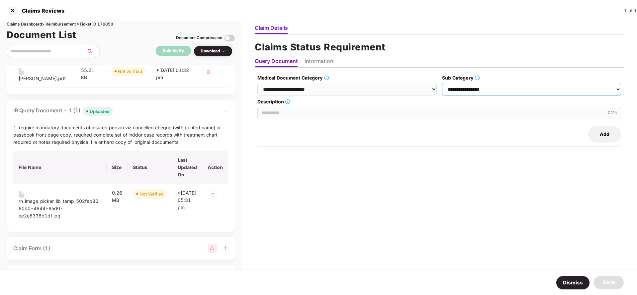
click at [492, 88] on select "**********" at bounding box center [531, 89] width 179 height 13
select select "******"
click at [443, 83] on select "**********" at bounding box center [531, 89] width 179 height 13
click at [306, 112] on input "Description" at bounding box center [438, 113] width 363 height 13
paste input "**********"
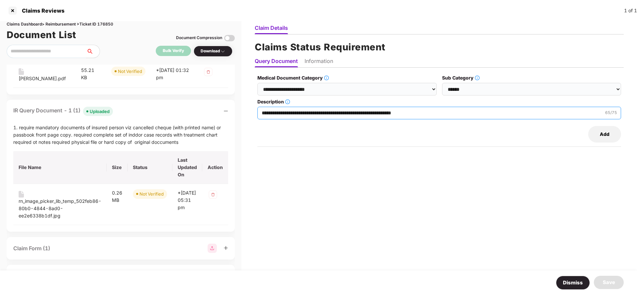
type input "**********"
click at [601, 135] on button "Add" at bounding box center [604, 134] width 33 height 17
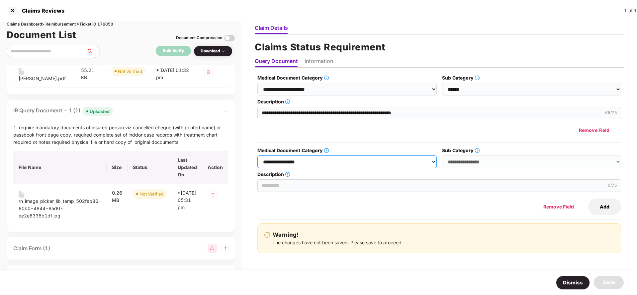
click at [322, 159] on select "**********" at bounding box center [346, 162] width 179 height 13
select select "**********"
click at [259, 156] on select "**********" at bounding box center [346, 162] width 179 height 13
click at [487, 162] on select "**********" at bounding box center [531, 162] width 179 height 13
select select "******"
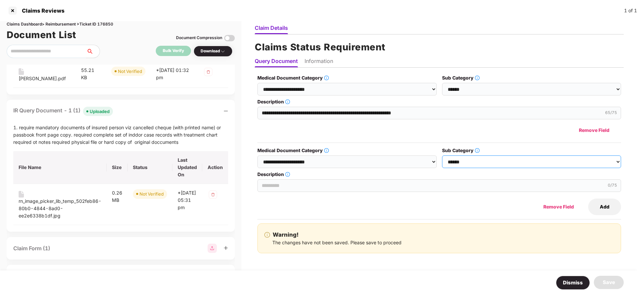
click at [443, 156] on select "**********" at bounding box center [531, 162] width 179 height 13
click at [279, 187] on input "Description" at bounding box center [438, 186] width 363 height 13
click at [286, 136] on div "Remove Field" at bounding box center [438, 130] width 363 height 17
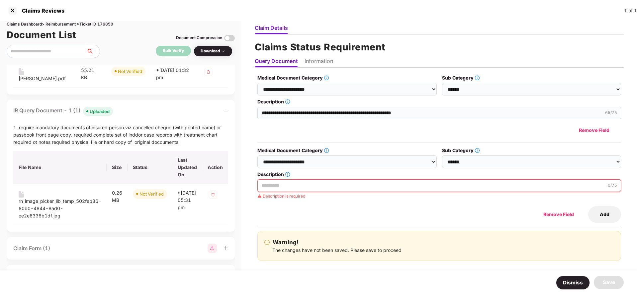
click at [302, 185] on input "Description" at bounding box center [438, 186] width 363 height 13
paste input "**********"
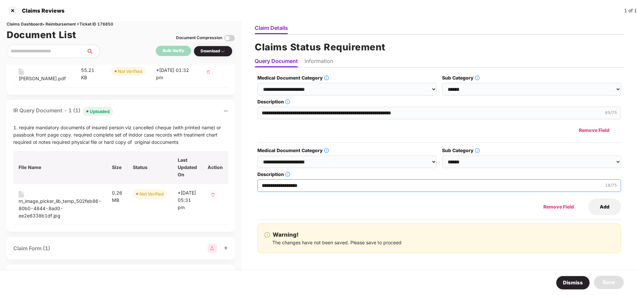
type input "**********"
click at [613, 201] on button "Add" at bounding box center [604, 207] width 33 height 17
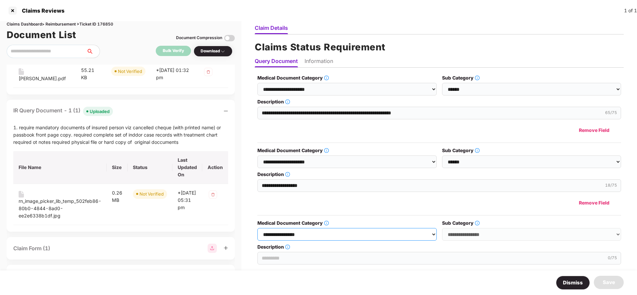
click at [329, 233] on select "**********" at bounding box center [346, 234] width 179 height 13
select select "**********"
click at [259, 228] on select "**********" at bounding box center [346, 234] width 179 height 13
click at [504, 231] on select "**********" at bounding box center [531, 234] width 179 height 13
select select "******"
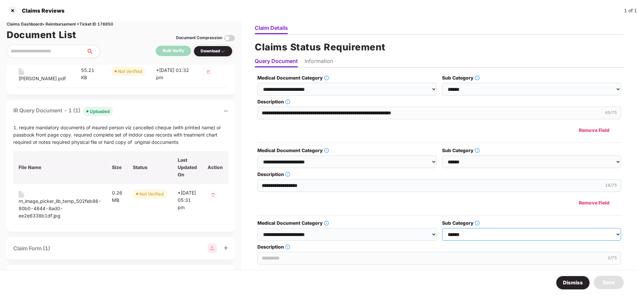
click at [442, 228] on select "**********" at bounding box center [531, 234] width 179 height 13
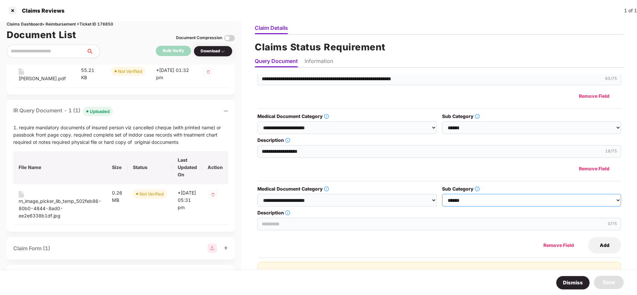
scroll to position [50, 0]
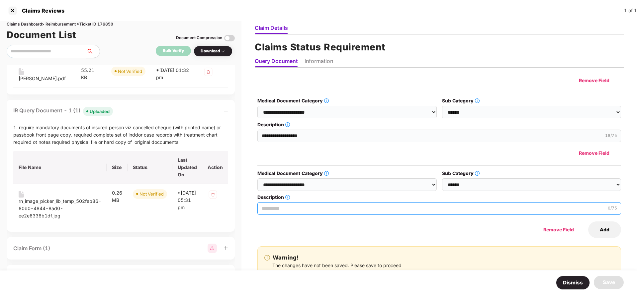
click at [298, 203] on input "Description" at bounding box center [438, 208] width 363 height 13
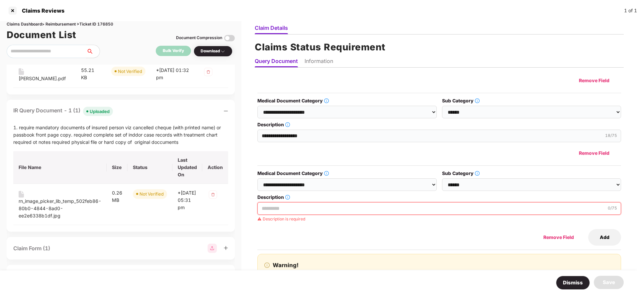
click at [276, 211] on input "Description" at bounding box center [438, 208] width 363 height 13
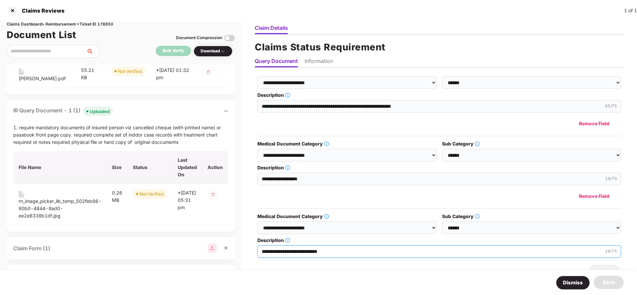
scroll to position [0, 0]
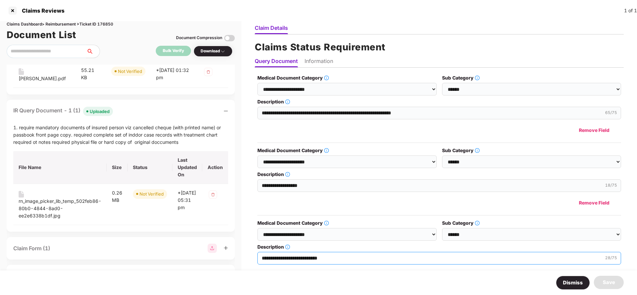
type input "**********"
click at [320, 62] on li "Information" at bounding box center [318, 63] width 29 height 10
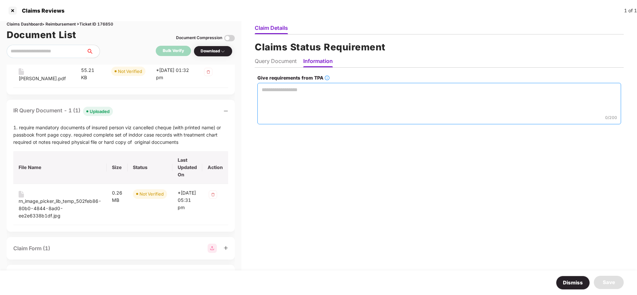
click at [300, 91] on textarea "Give requirements from TPA" at bounding box center [438, 103] width 363 height 41
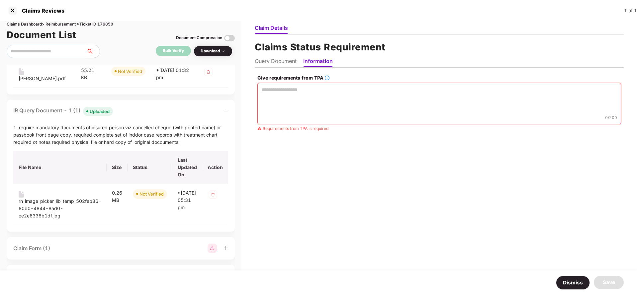
paste textarea "**********"
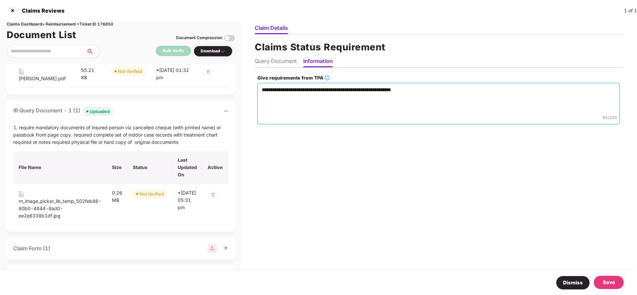
drag, startPoint x: 333, startPoint y: 87, endPoint x: 506, endPoint y: 94, distance: 173.1
click at [506, 94] on textarea "**********" at bounding box center [438, 103] width 362 height 41
click at [343, 90] on textarea "**********" at bounding box center [438, 103] width 362 height 41
click at [461, 87] on textarea "**********" at bounding box center [438, 103] width 362 height 41
type textarea "**********"
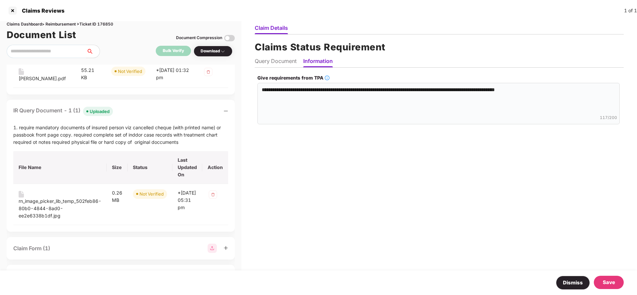
click at [607, 284] on div "Save" at bounding box center [608, 283] width 12 height 8
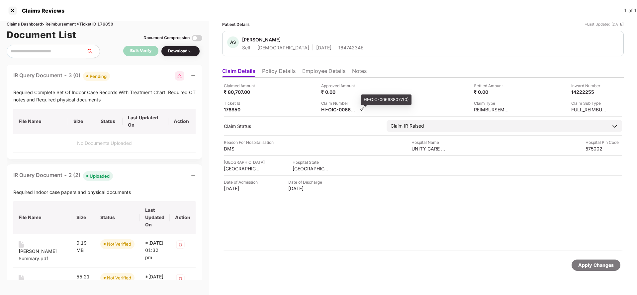
click at [357, 110] on div "HI-OIC-006638077(0)" at bounding box center [339, 110] width 37 height 6
copy div
click at [349, 52] on div "AS [PERSON_NAME] Self [DEMOGRAPHIC_DATA] [DATE] 16474234E" at bounding box center [422, 44] width 401 height 26
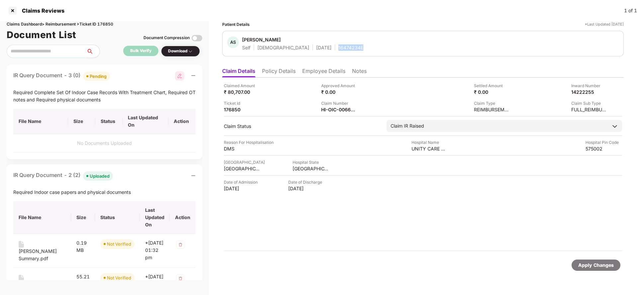
click at [349, 51] on div "AS [PERSON_NAME] Self [DEMOGRAPHIC_DATA] [DATE] 16474234E" at bounding box center [422, 44] width 401 height 26
click at [342, 48] on div "16474234E" at bounding box center [350, 47] width 25 height 6
copy div "16474234E"
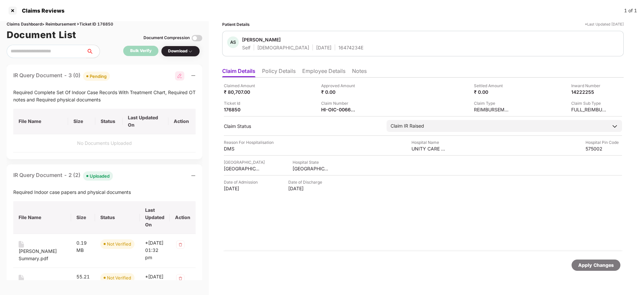
click at [593, 268] on div "Apply Changes" at bounding box center [596, 265] width 36 height 7
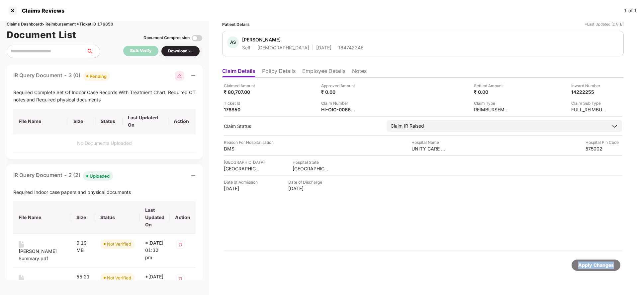
click at [593, 268] on div "Apply Changes" at bounding box center [596, 265] width 36 height 7
click at [100, 23] on div "Claims Dashboard > Reimbursement > Ticket ID 176850" at bounding box center [104, 24] width 195 height 6
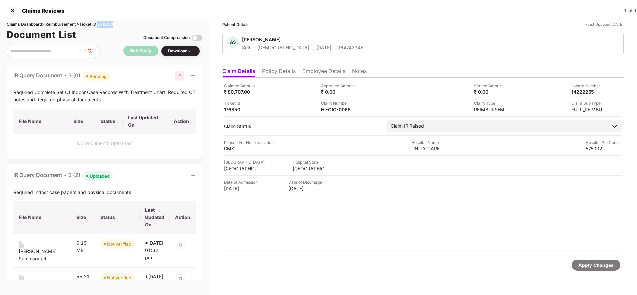
click at [100, 23] on div "Claims Dashboard > Reimbursement > Ticket ID 176850" at bounding box center [104, 24] width 195 height 6
copy div "176850"
click at [595, 265] on div "Apply Changes" at bounding box center [596, 265] width 36 height 7
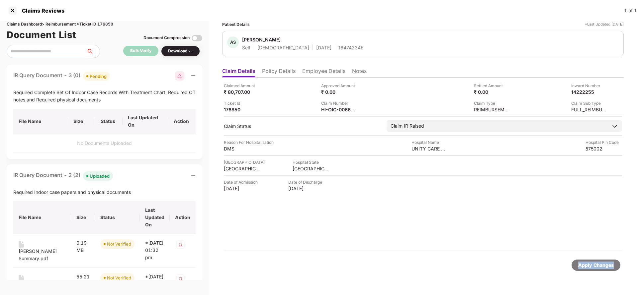
click at [595, 265] on div "Apply Changes" at bounding box center [596, 265] width 36 height 7
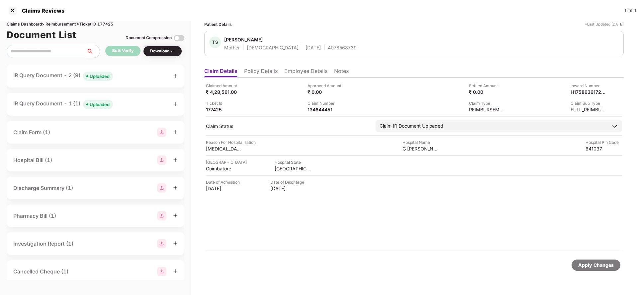
click at [259, 73] on li "Policy Details" at bounding box center [261, 73] width 34 height 10
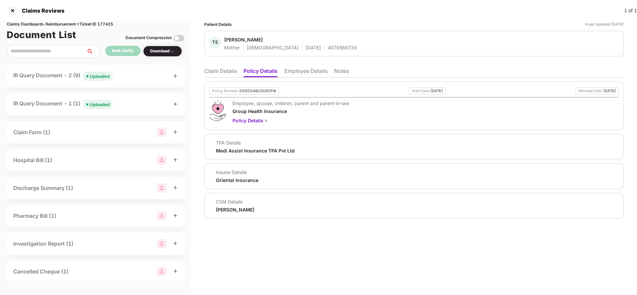
click at [230, 68] on li "Claim Details" at bounding box center [220, 73] width 33 height 10
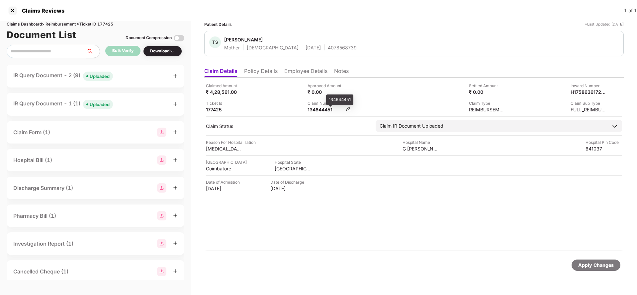
click at [319, 110] on div "134644451" at bounding box center [325, 110] width 37 height 6
copy div "134644451"
click at [301, 70] on li "Employee Details" at bounding box center [305, 73] width 43 height 10
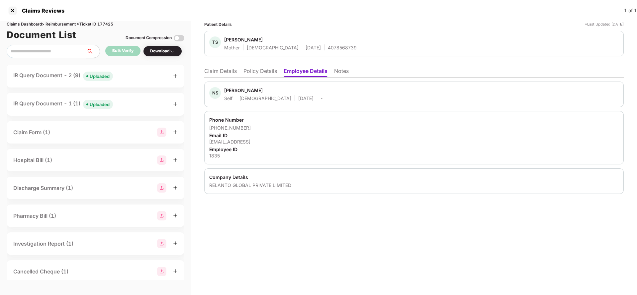
click at [221, 66] on ul "Claim Details Policy Details Employee Details Notes" at bounding box center [413, 70] width 419 height 13
click at [222, 73] on li "Claim Details" at bounding box center [220, 73] width 33 height 10
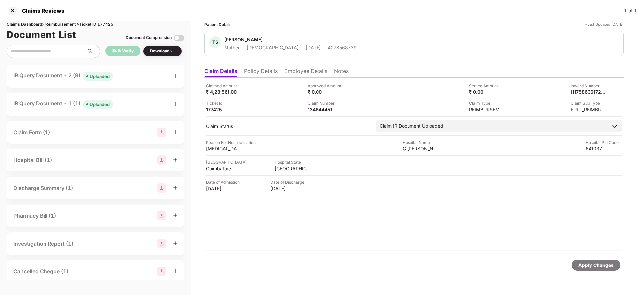
click at [105, 76] on div "Uploaded" at bounding box center [100, 76] width 20 height 7
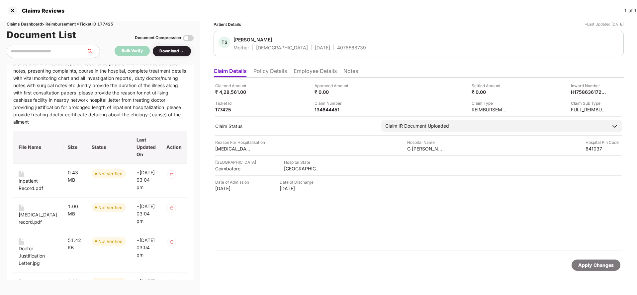
scroll to position [50, 0]
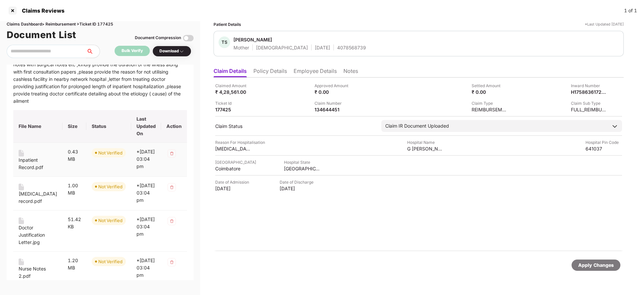
click at [25, 164] on div "Inpatient Record.pdf" at bounding box center [38, 164] width 38 height 15
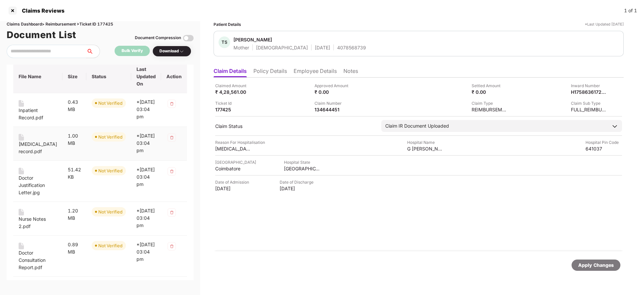
click at [30, 150] on div "Endoscopy record.pdf" at bounding box center [38, 148] width 38 height 15
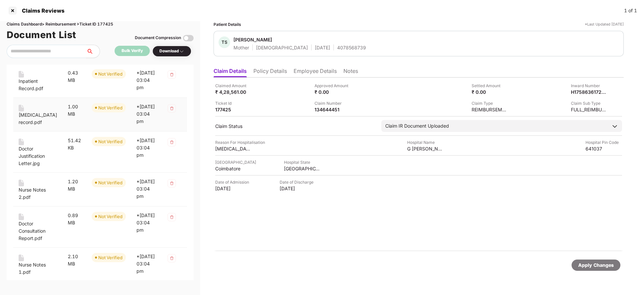
scroll to position [149, 0]
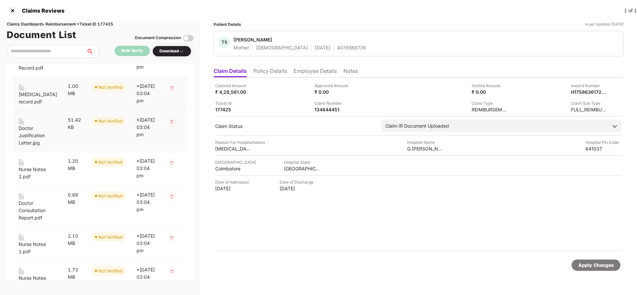
click at [29, 147] on div "Doctor Justification Letter.jpg" at bounding box center [38, 136] width 38 height 22
click at [29, 180] on div "Nurse Notes 2.pdf" at bounding box center [38, 173] width 38 height 15
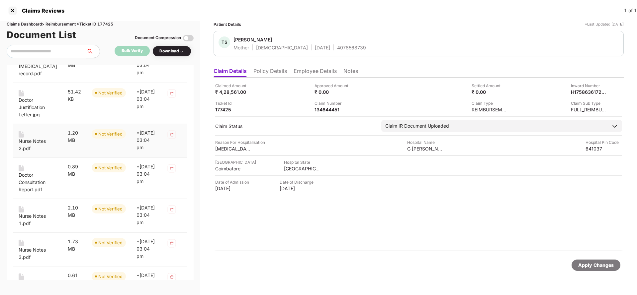
scroll to position [199, 0]
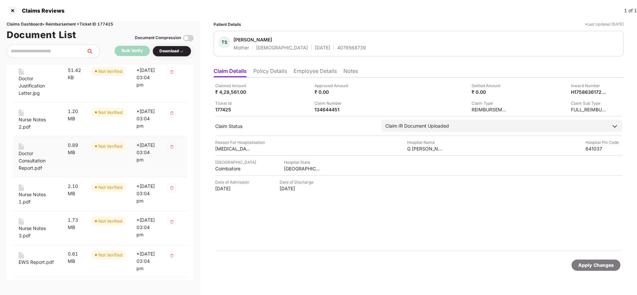
click at [30, 172] on div "Doctor Consultation Report.pdf" at bounding box center [38, 161] width 38 height 22
click at [34, 206] on div "Nurse Notes 1.pdf" at bounding box center [38, 198] width 38 height 15
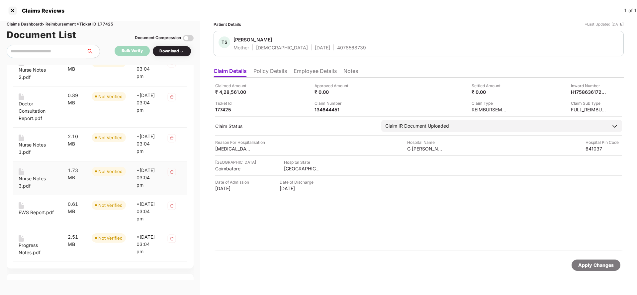
click at [26, 190] on div "Nurse Notes 3.pdf" at bounding box center [38, 182] width 38 height 15
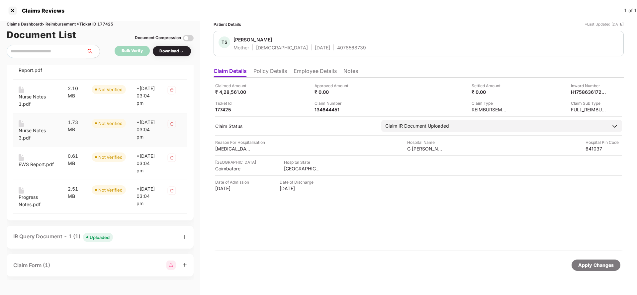
scroll to position [299, 0]
click at [21, 167] on div "EWS Report.pdf" at bounding box center [36, 162] width 35 height 7
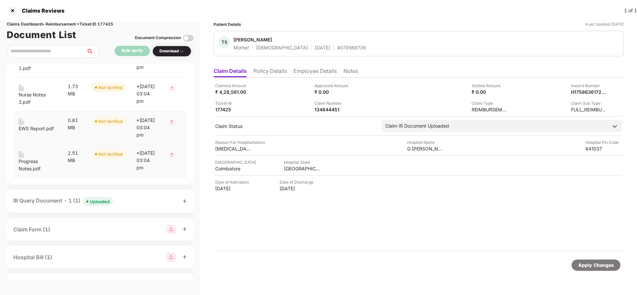
scroll to position [348, 0]
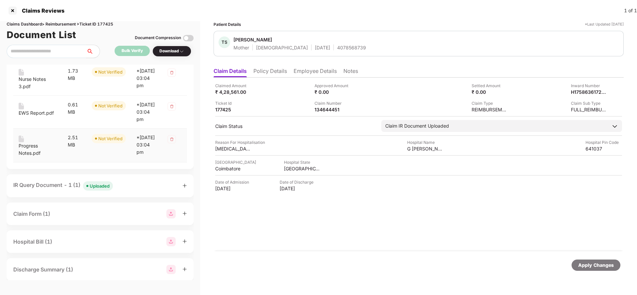
click at [23, 157] on div "Progress Notes.pdf" at bounding box center [38, 149] width 38 height 15
click at [104, 189] on div "Uploaded" at bounding box center [100, 186] width 20 height 7
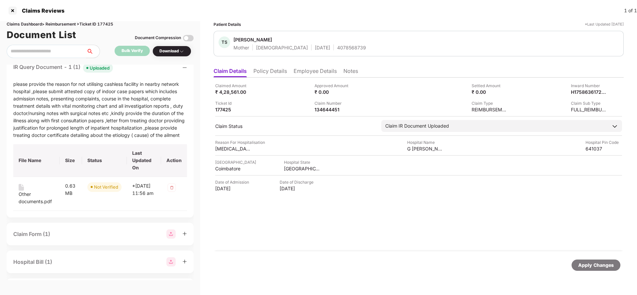
scroll to position [498, 0]
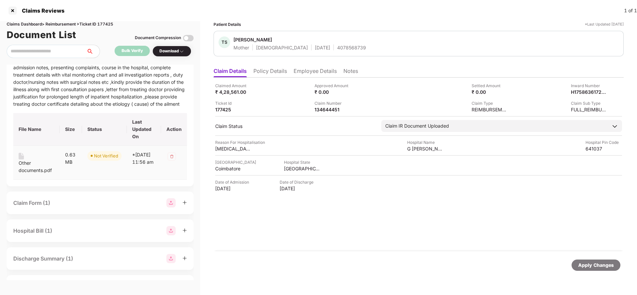
click at [27, 174] on div "Other documents.pdf" at bounding box center [37, 167] width 36 height 15
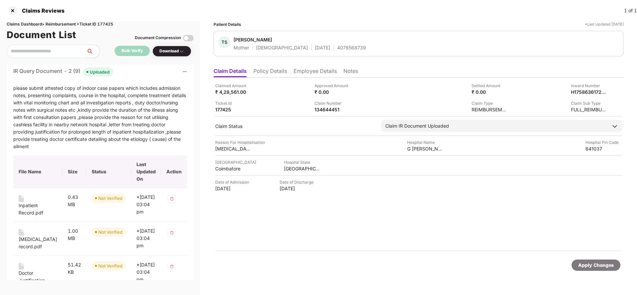
scroll to position [0, 0]
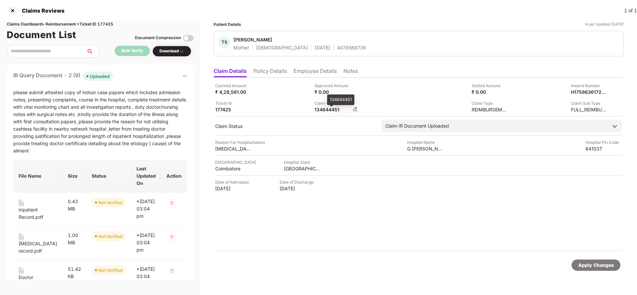
click at [325, 109] on div "134644451" at bounding box center [332, 110] width 37 height 6
copy div "134644451"
click at [324, 52] on div "TS Tamilselvi Shanmugaraj Mother Female 25 May 1969 4078568739" at bounding box center [418, 44] width 410 height 26
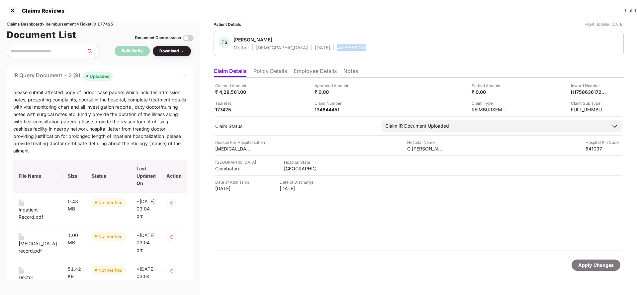
copy div "4078568739"
click at [321, 110] on div "134644451" at bounding box center [332, 110] width 37 height 6
copy div "134644451"
click at [584, 267] on div "Apply Changes" at bounding box center [596, 265] width 36 height 7
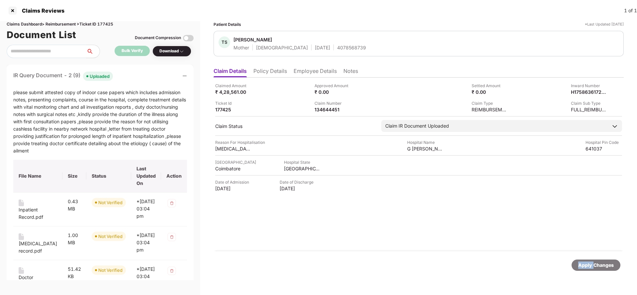
click at [584, 267] on div "Apply Changes" at bounding box center [596, 265] width 36 height 7
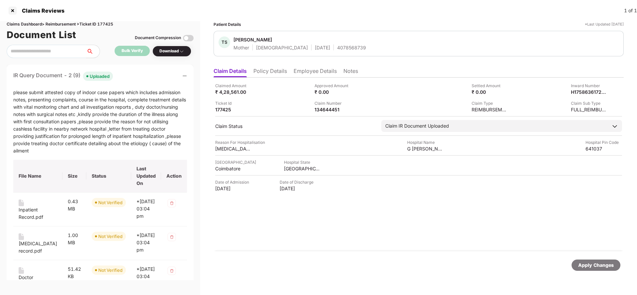
click at [110, 25] on div "Claims Dashboard > Reimbursement > Ticket ID 177425" at bounding box center [100, 24] width 187 height 6
copy div "177425"
click at [605, 264] on div "Apply Changes" at bounding box center [596, 265] width 36 height 7
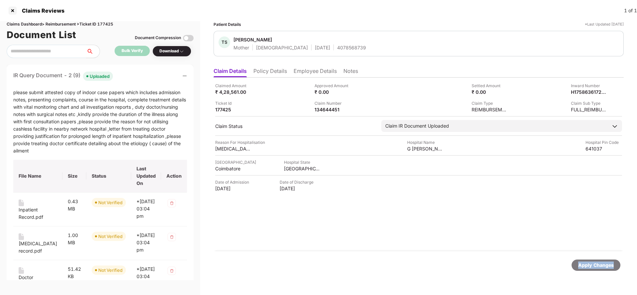
click at [605, 264] on div "Apply Changes" at bounding box center [596, 265] width 36 height 7
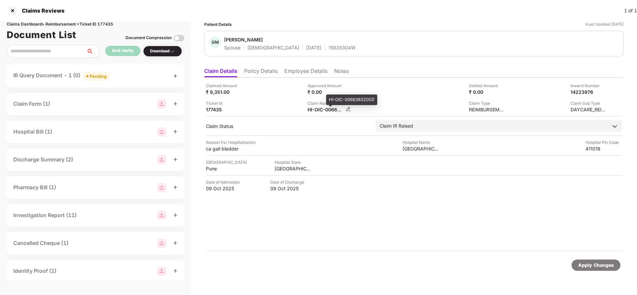
click at [329, 112] on div "HI-OIC-006638320(0)" at bounding box center [325, 110] width 37 height 6
copy div
click at [91, 74] on span "Pending" at bounding box center [96, 76] width 27 height 9
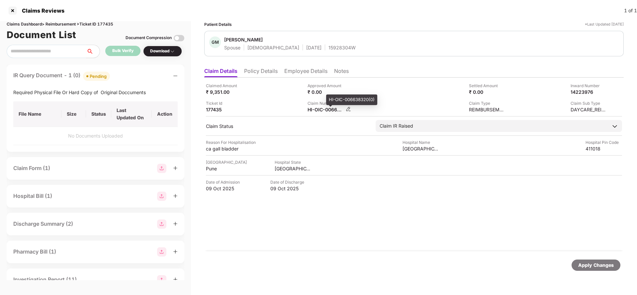
click at [321, 109] on div "HI-OIC-006638320(0)" at bounding box center [325, 110] width 37 height 6
copy div
click at [328, 49] on div "15928304W" at bounding box center [341, 47] width 27 height 6
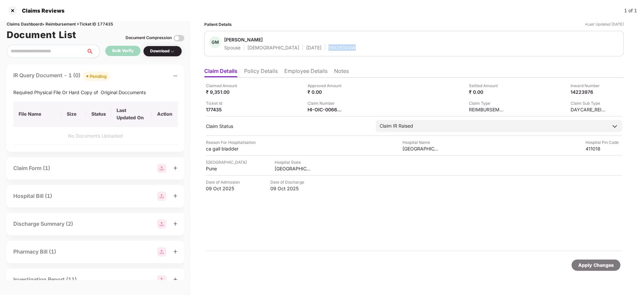
click at [328, 49] on div "15928304W" at bounding box center [341, 47] width 27 height 6
copy div "15928304W"
click at [591, 261] on div "Apply Changes" at bounding box center [595, 265] width 49 height 11
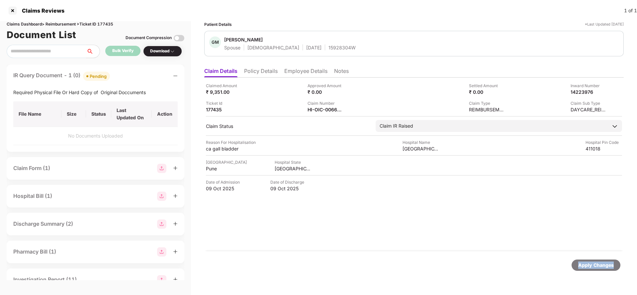
click at [591, 261] on div "Apply Changes" at bounding box center [595, 265] width 49 height 11
drag, startPoint x: 591, startPoint y: 261, endPoint x: 171, endPoint y: 125, distance: 442.2
click at [591, 261] on div "Apply Changes" at bounding box center [595, 265] width 49 height 11
click at [107, 24] on div "Claims Dashboard > Reimbursement > Ticket ID 177435" at bounding box center [96, 24] width 178 height 6
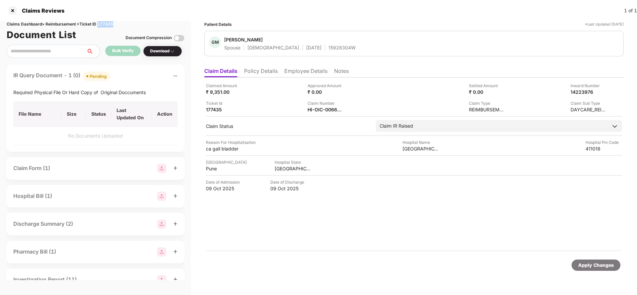
click at [107, 24] on div "Claims Dashboard > Reimbursement > Ticket ID 177435" at bounding box center [96, 24] width 178 height 6
copy div "177435"
click at [595, 269] on div "Apply Changes" at bounding box center [595, 265] width 49 height 11
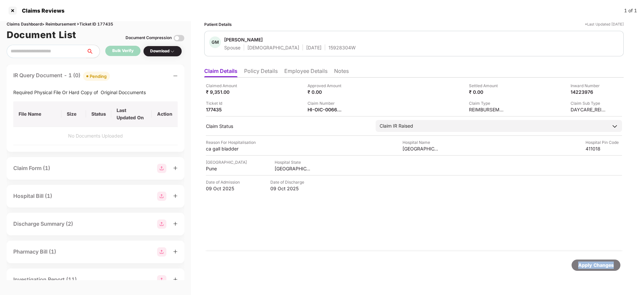
click at [595, 269] on div "Apply Changes" at bounding box center [595, 265] width 49 height 11
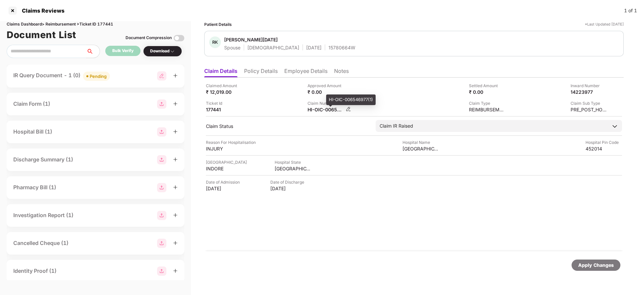
click at [324, 111] on div "HI-OIC-006546977(1)" at bounding box center [325, 110] width 37 height 6
copy div
click at [94, 77] on div "Pending" at bounding box center [98, 76] width 17 height 7
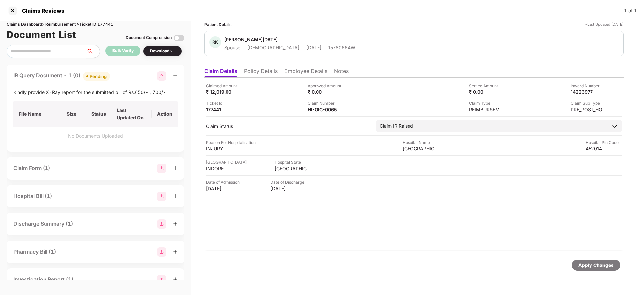
click at [291, 71] on li "Employee Details" at bounding box center [305, 73] width 43 height 10
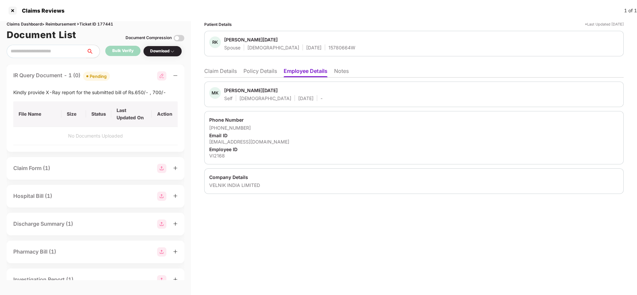
click at [211, 71] on li "Claim Details" at bounding box center [220, 73] width 33 height 10
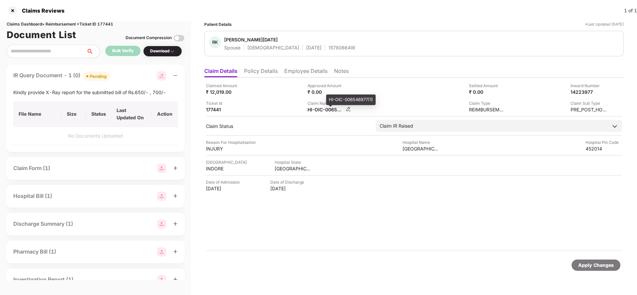
click at [324, 111] on div "HI-OIC-006546977(1)" at bounding box center [325, 110] width 37 height 6
copy div
click at [603, 269] on div "Apply Changes" at bounding box center [596, 265] width 36 height 7
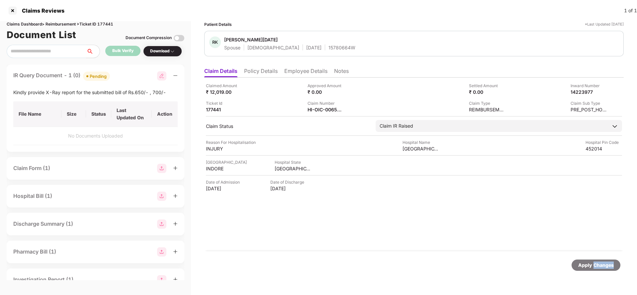
click at [603, 269] on div "Apply Changes" at bounding box center [596, 265] width 36 height 7
click at [106, 20] on div "Claims Reviews 1 of 1" at bounding box center [318, 10] width 637 height 21
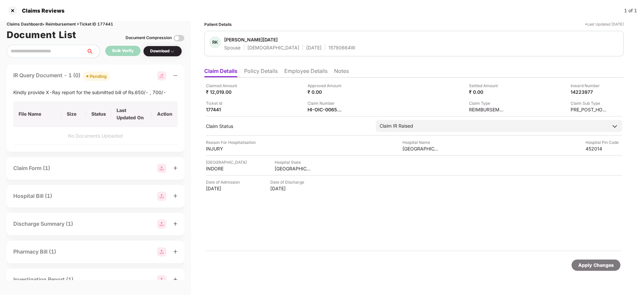
click at [107, 22] on div "Claims Dashboard > Reimbursement > Ticket ID 177441" at bounding box center [96, 24] width 178 height 6
copy div "177441"
click at [592, 264] on div "Apply Changes" at bounding box center [596, 265] width 36 height 7
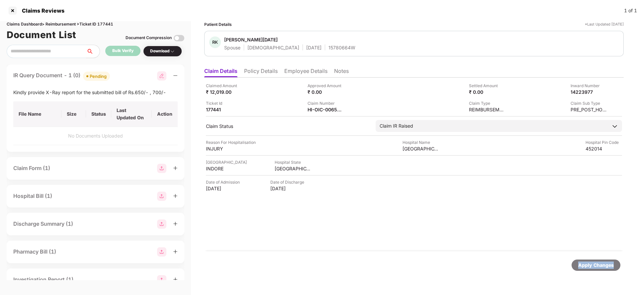
click at [592, 264] on div "Apply Changes" at bounding box center [596, 265] width 36 height 7
